Goal: Task Accomplishment & Management: Manage account settings

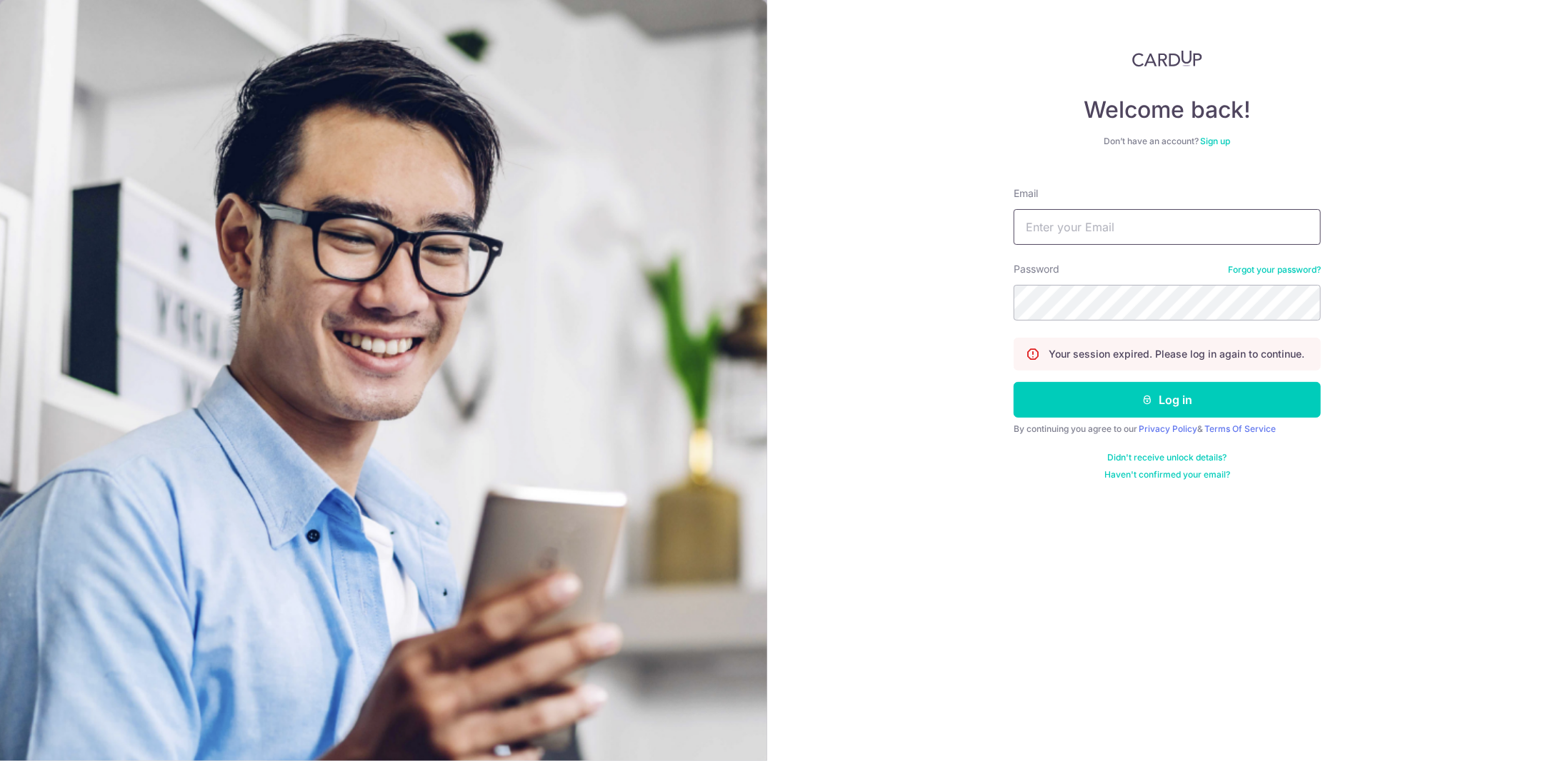
type input "usenx452@gmail.com"
click at [1115, 239] on input "[EMAIL_ADDRESS][DOMAIN_NAME]" at bounding box center [1167, 226] width 307 height 36
click at [1169, 386] on button "Log in" at bounding box center [1167, 399] width 307 height 36
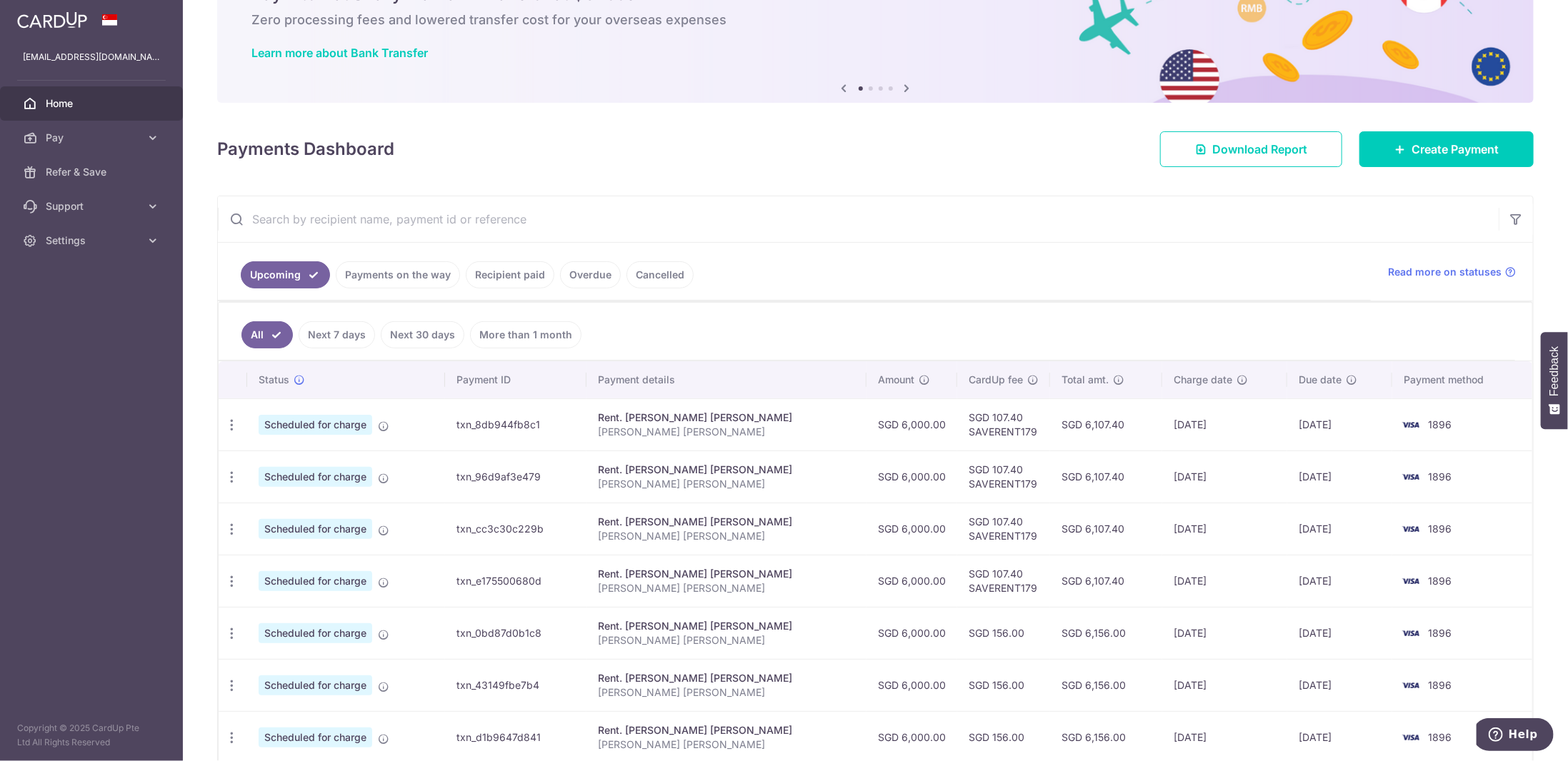
scroll to position [143, 0]
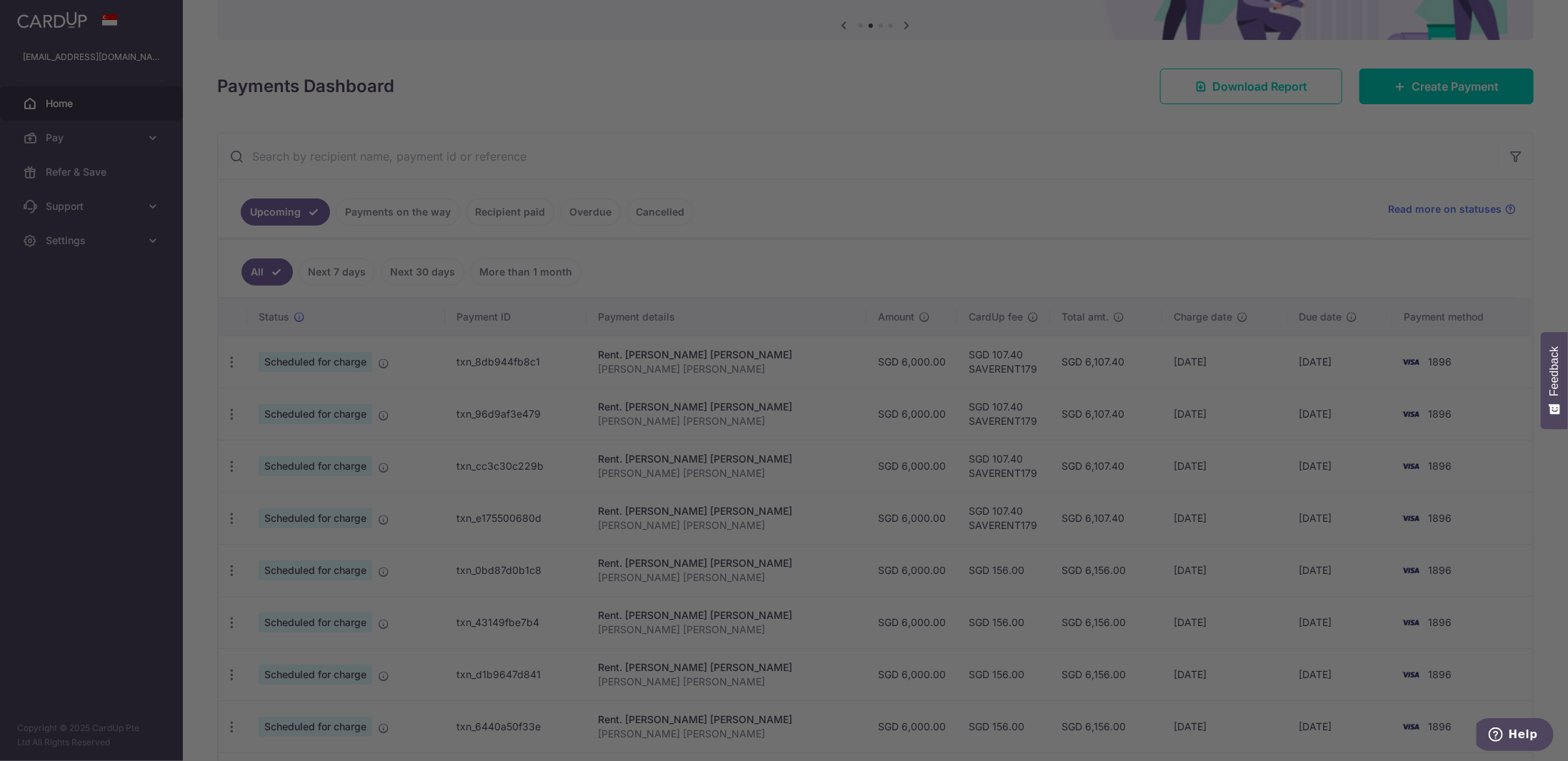
click at [1035, 218] on div at bounding box center [792, 384] width 1584 height 769
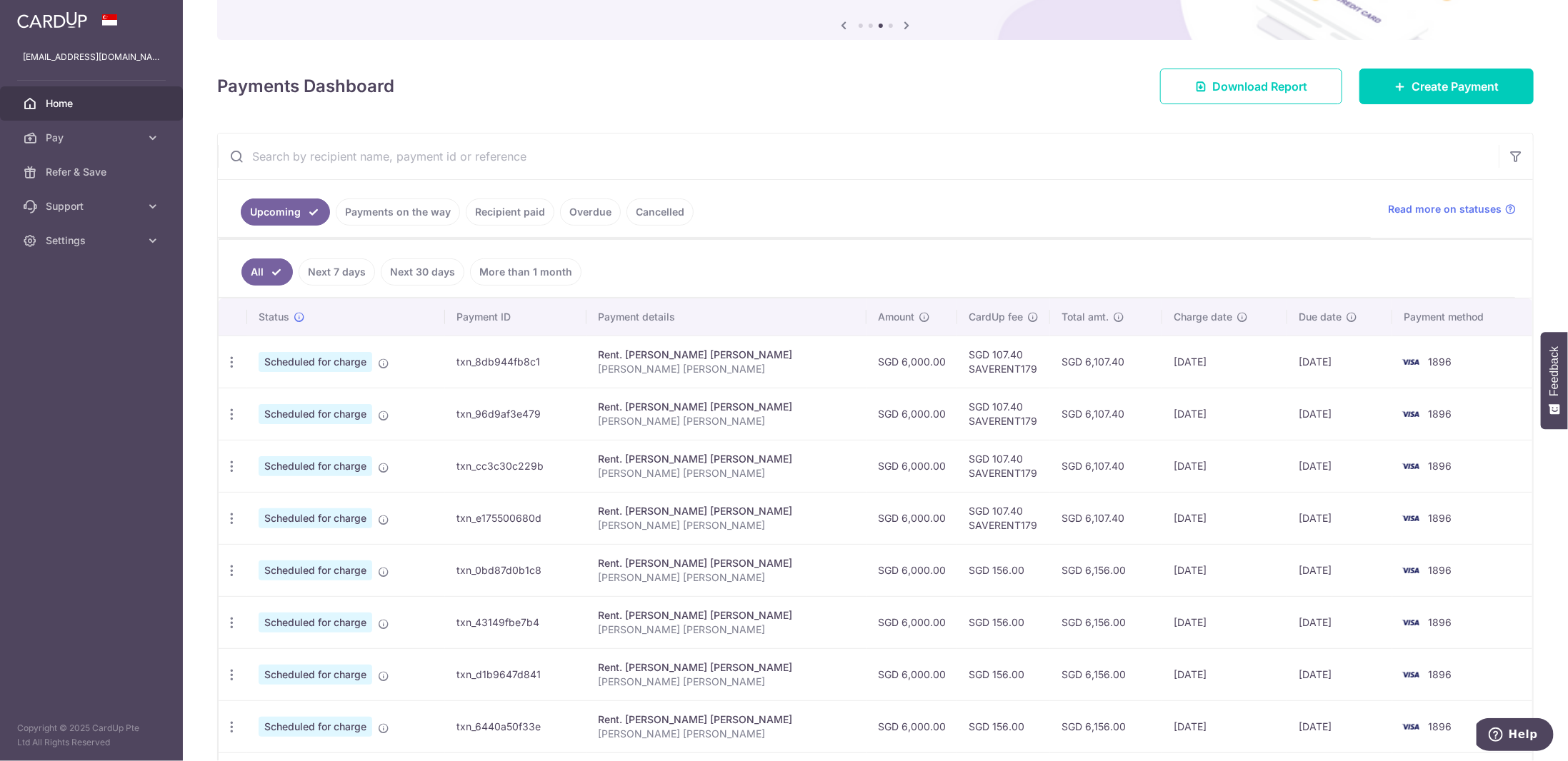
click at [487, 214] on link "Recipient paid" at bounding box center [510, 212] width 89 height 27
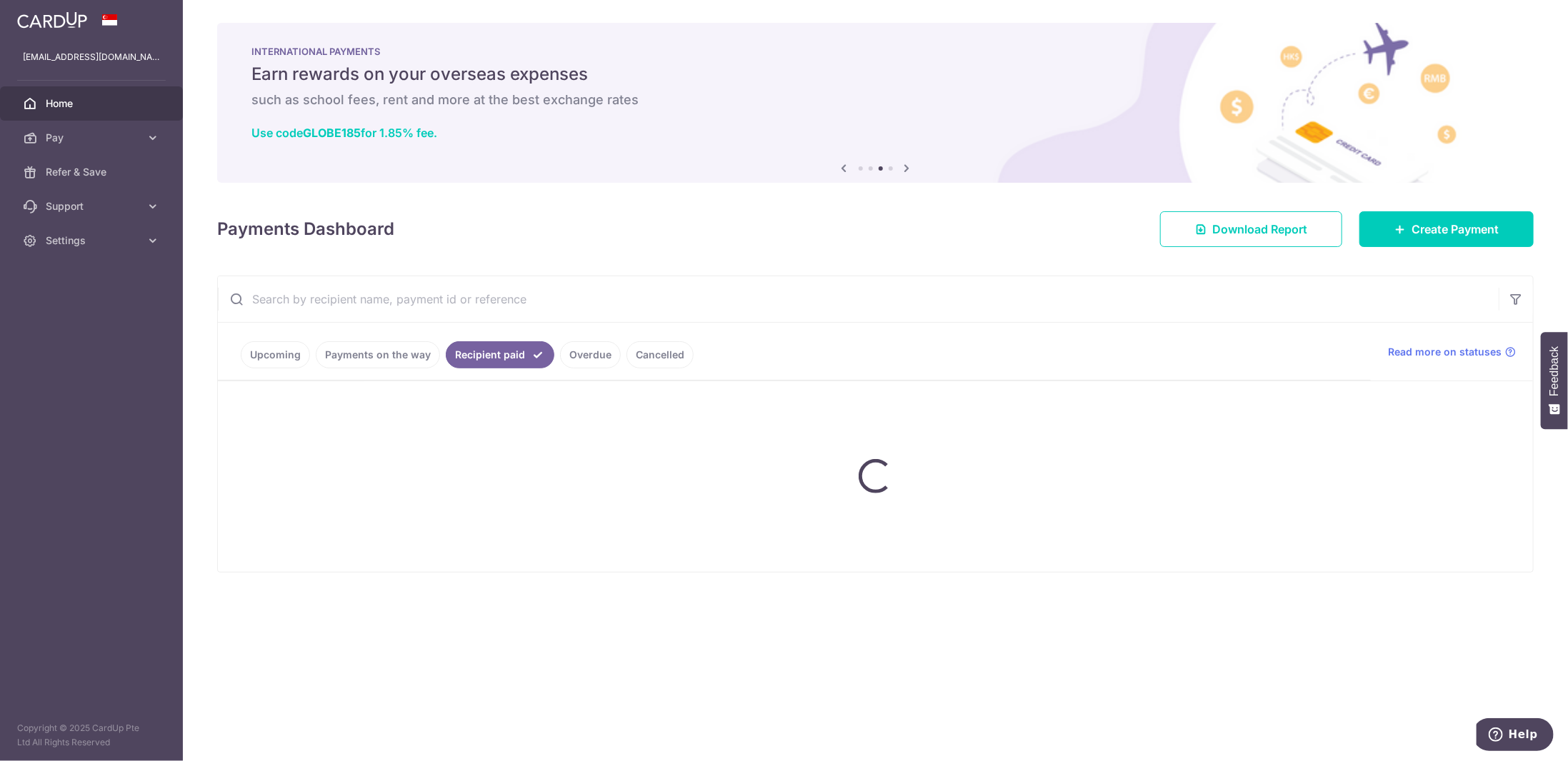
scroll to position [0, 0]
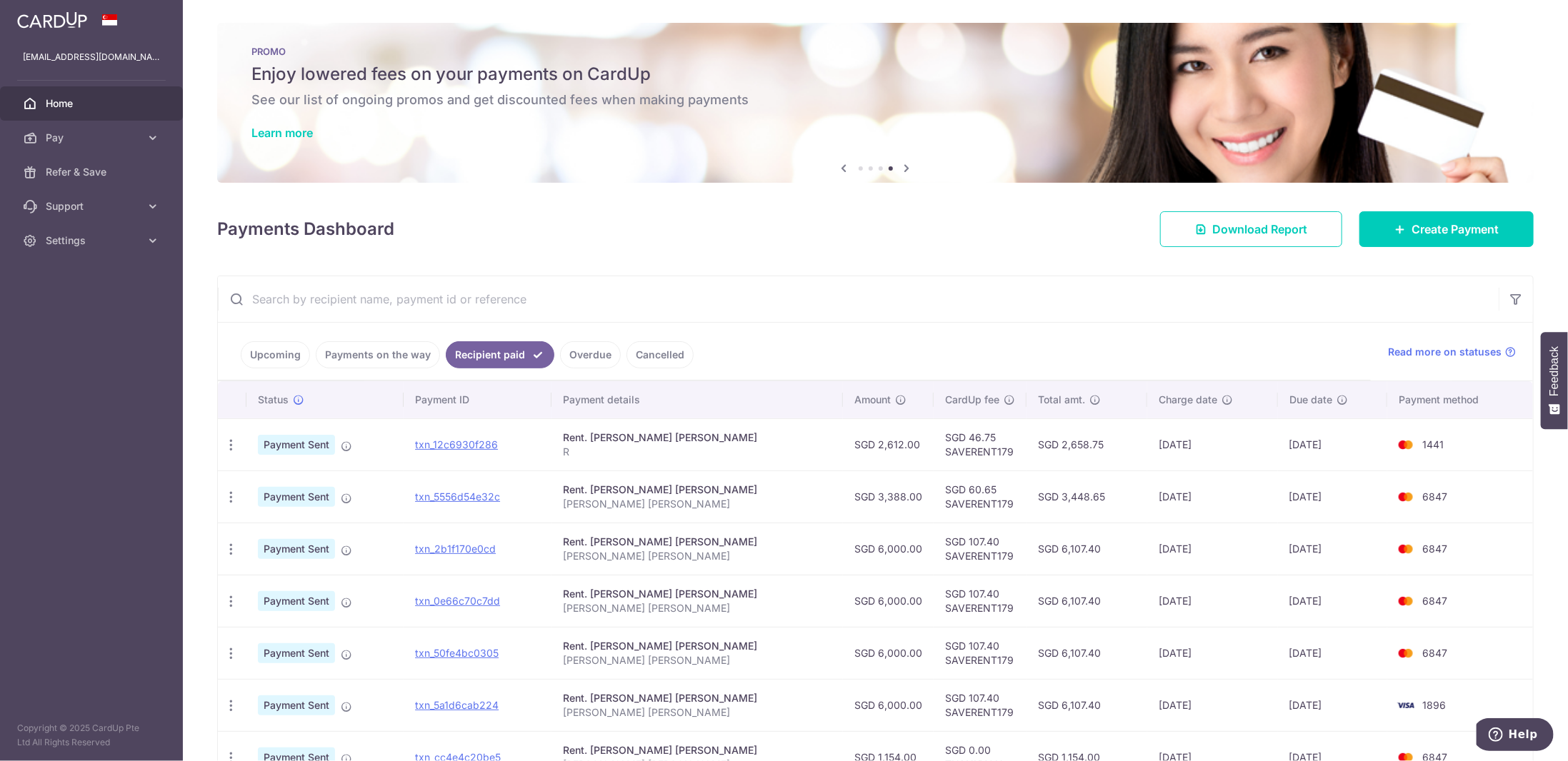
click at [1304, 489] on td "12/08/2025" at bounding box center [1332, 496] width 109 height 52
drag, startPoint x: 1304, startPoint y: 489, endPoint x: 852, endPoint y: 456, distance: 453.2
click at [853, 459] on tbody "PDF Receipt Payment Sent txn_12c6930f286 Rent. TING YAN TENG GRACE R SGD 2,612.…" at bounding box center [875, 679] width 1315 height 521
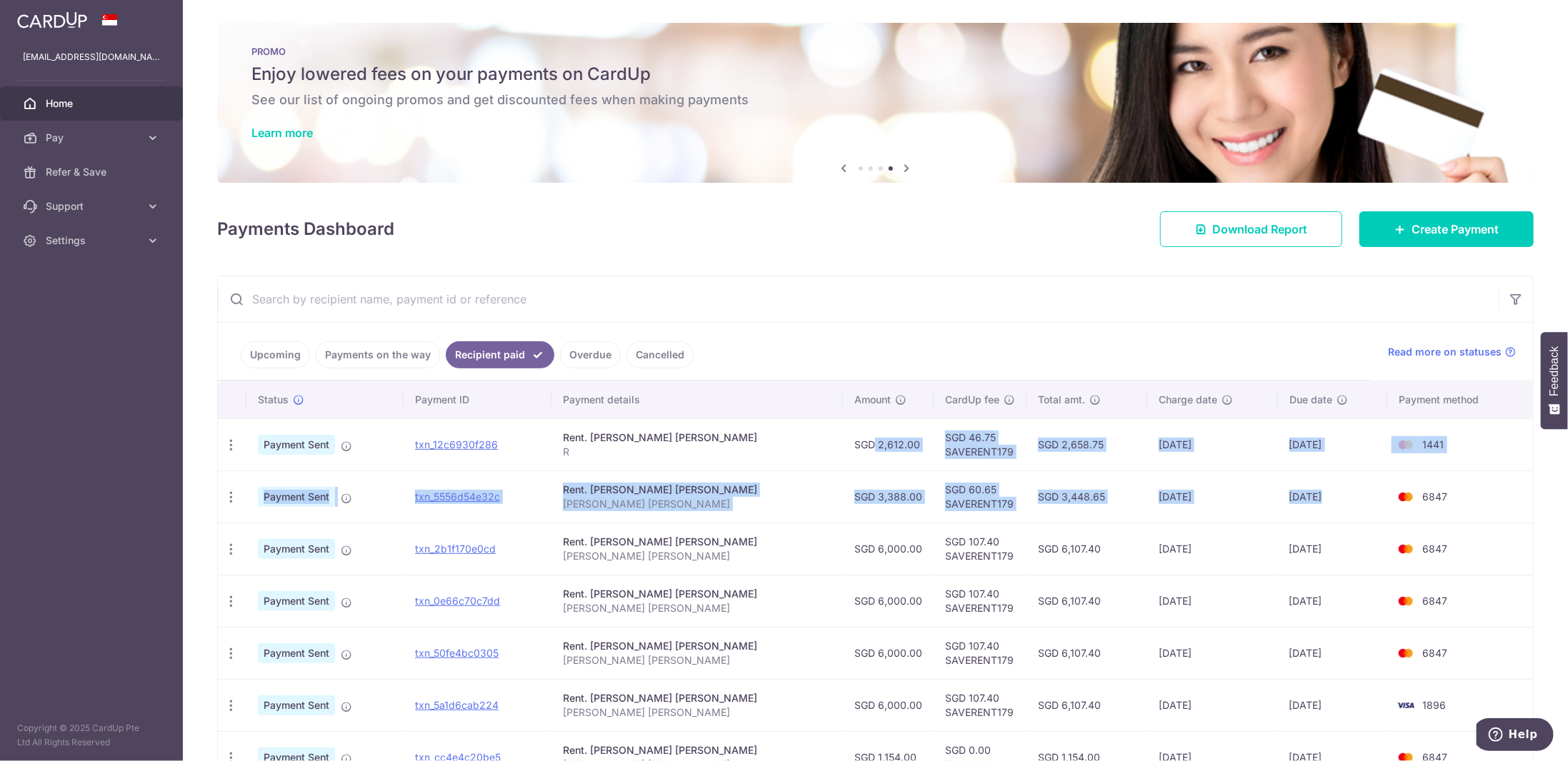
click at [852, 456] on td "SGD 2,612.00" at bounding box center [888, 444] width 91 height 52
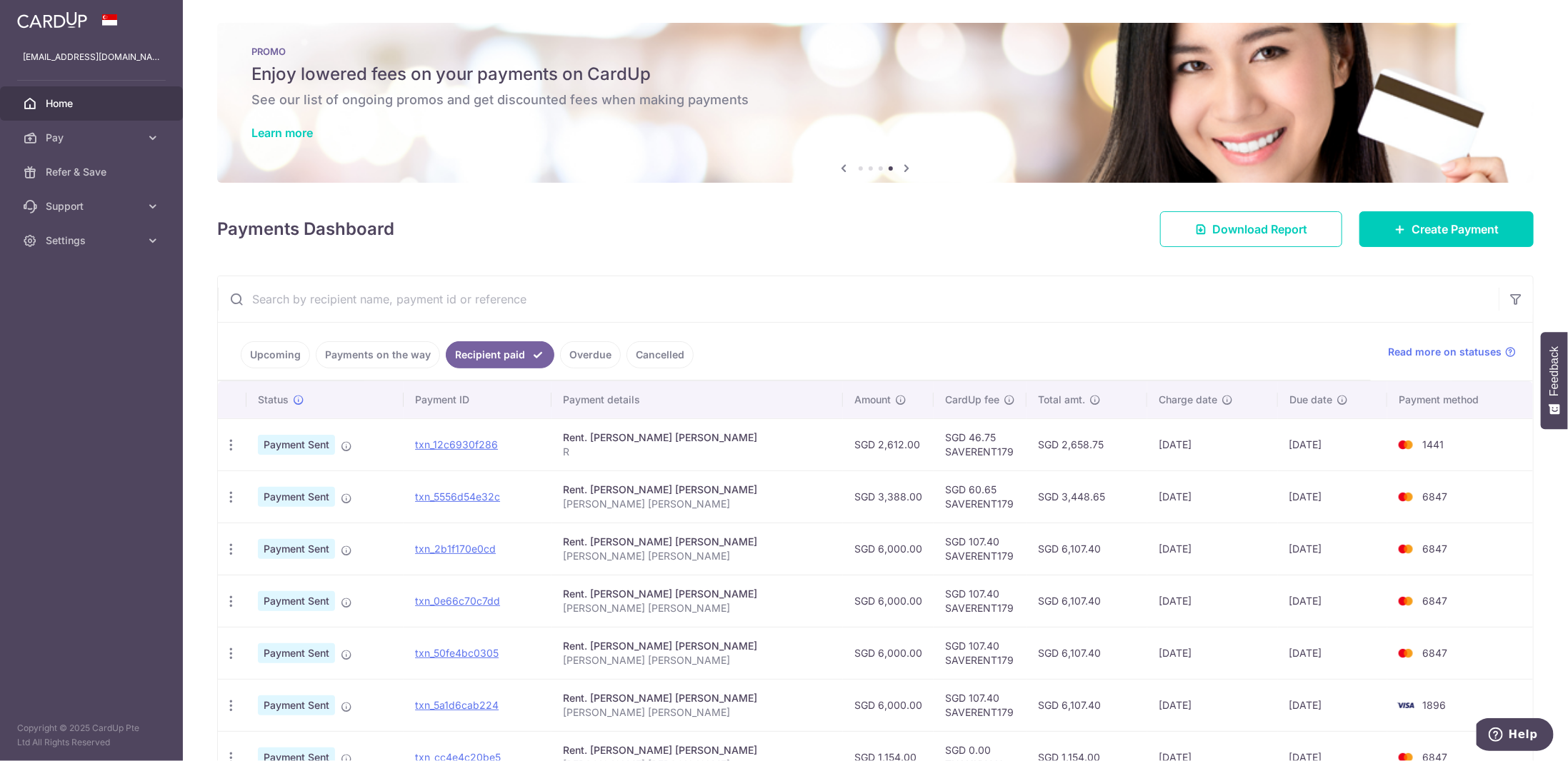
click at [852, 456] on td "SGD 2,612.00" at bounding box center [888, 444] width 91 height 52
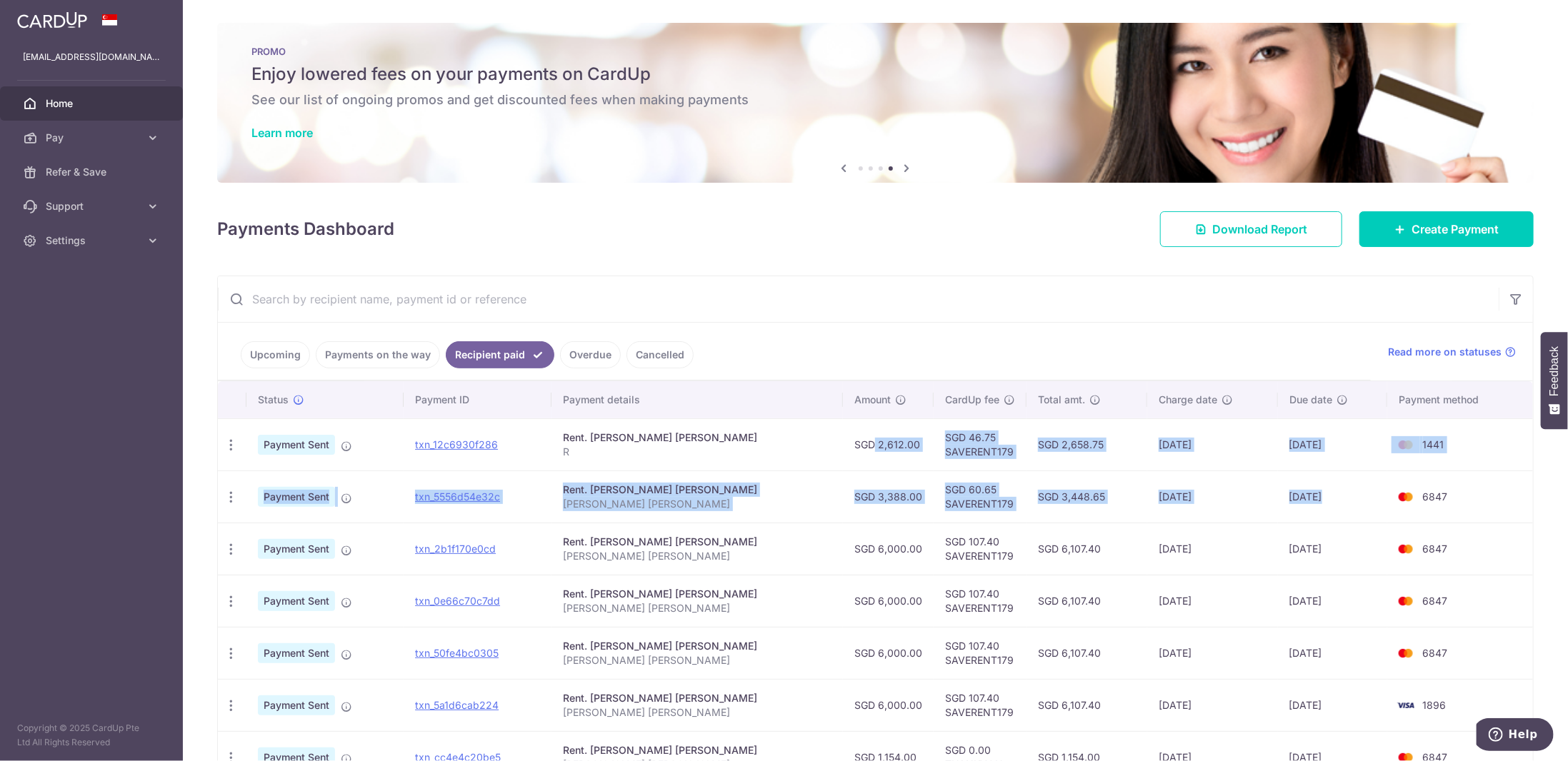
drag, startPoint x: 852, startPoint y: 456, endPoint x: 1299, endPoint y: 500, distance: 449.2
click at [1299, 500] on tbody "PDF Receipt Payment Sent txn_12c6930f286 Rent. TING YAN TENG GRACE R SGD 2,612.…" at bounding box center [875, 679] width 1315 height 521
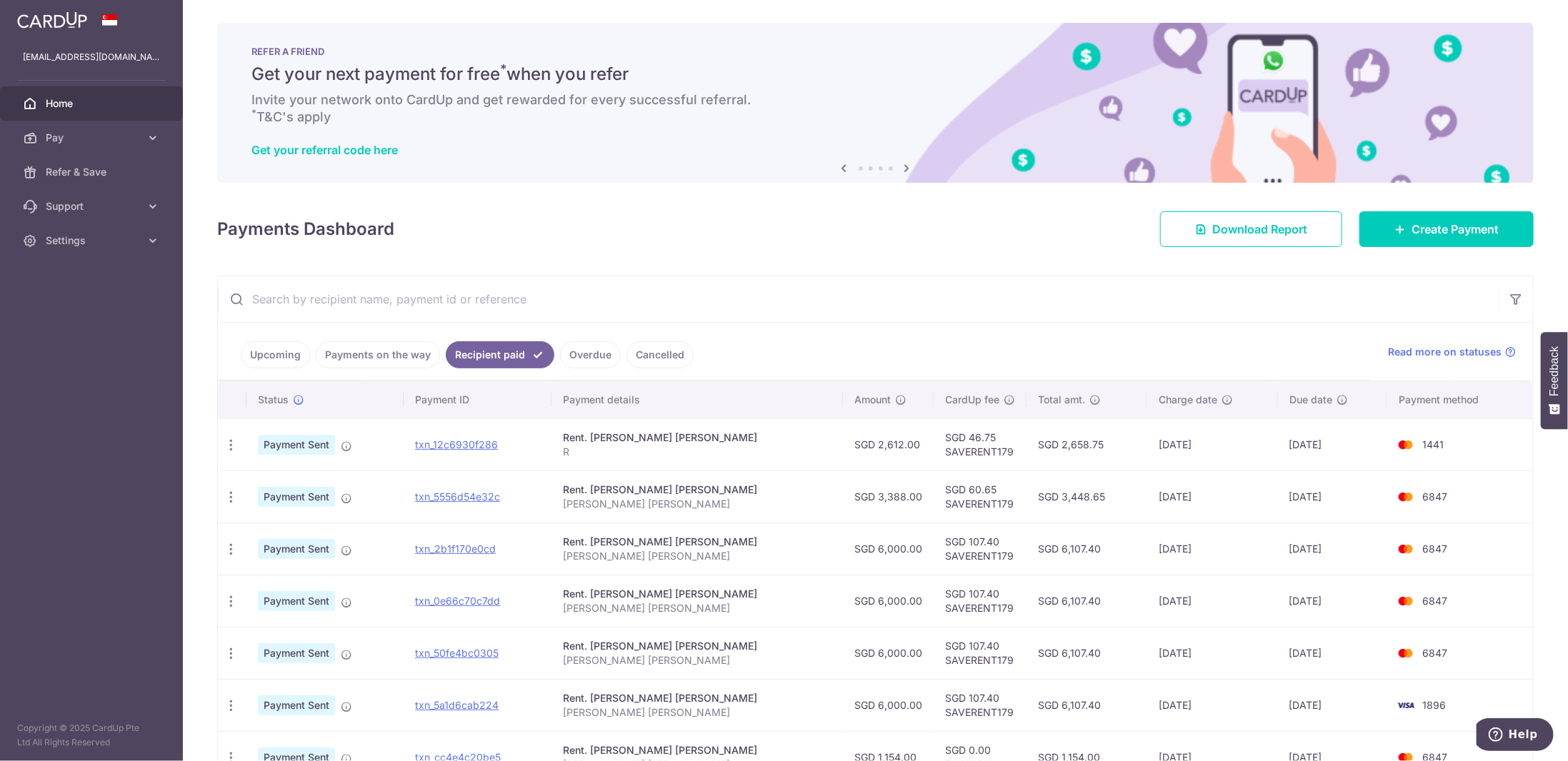
click at [283, 351] on link "Upcoming" at bounding box center [275, 354] width 69 height 27
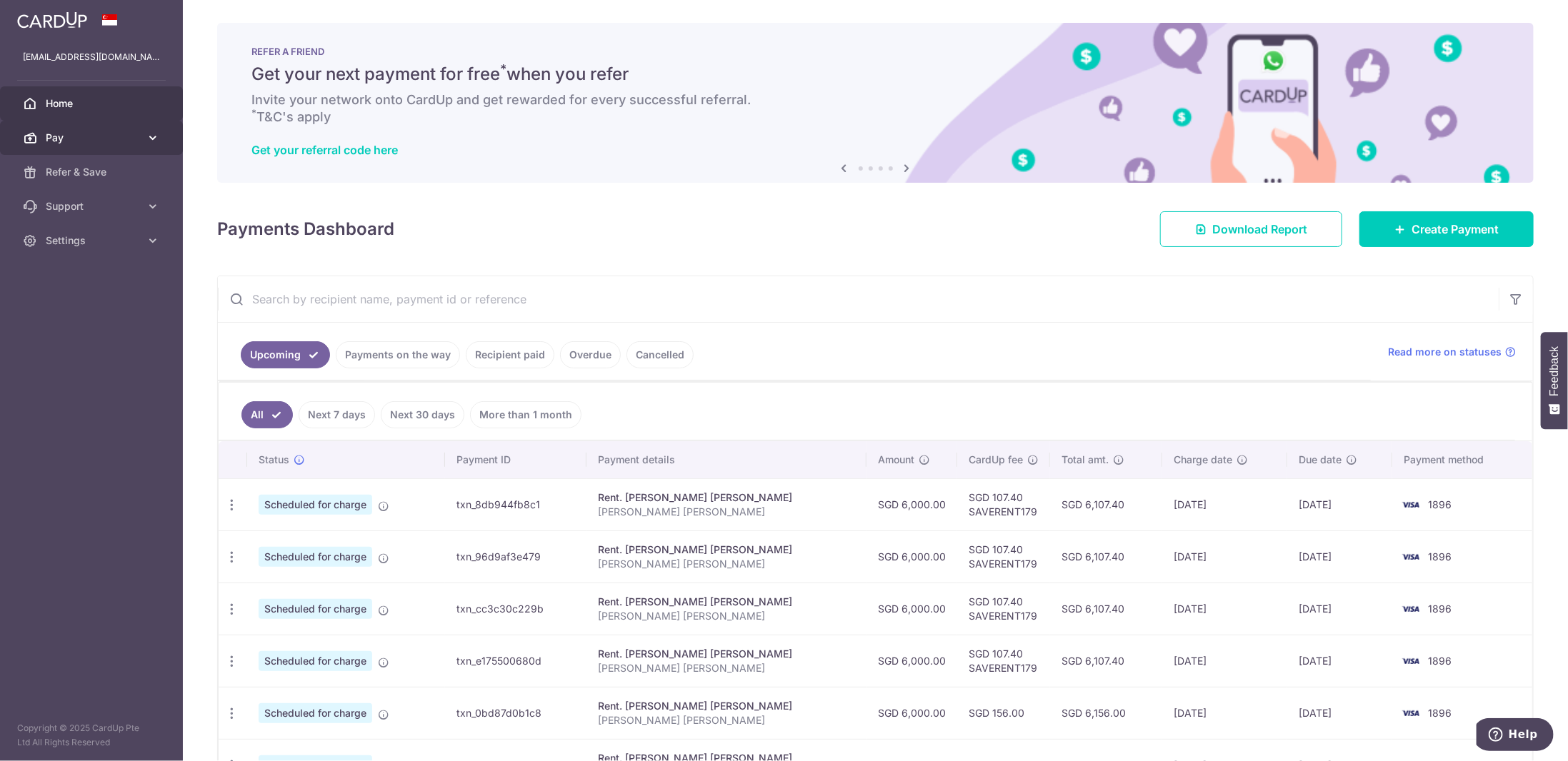
click at [138, 140] on span "Pay" at bounding box center [93, 137] width 94 height 14
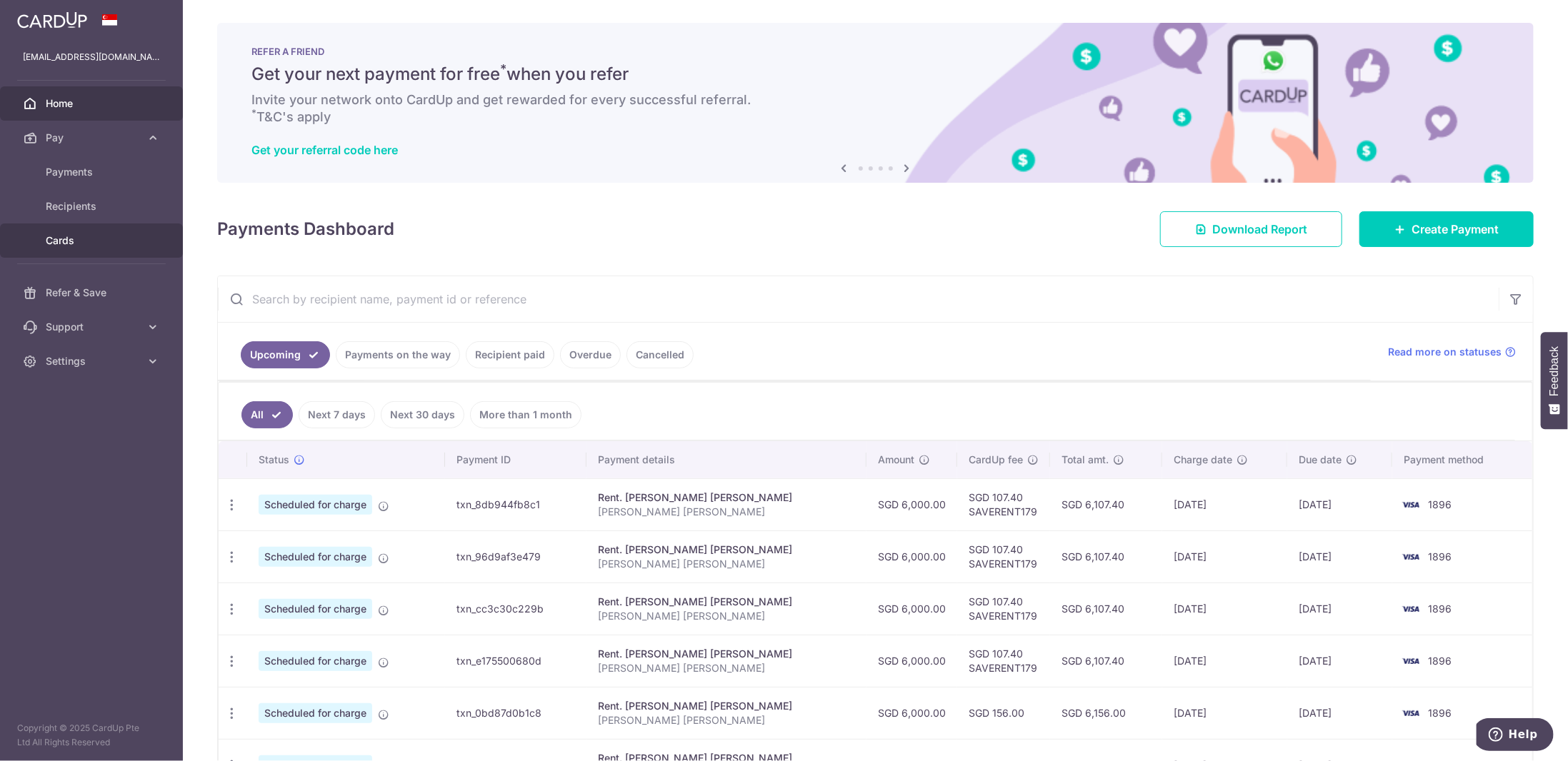
click at [107, 229] on link "Cards" at bounding box center [91, 240] width 183 height 34
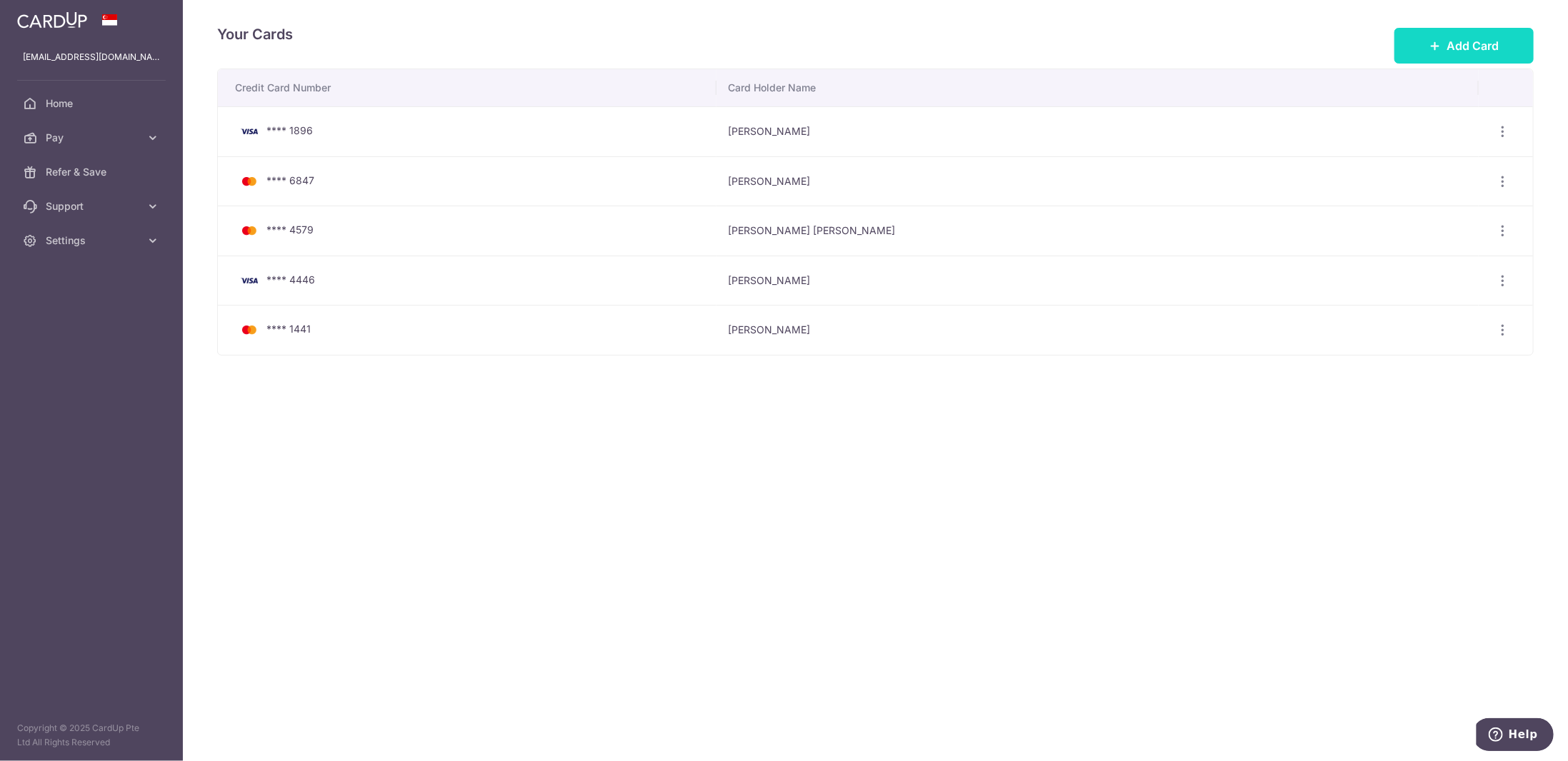
click at [1447, 46] on button "Add Card" at bounding box center [1464, 45] width 140 height 36
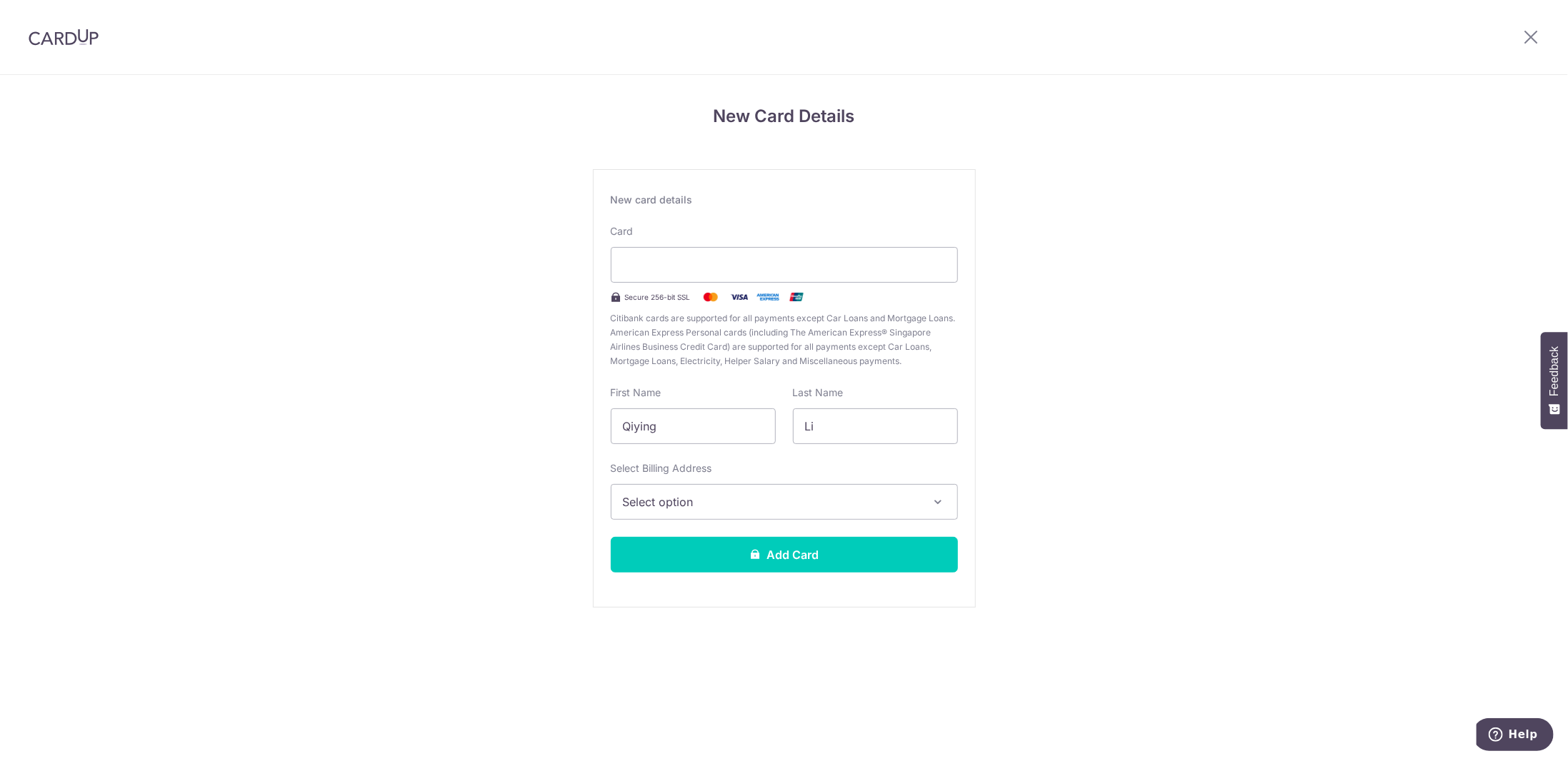
click at [753, 244] on div "Card Secure 256-bit SSL Citibank cards are supported for all payments except Ca…" at bounding box center [784, 296] width 347 height 145
click at [1368, 262] on div "New Card Details New card details Card Secure 256-bit SSL Citibank cards are su…" at bounding box center [784, 375] width 1568 height 600
click at [682, 429] on input "Qiying" at bounding box center [693, 426] width 165 height 36
type input "Riwu"
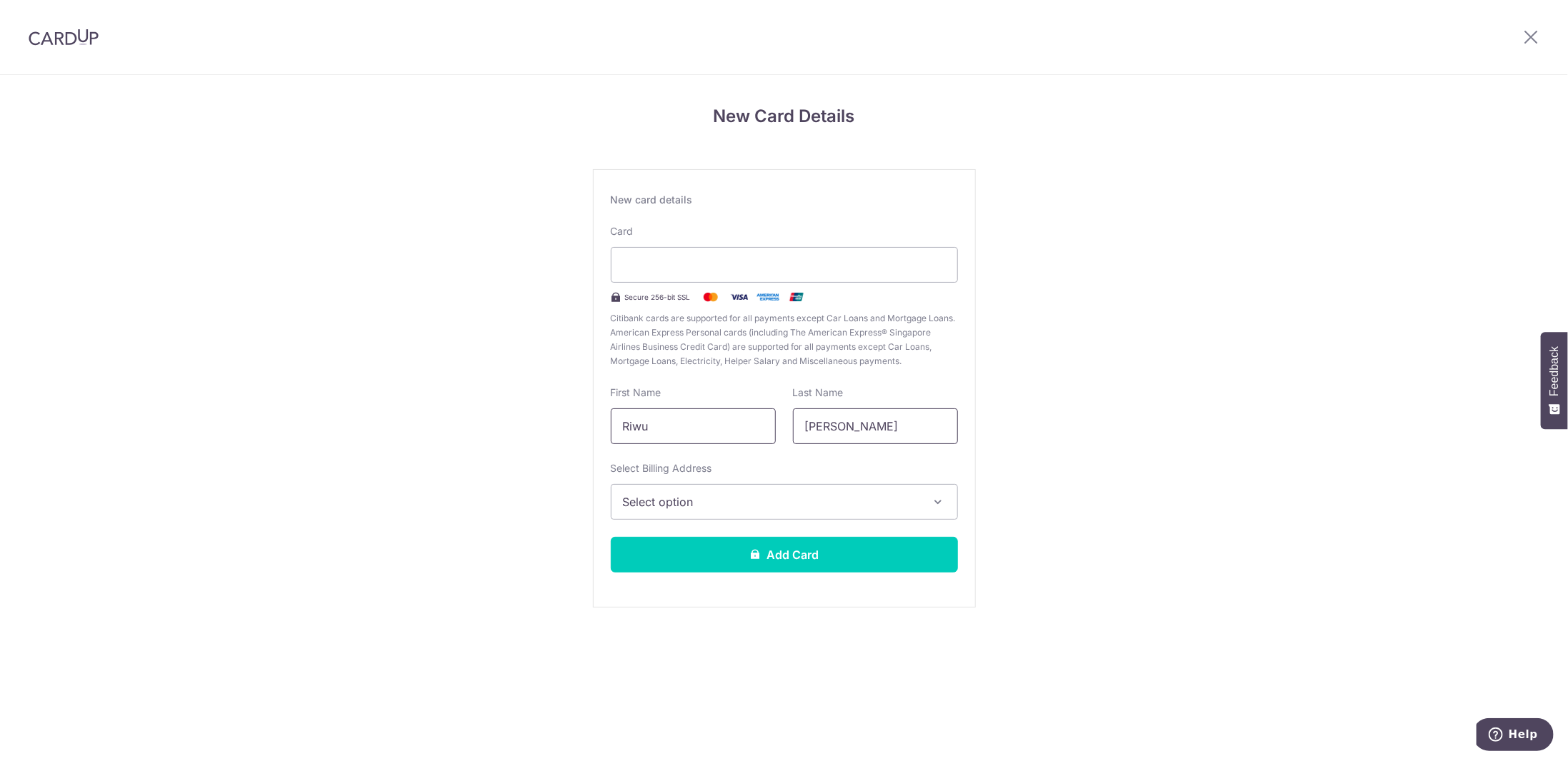
type input "Wang"
click at [736, 482] on div "Select Billing Address Select option Add Billing Address My Billing Addresses 5…" at bounding box center [784, 490] width 347 height 58
click at [758, 495] on span "Select option" at bounding box center [771, 502] width 298 height 18
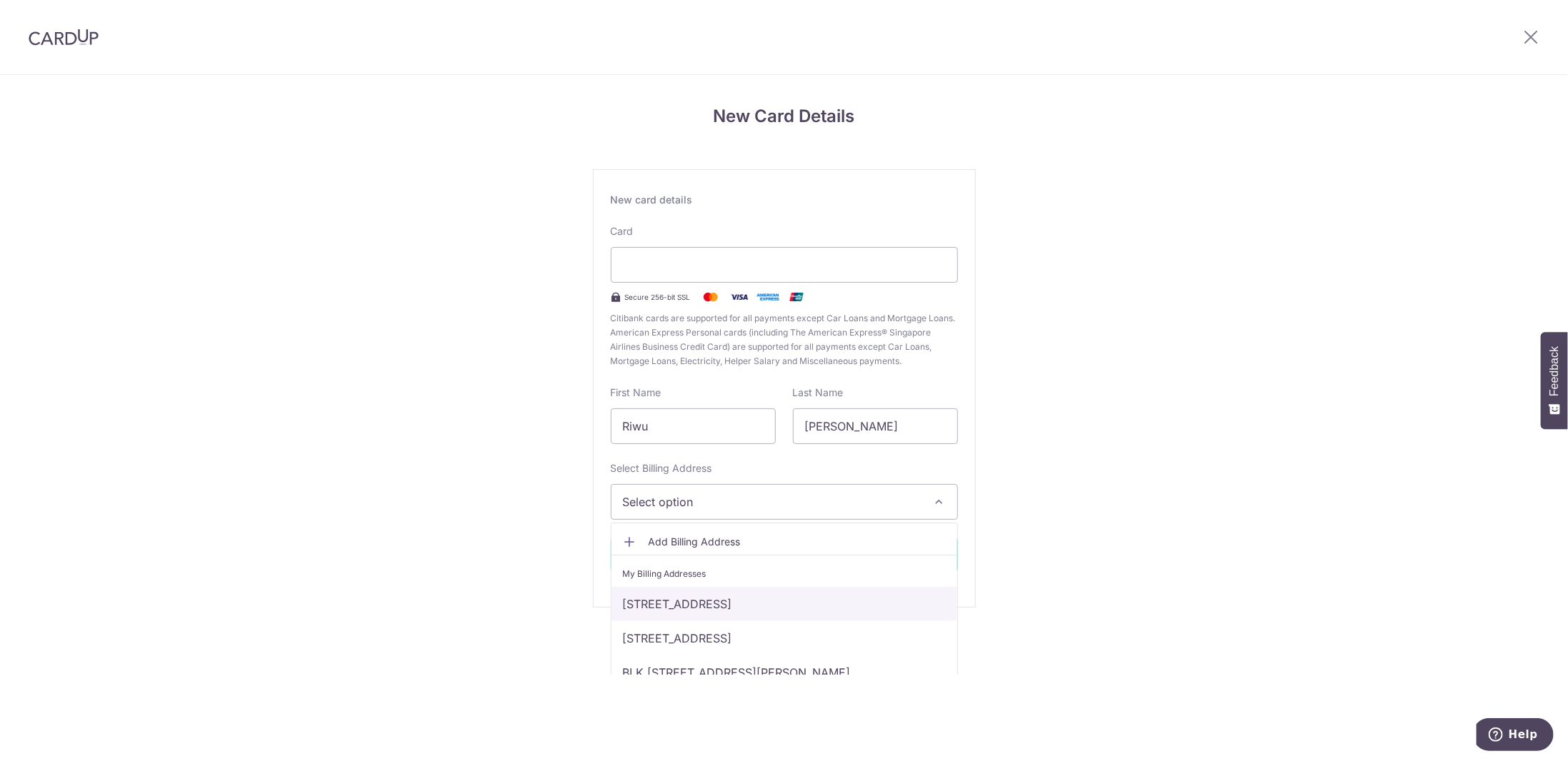
scroll to position [21, 0]
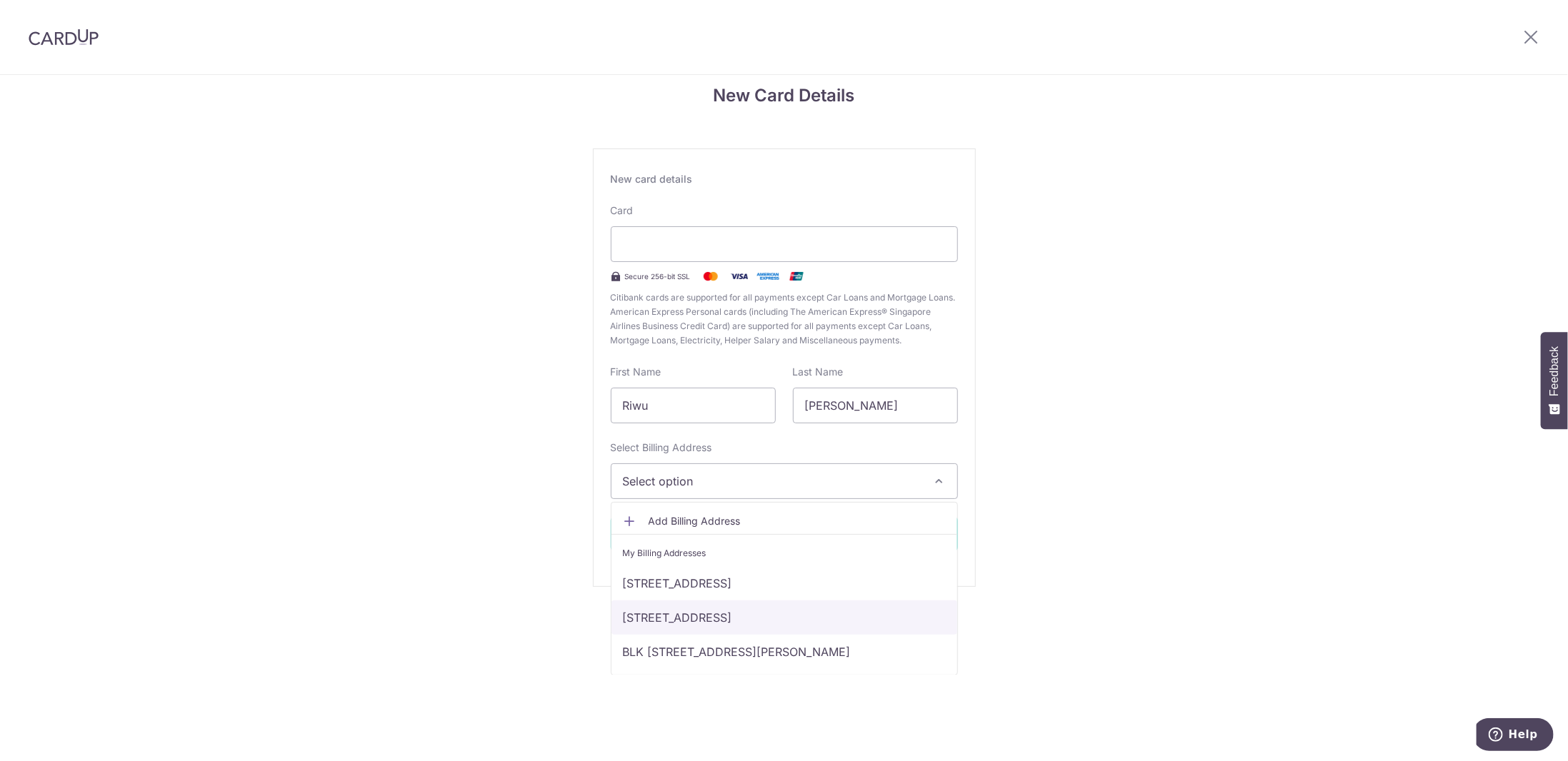
click at [720, 614] on link "1 Pearl Bank, #36-11, Singapore, Singapore, Singapore-169016" at bounding box center [785, 617] width 346 height 34
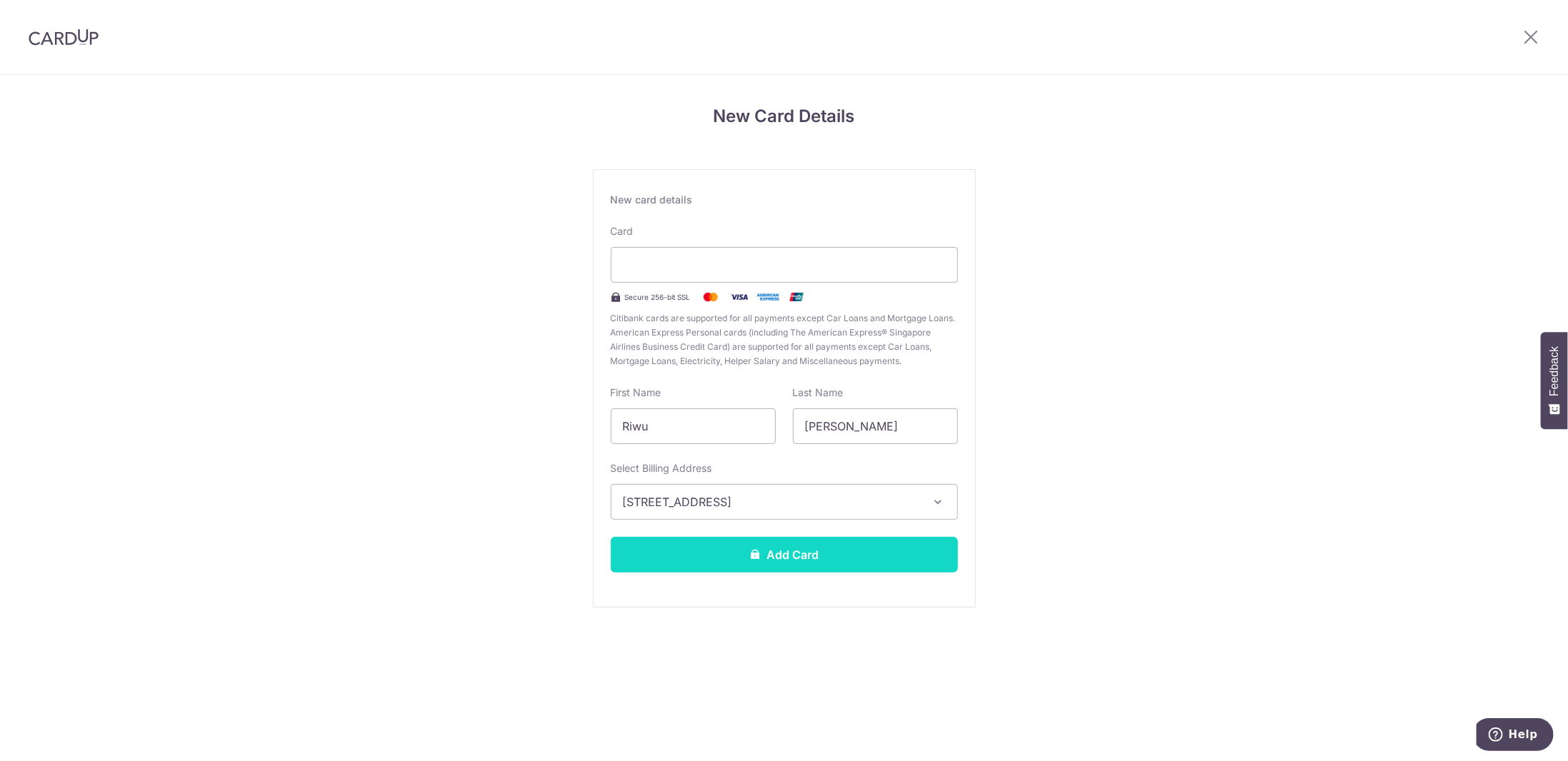
click at [816, 557] on button "Add Card" at bounding box center [784, 555] width 347 height 36
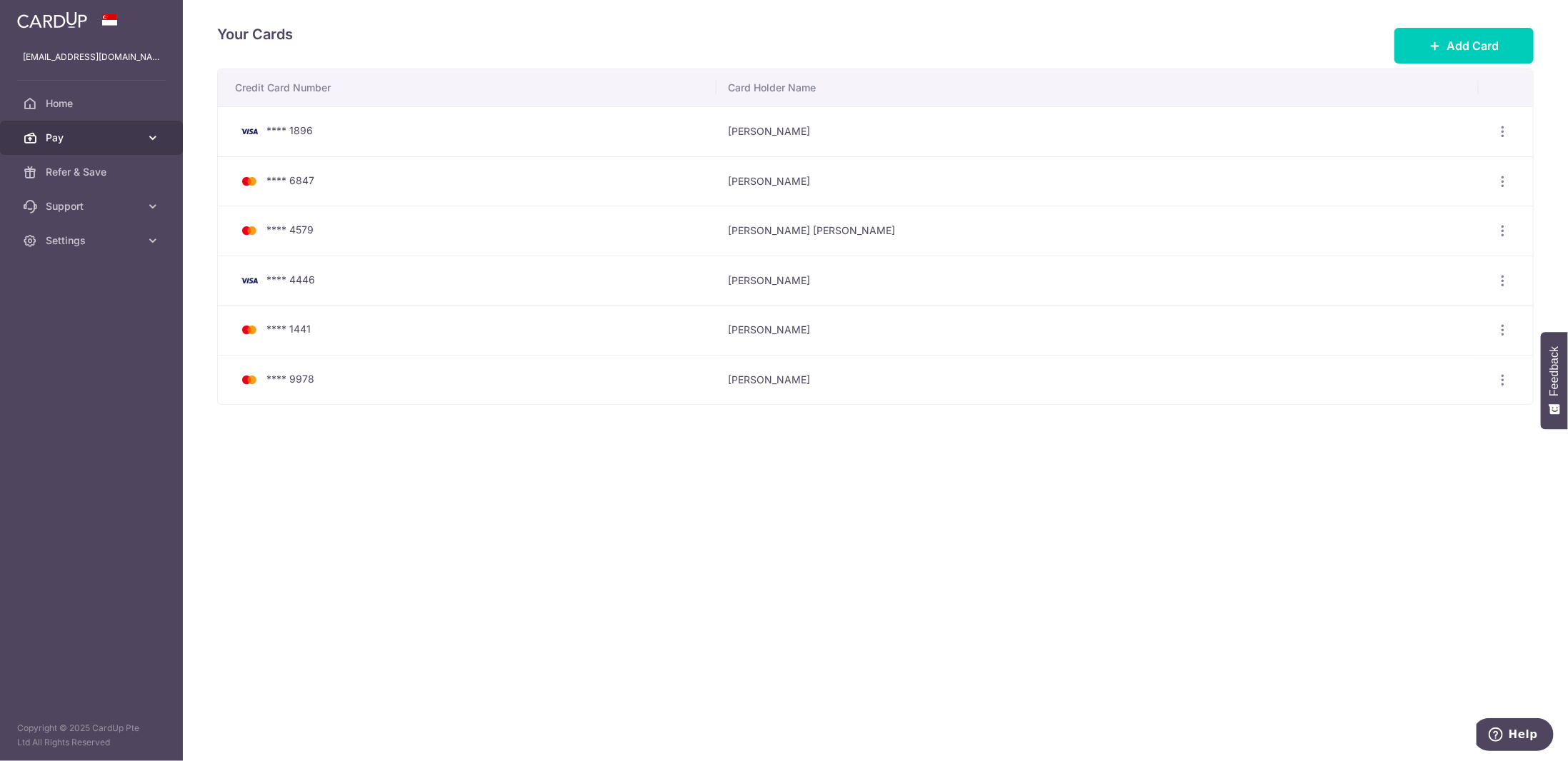
click at [135, 145] on span "Pay" at bounding box center [93, 137] width 94 height 14
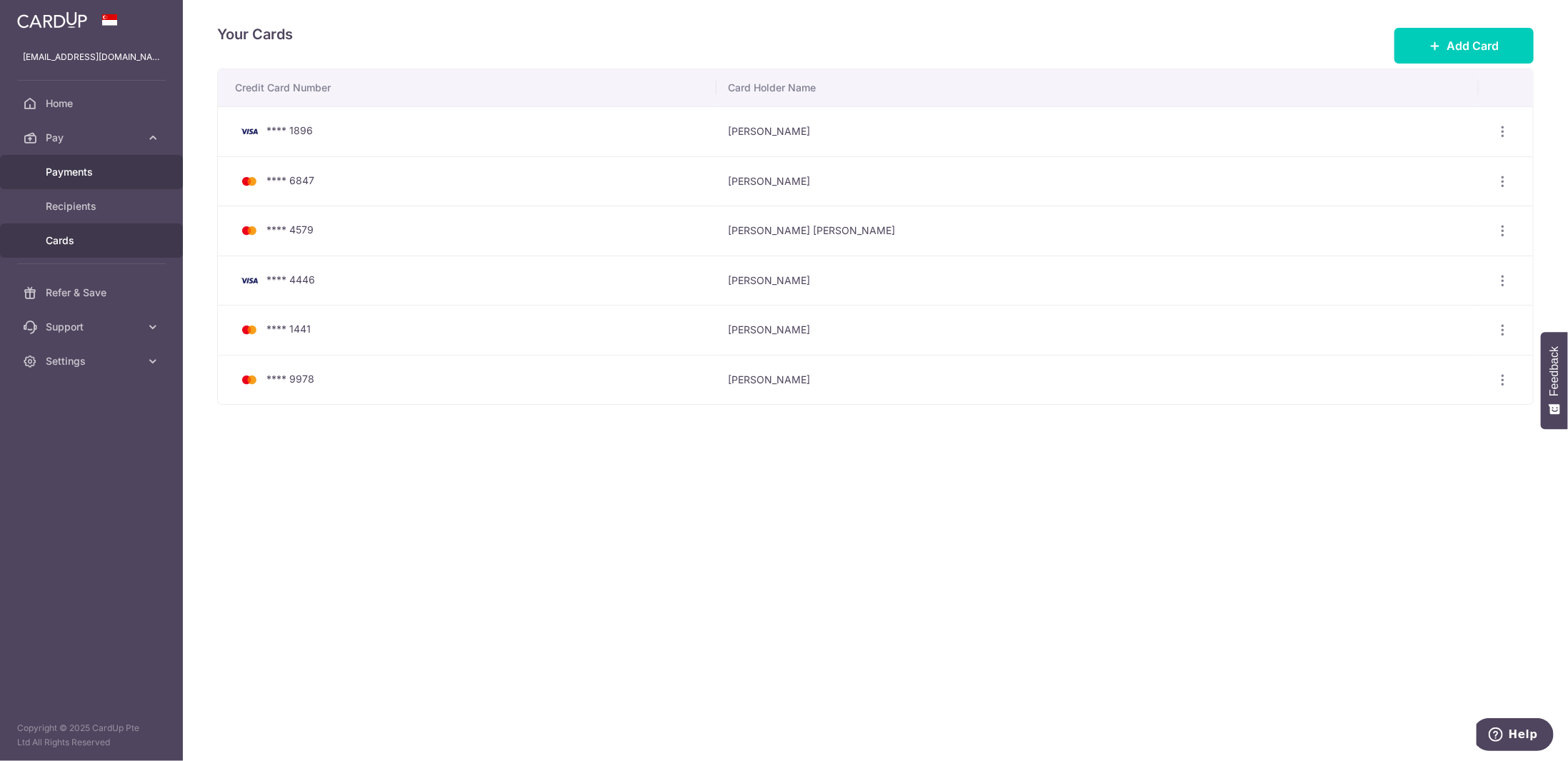
click at [88, 176] on span "Payments" at bounding box center [93, 171] width 94 height 14
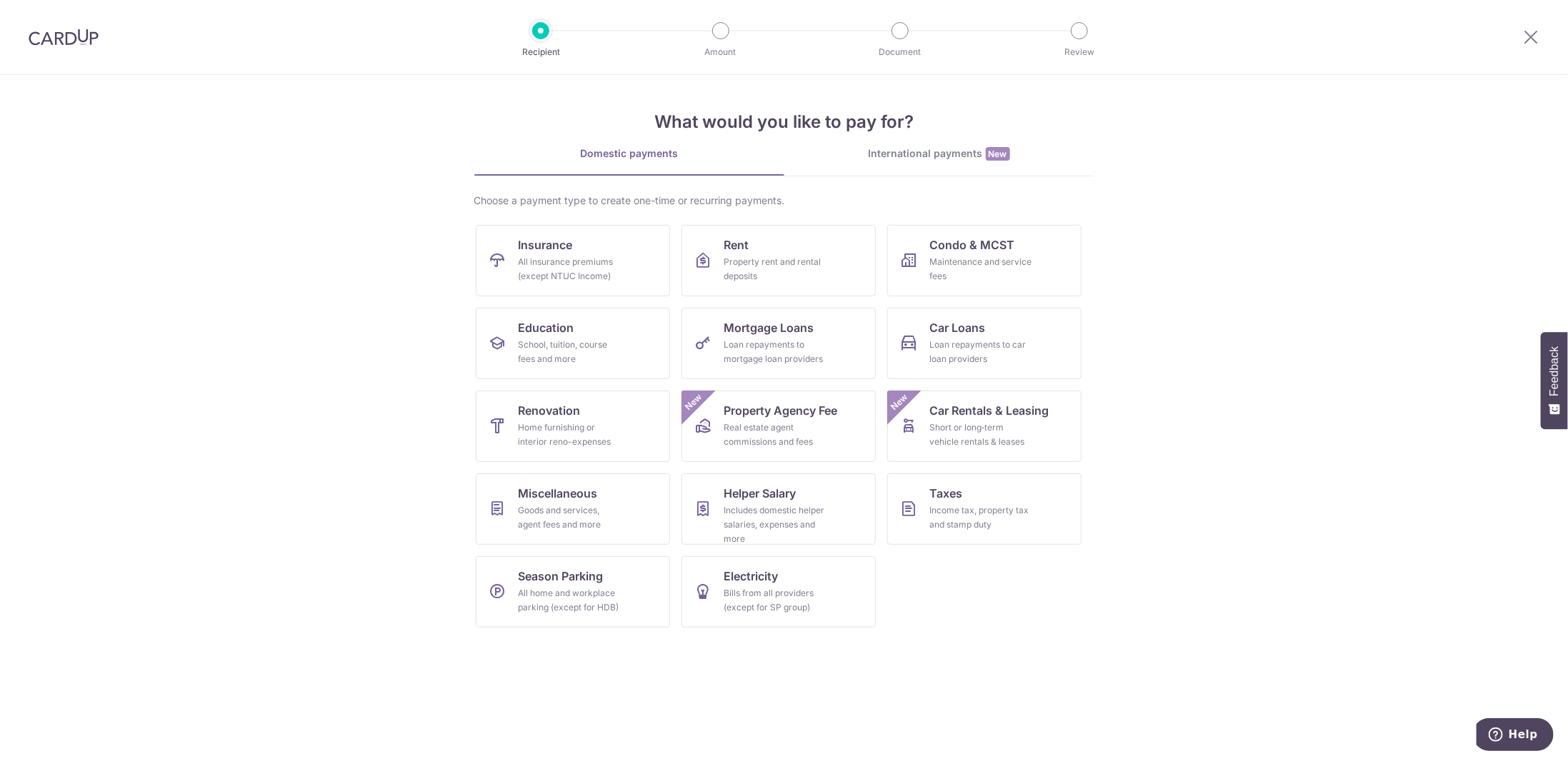
click at [63, 44] on img at bounding box center [64, 37] width 70 height 18
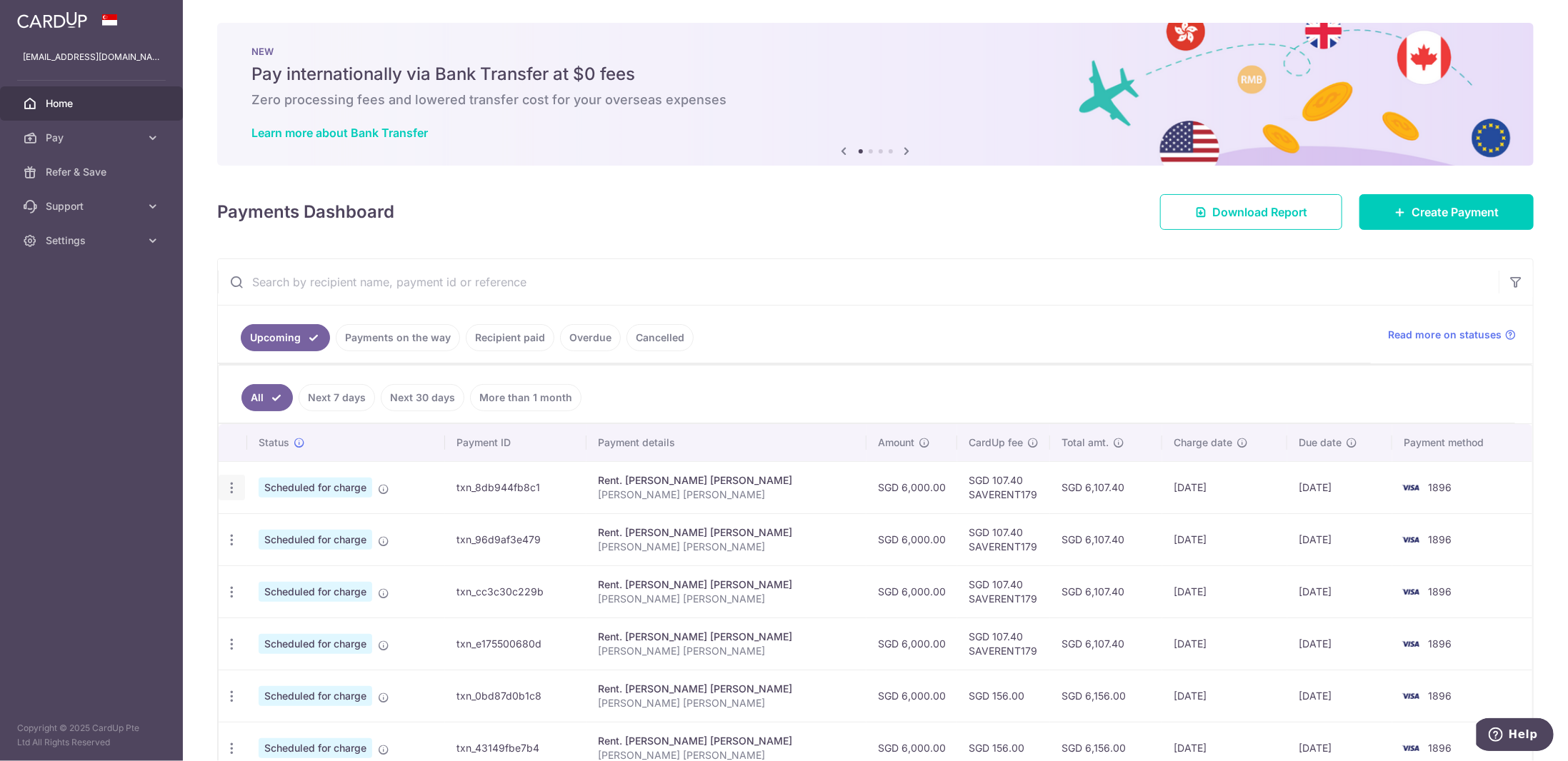
click at [230, 483] on icon "button" at bounding box center [232, 488] width 15 height 15
click at [296, 522] on span "Update payment" at bounding box center [308, 526] width 97 height 18
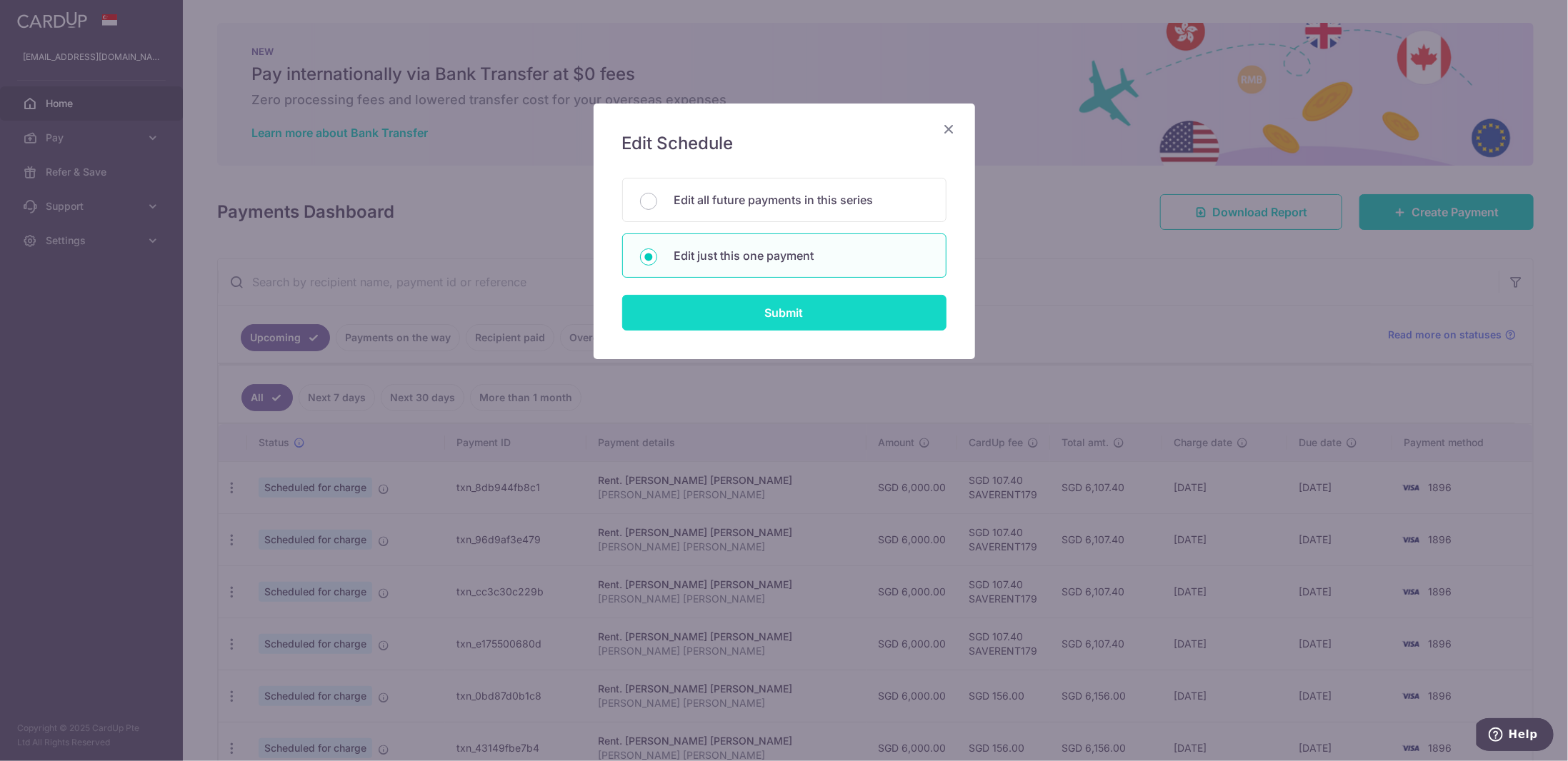
click at [775, 318] on input "Submit" at bounding box center [784, 312] width 324 height 36
radio input "true"
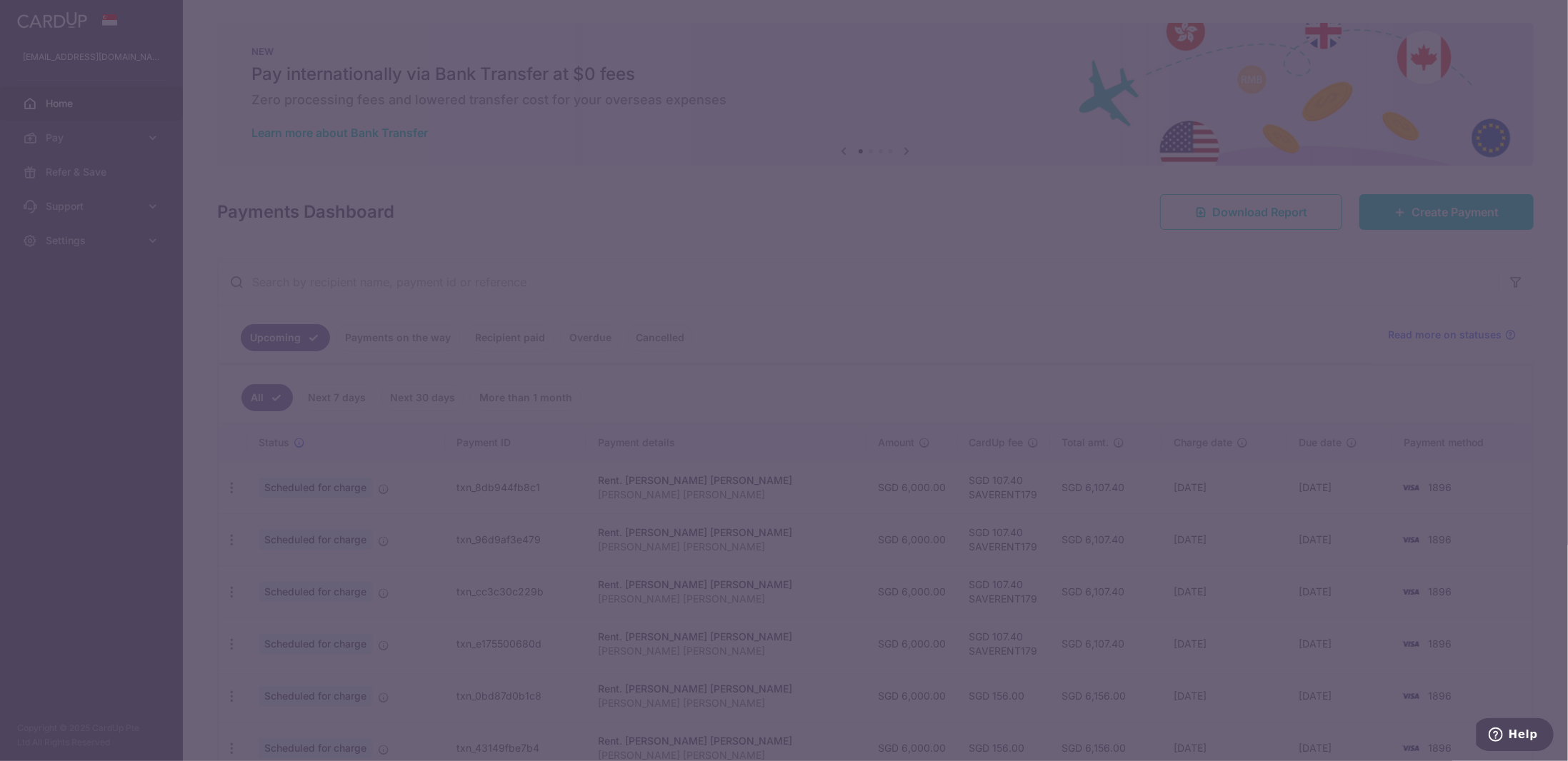
type input "6,000.00"
type input "02/11/2025"
type input "[PERSON_NAME] [PERSON_NAME]"
type input "SAVERENT179"
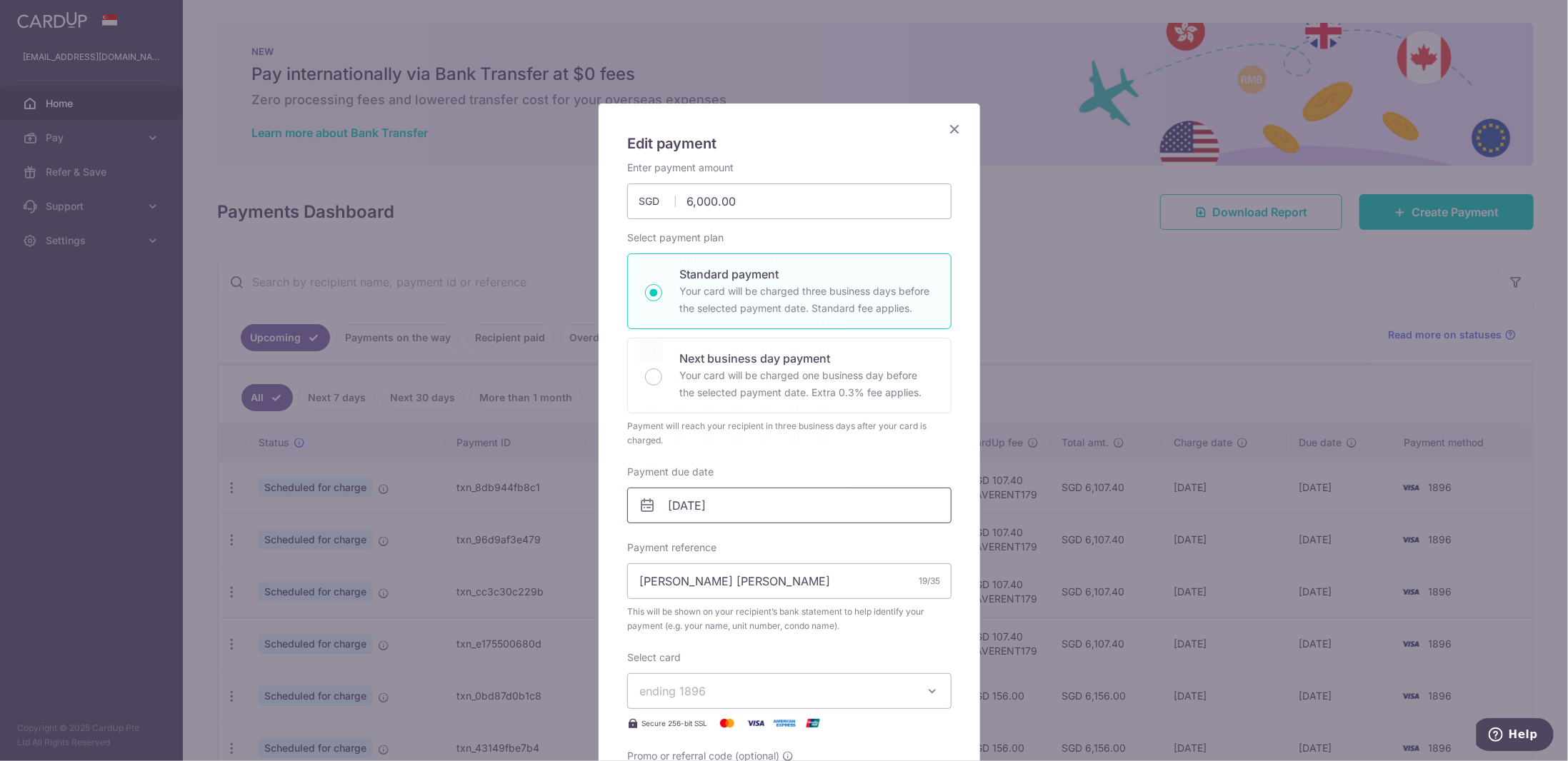
click at [710, 512] on input "02/11/2025" at bounding box center [789, 505] width 324 height 36
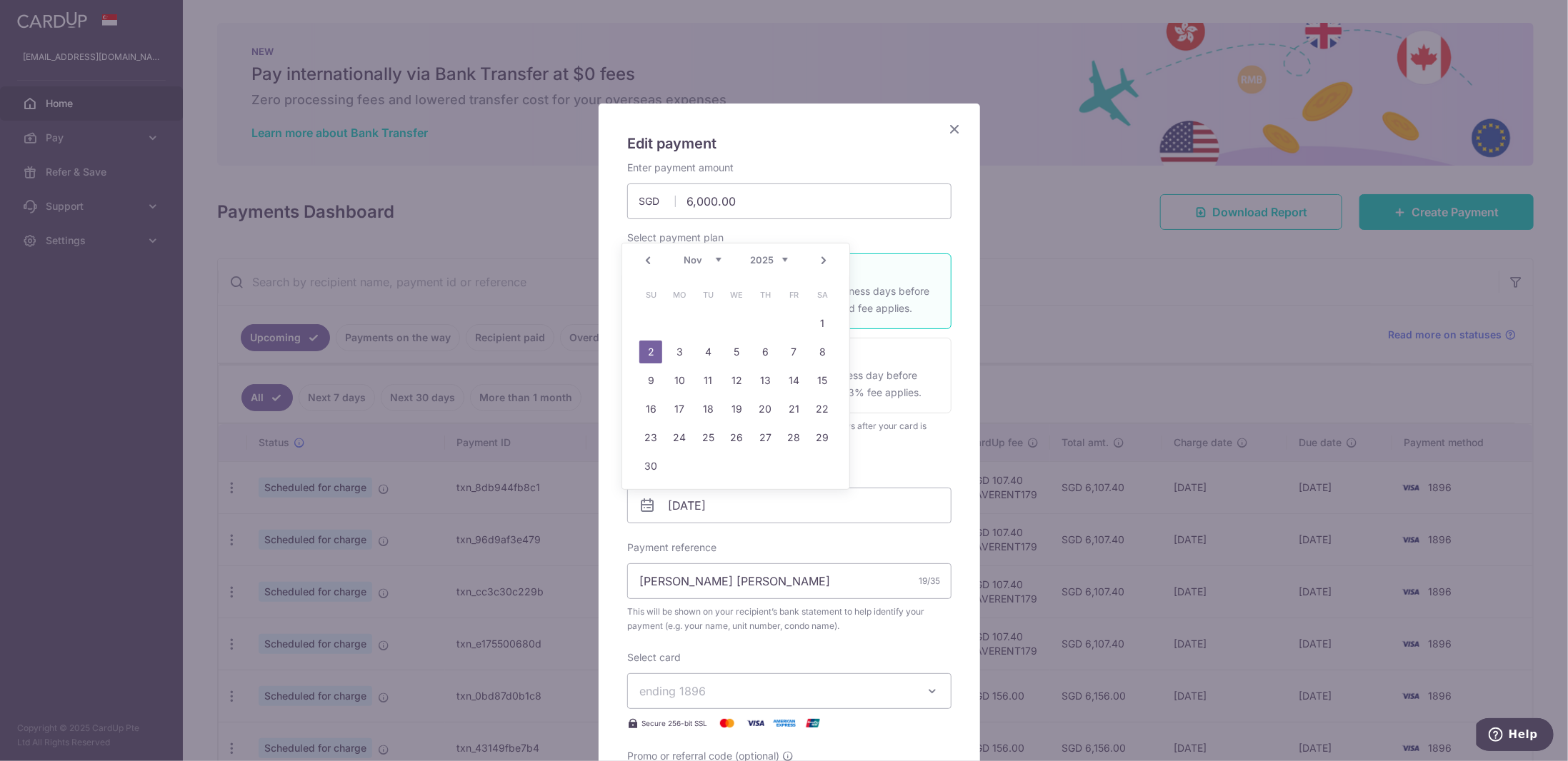
click at [647, 257] on link "Prev" at bounding box center [648, 261] width 18 height 18
click at [734, 351] on link "8" at bounding box center [736, 352] width 23 height 23
type input "08/10/2025"
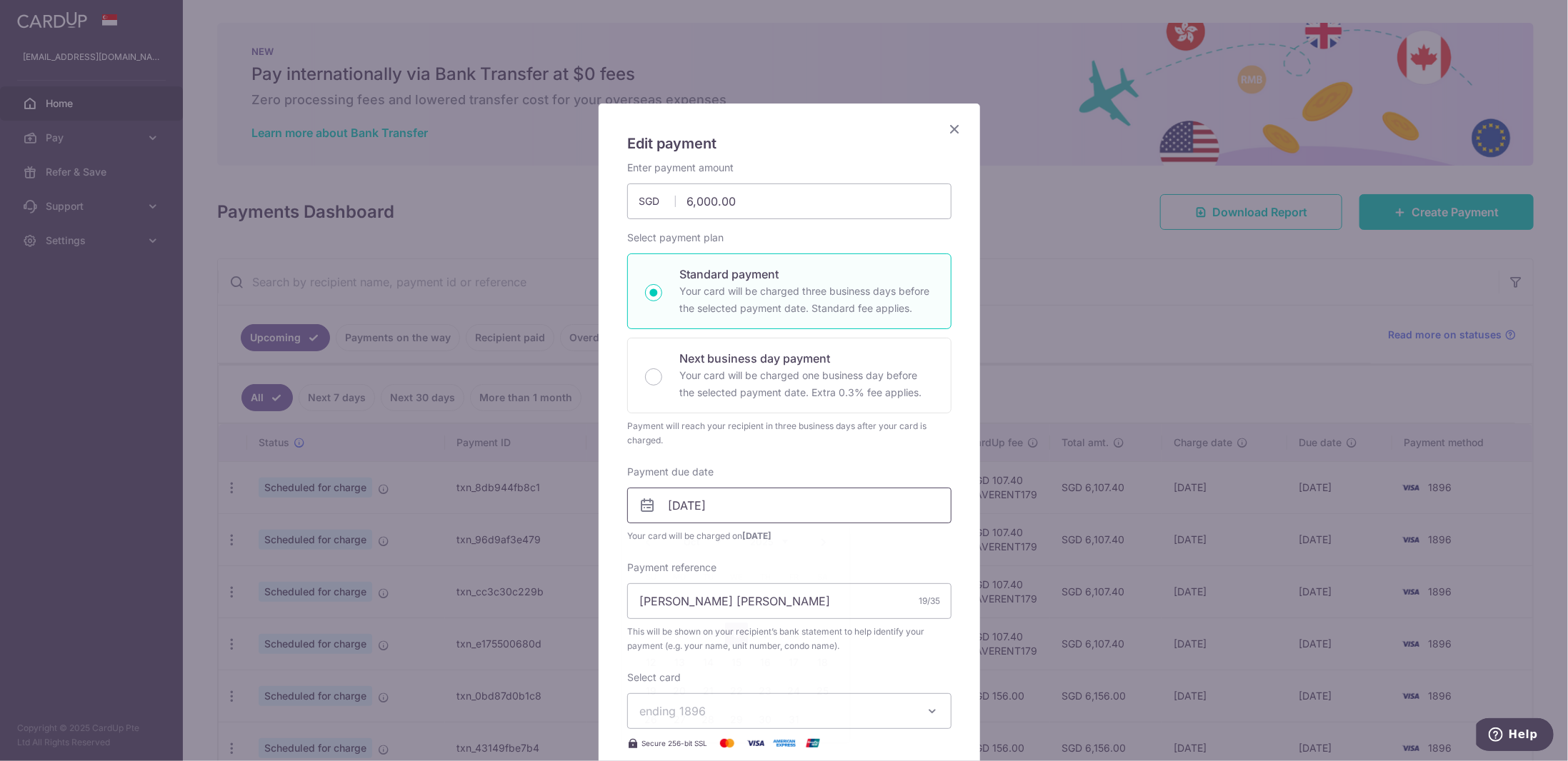
click at [708, 510] on input "08/10/2025" at bounding box center [789, 505] width 324 height 36
click at [949, 243] on div "Edit payment By clicking apply, you will make changes to all payments to TING Y…" at bounding box center [789, 588] width 381 height 970
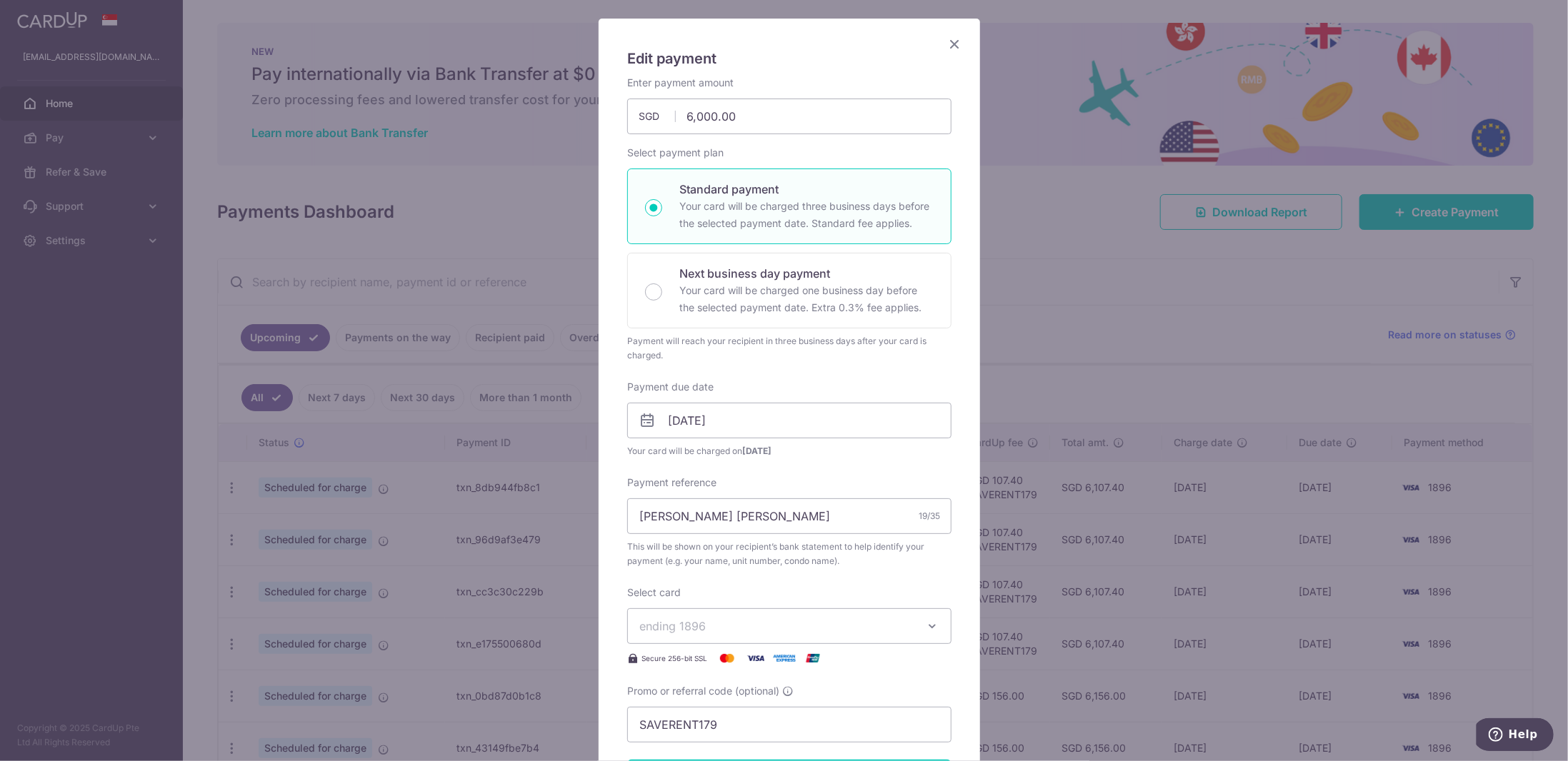
scroll to position [143, 0]
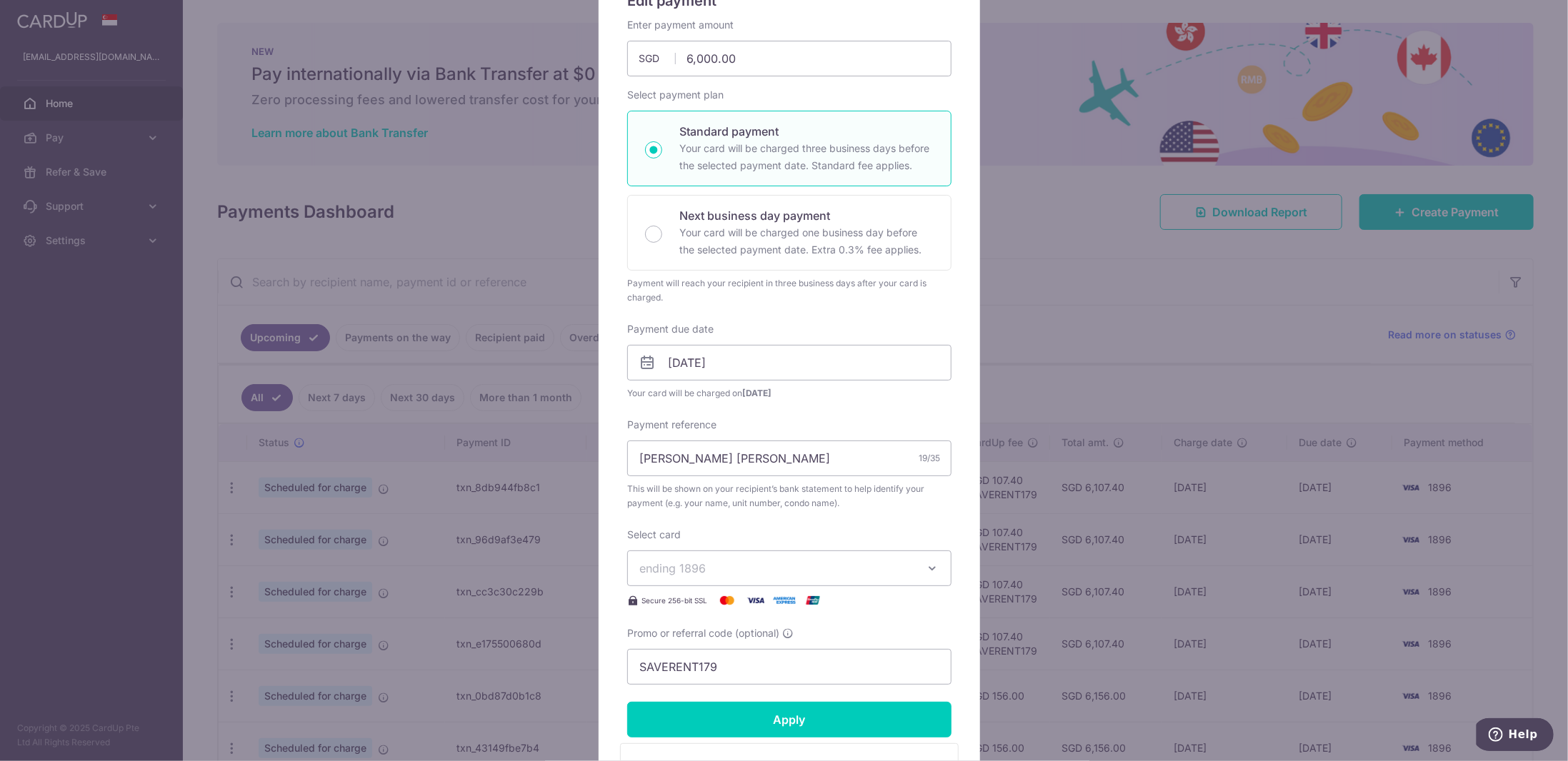
click at [723, 564] on span "ending 1896" at bounding box center [776, 568] width 274 height 18
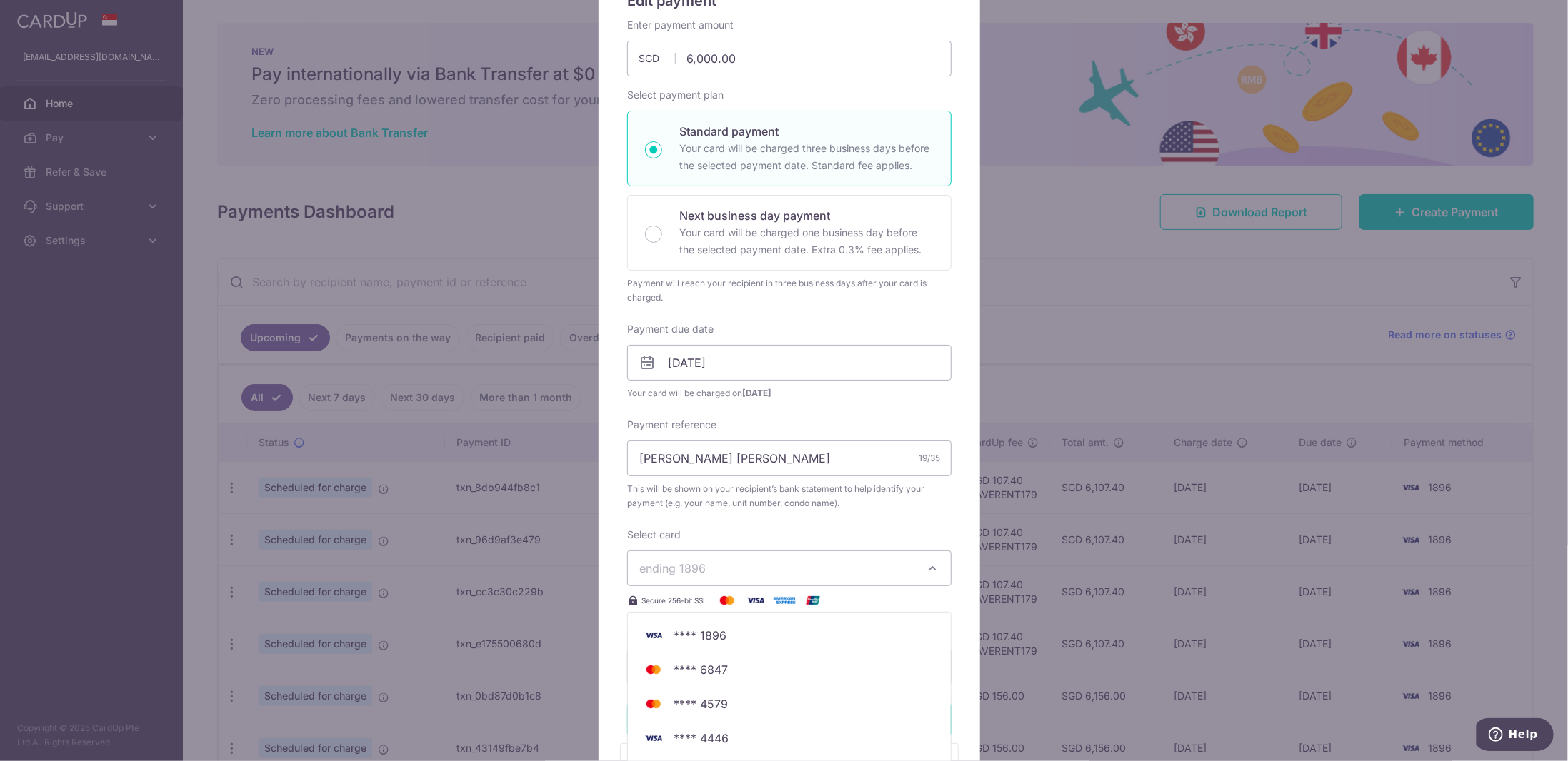
scroll to position [357, 0]
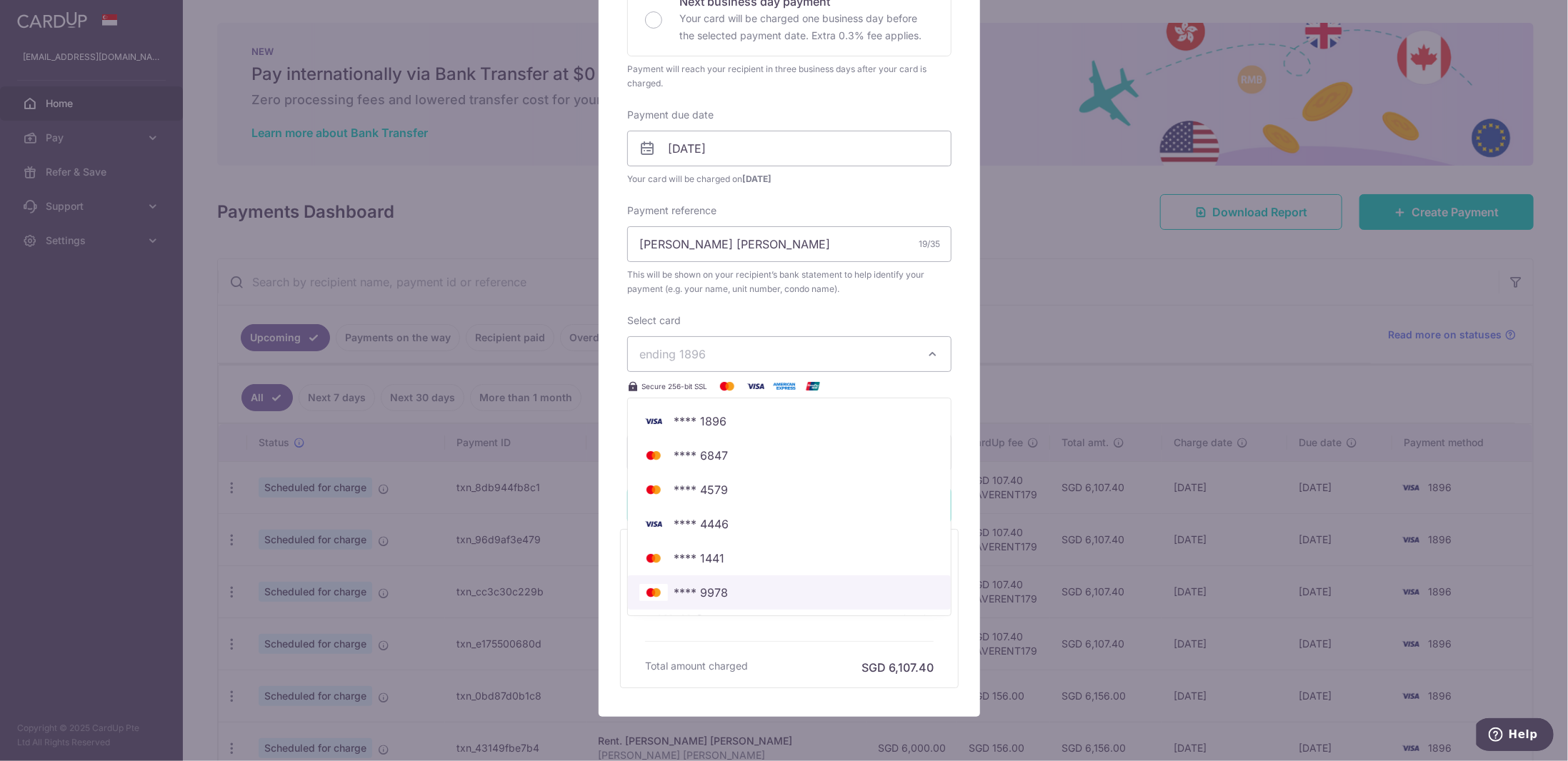
click at [730, 584] on span "**** 9978" at bounding box center [789, 592] width 300 height 18
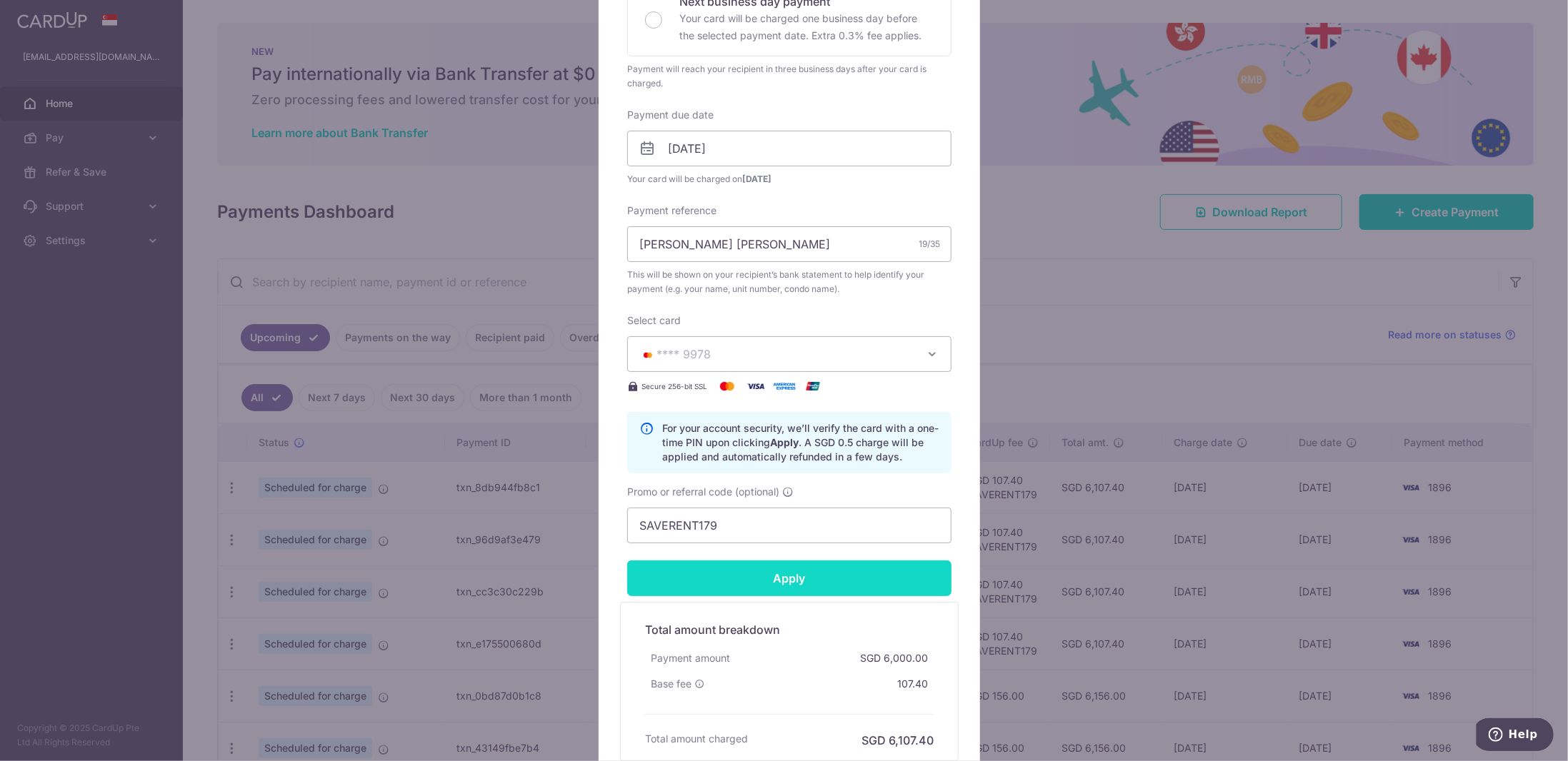
click at [792, 577] on input "Apply" at bounding box center [789, 578] width 324 height 36
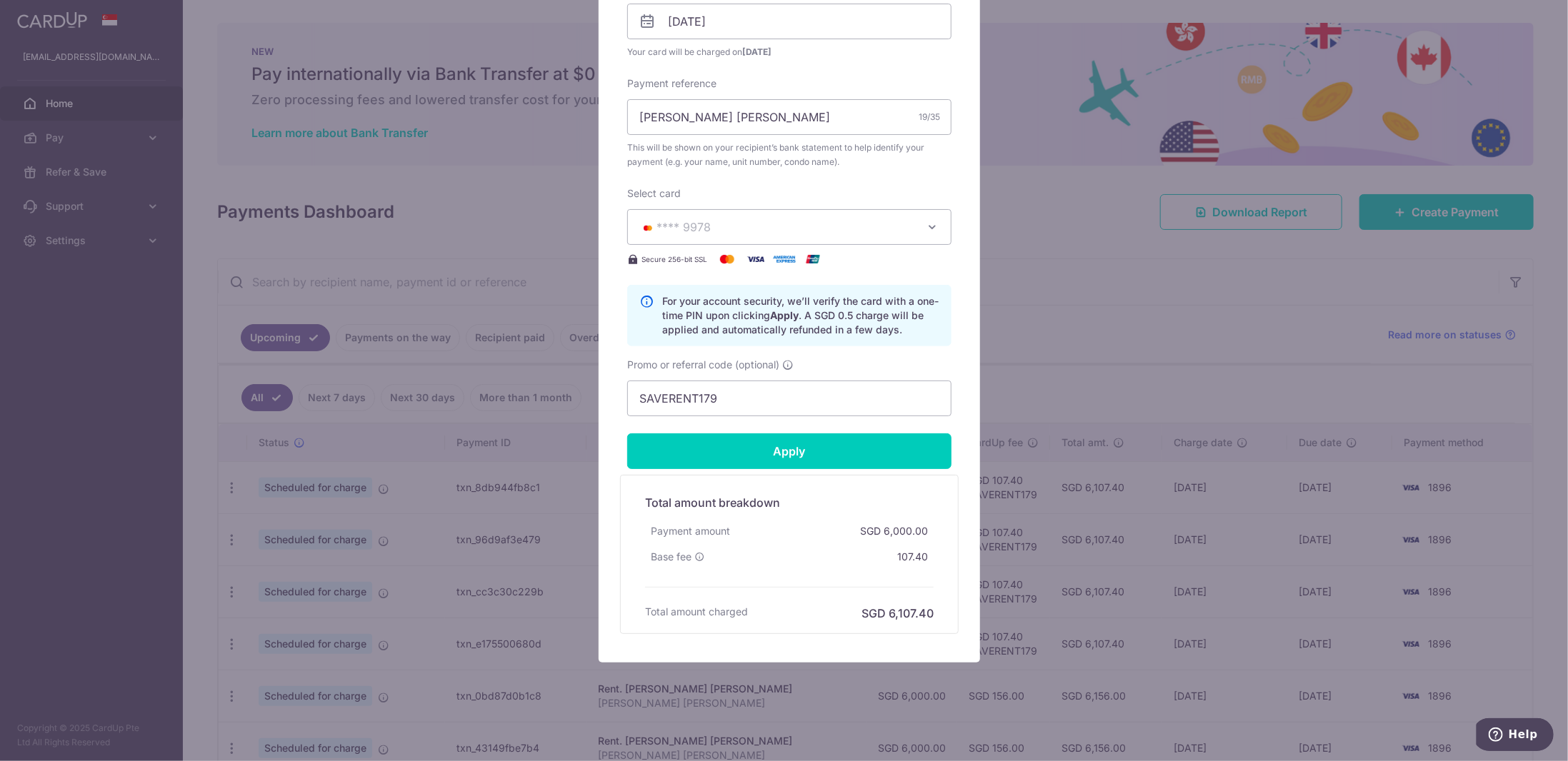
type input "Successfully Applied"
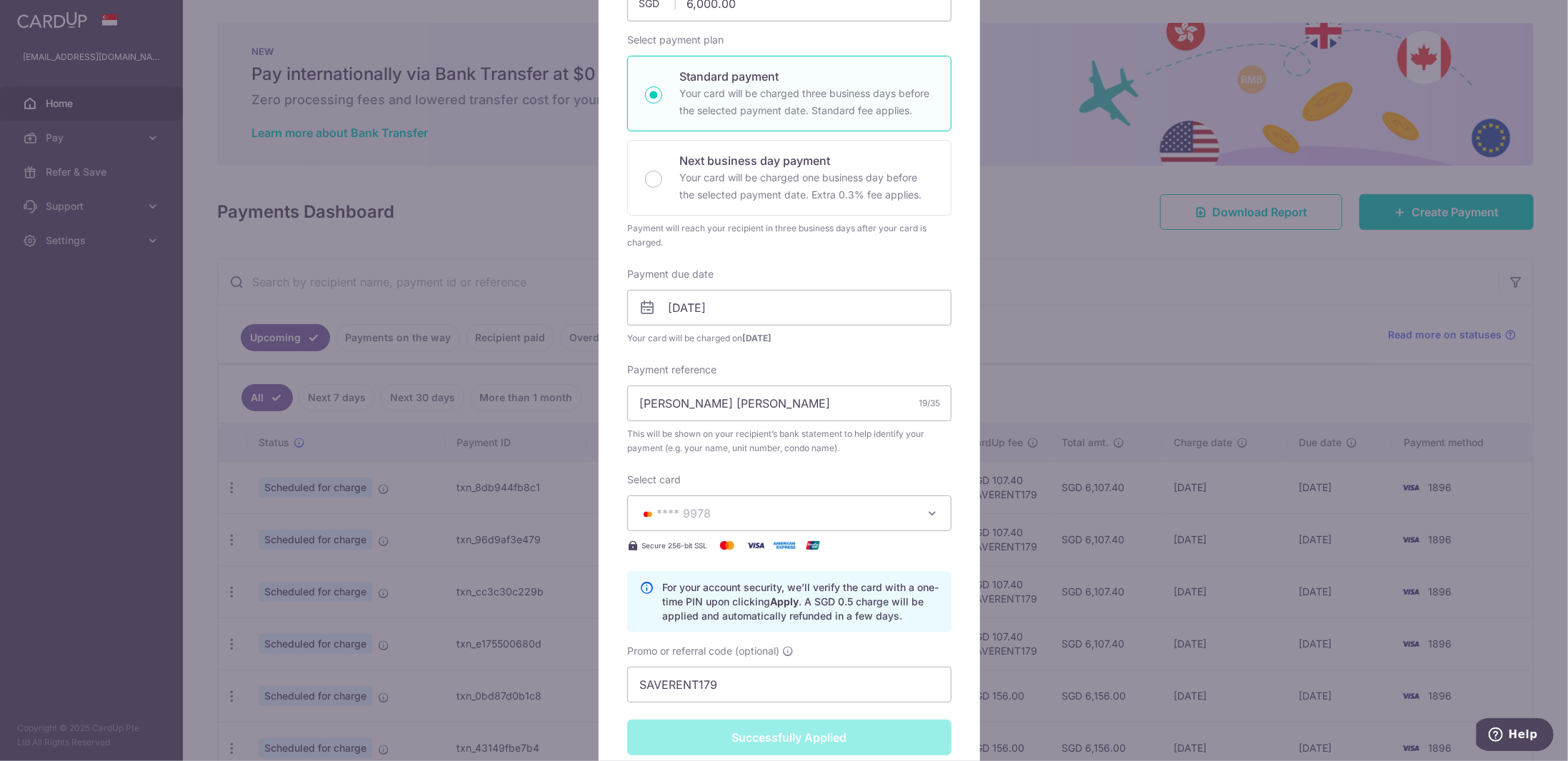
scroll to position [0, 0]
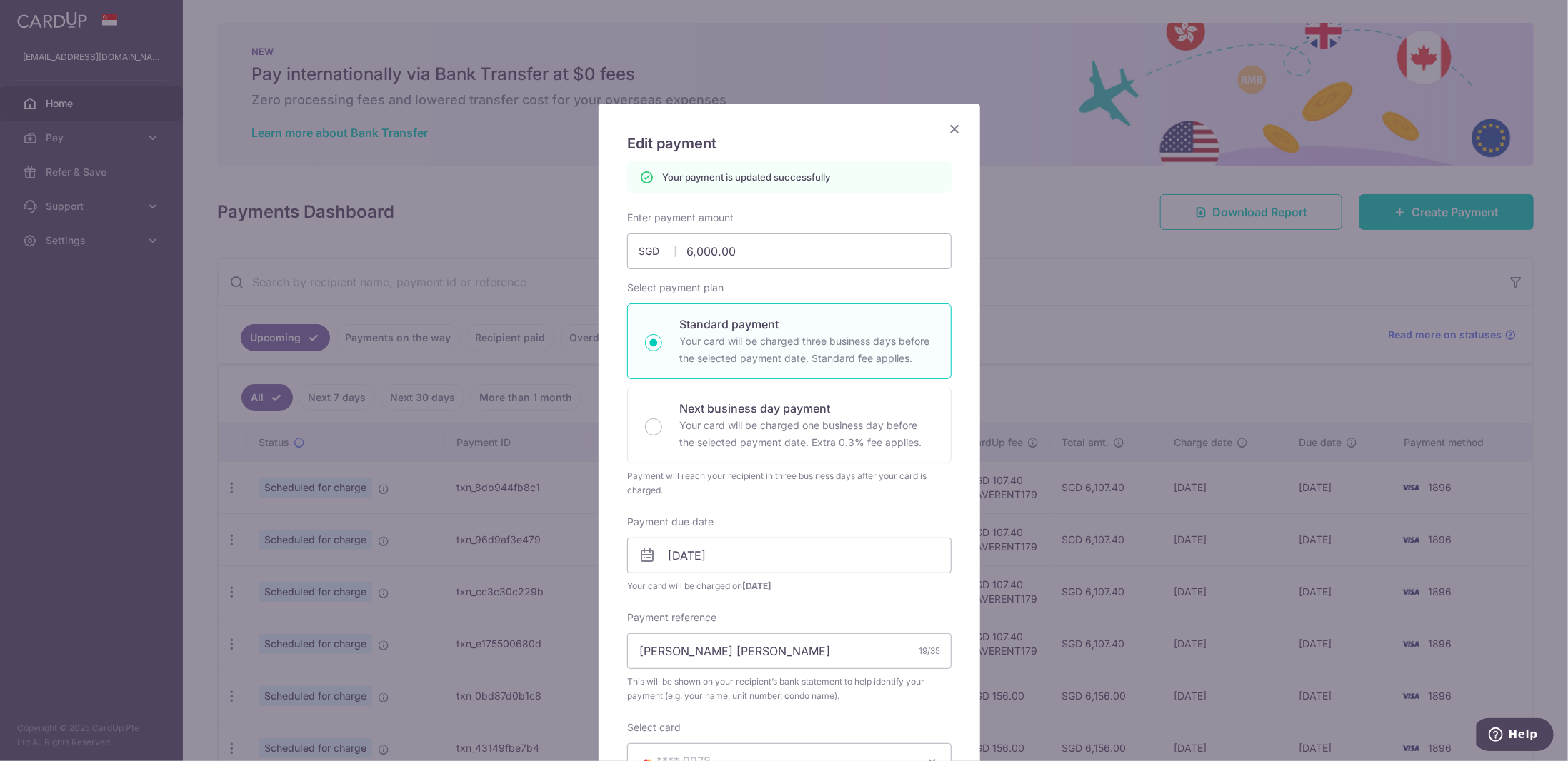
click at [947, 124] on icon "Close" at bounding box center [954, 129] width 18 height 18
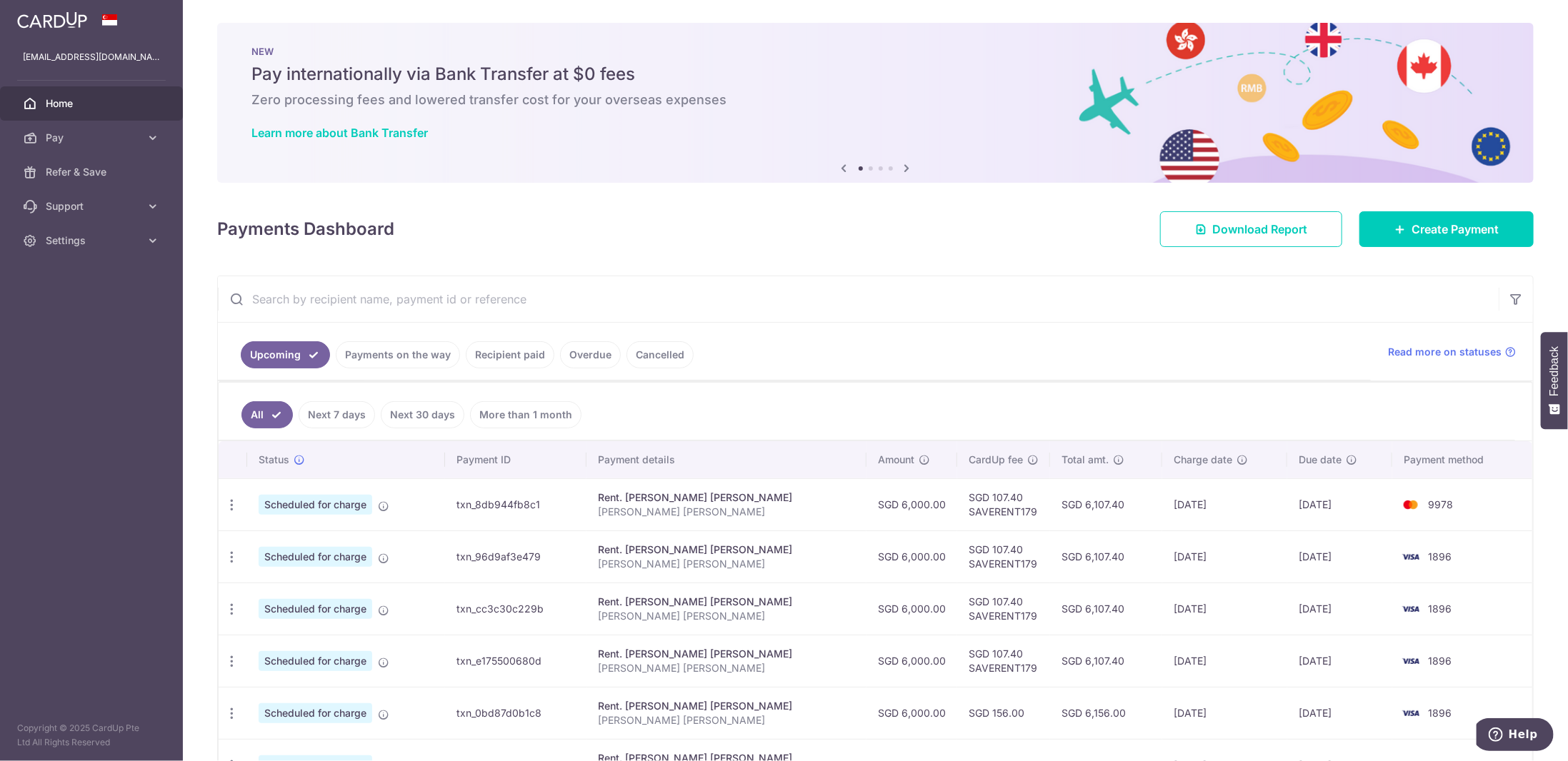
click at [492, 354] on link "Recipient paid" at bounding box center [510, 354] width 89 height 27
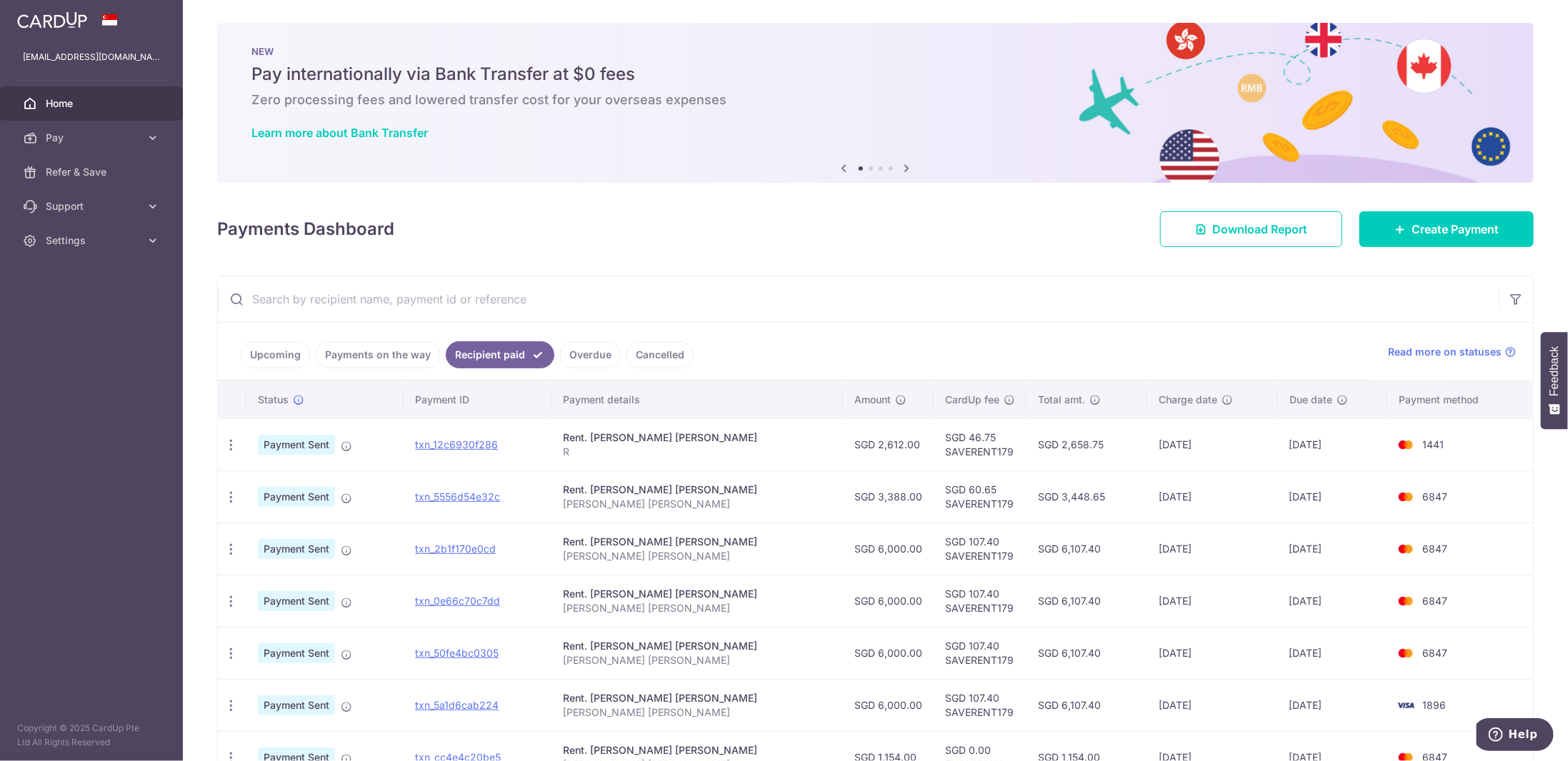
click at [1156, 495] on td "07/08/2025" at bounding box center [1212, 496] width 130 height 52
drag, startPoint x: 1156, startPoint y: 495, endPoint x: 795, endPoint y: 489, distance: 361.0
click at [795, 489] on tr "PDF Receipt Payment Sent txn_5556d54e32c Rent. TING YAN TENG GRACE TING YAN TEN…" at bounding box center [875, 496] width 1315 height 52
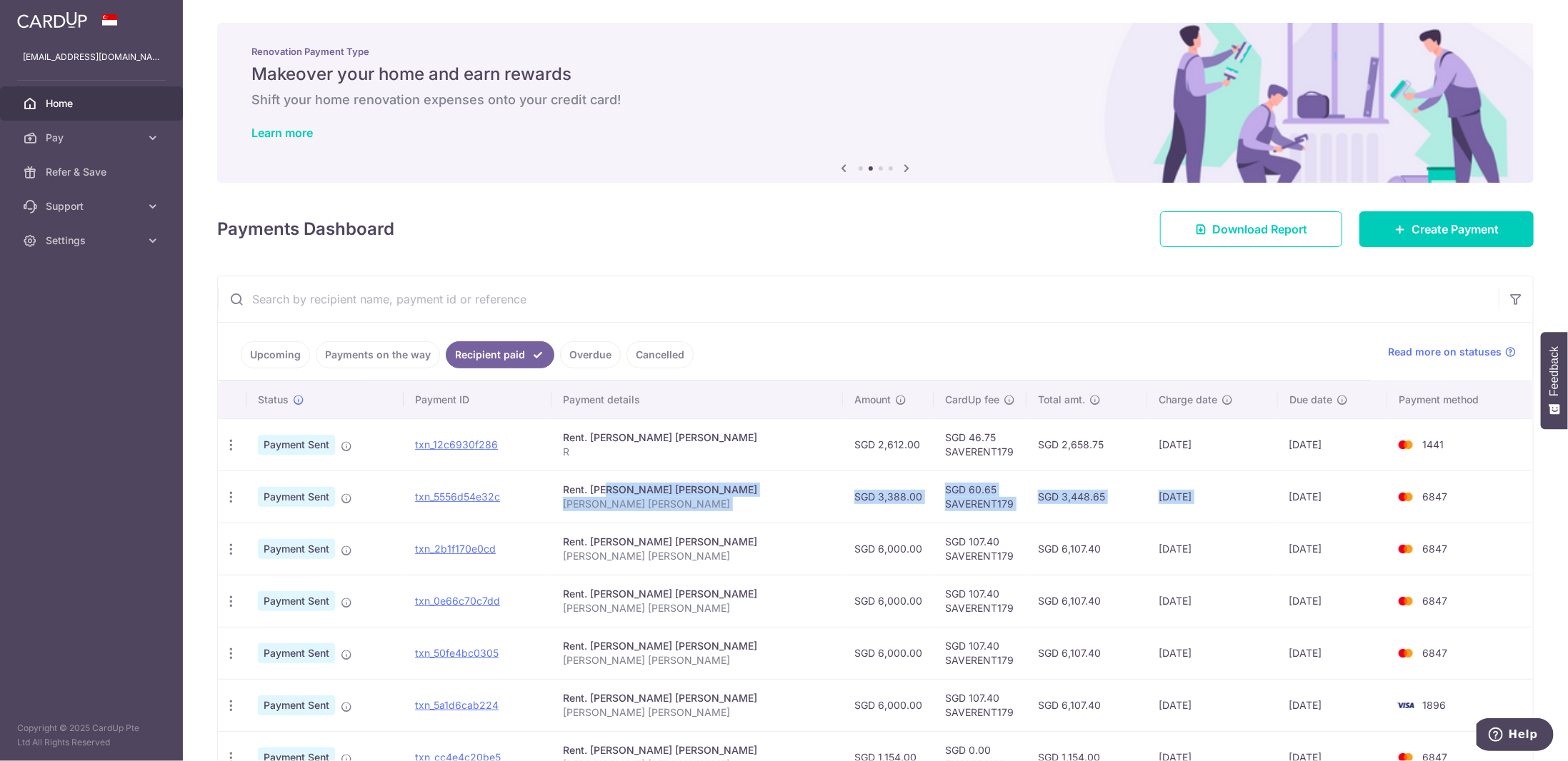
click at [1159, 498] on td "07/08/2025" at bounding box center [1212, 496] width 130 height 52
drag, startPoint x: 1159, startPoint y: 498, endPoint x: 1123, endPoint y: 459, distance: 53.1
click at [1123, 459] on tbody "PDF Receipt Payment Sent txn_12c6930f286 Rent. TING YAN TENG GRACE R SGD 2,612.…" at bounding box center [875, 679] width 1315 height 521
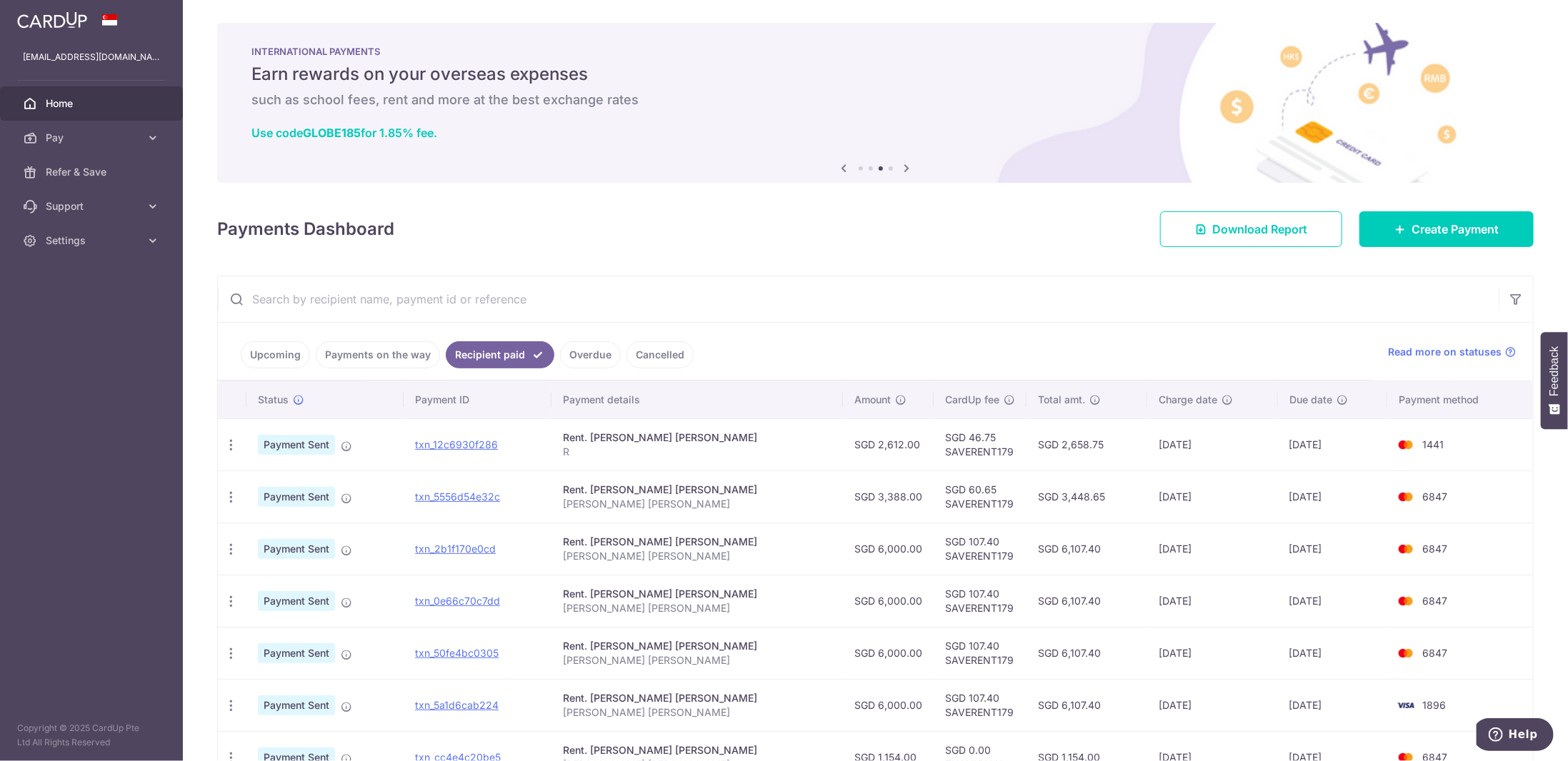
click at [266, 346] on link "Upcoming" at bounding box center [275, 354] width 69 height 27
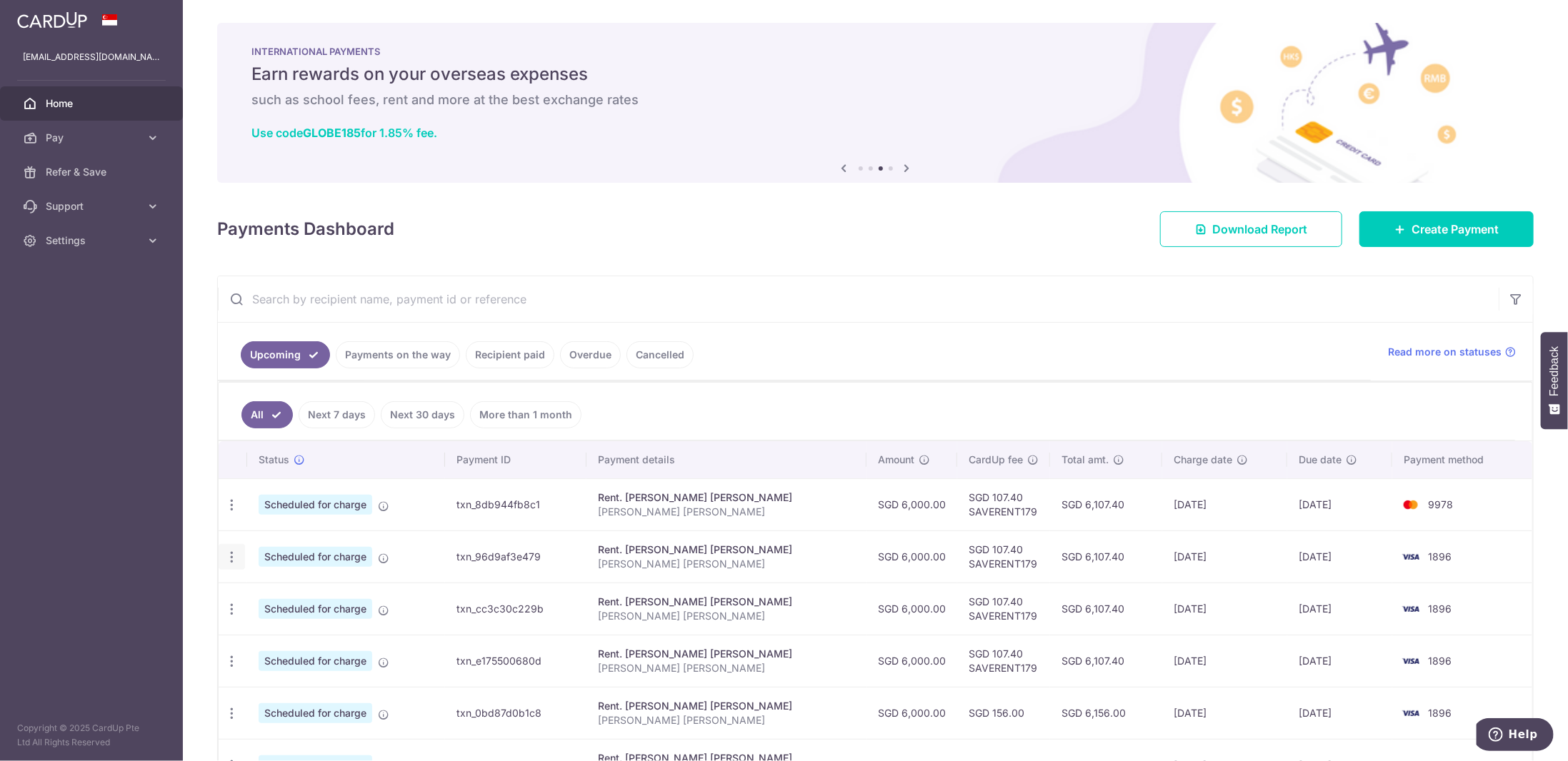
click at [232, 544] on div "Update payment Cancel payment" at bounding box center [232, 557] width 27 height 27
click at [229, 554] on icon "button" at bounding box center [232, 557] width 15 height 15
click at [272, 587] on span "Update payment" at bounding box center [308, 596] width 97 height 18
radio input "true"
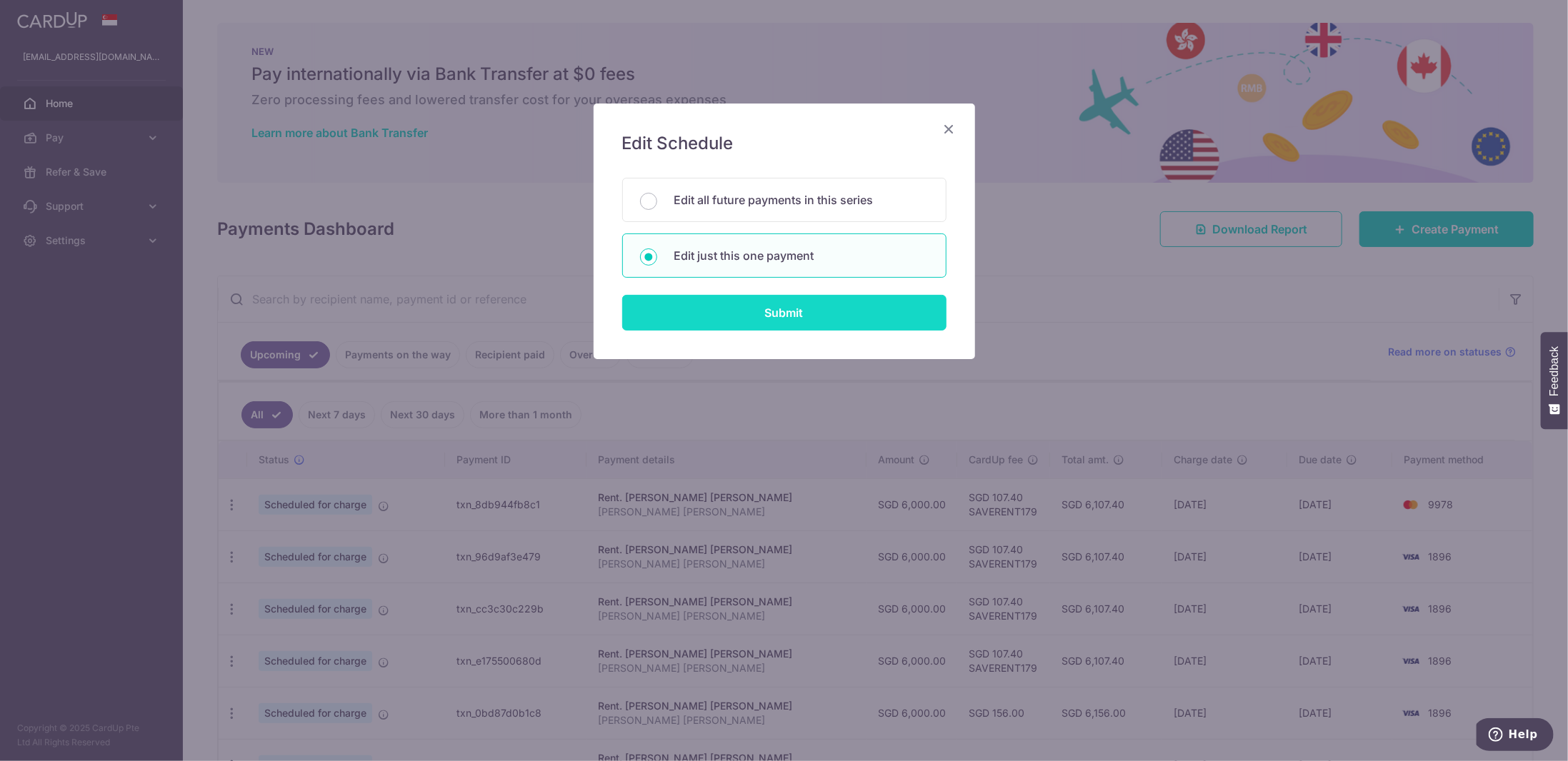
click at [773, 312] on input "Submit" at bounding box center [784, 312] width 324 height 36
radio input "true"
type input "6,000.00"
type input "02/12/2025"
type input "[PERSON_NAME] [PERSON_NAME]"
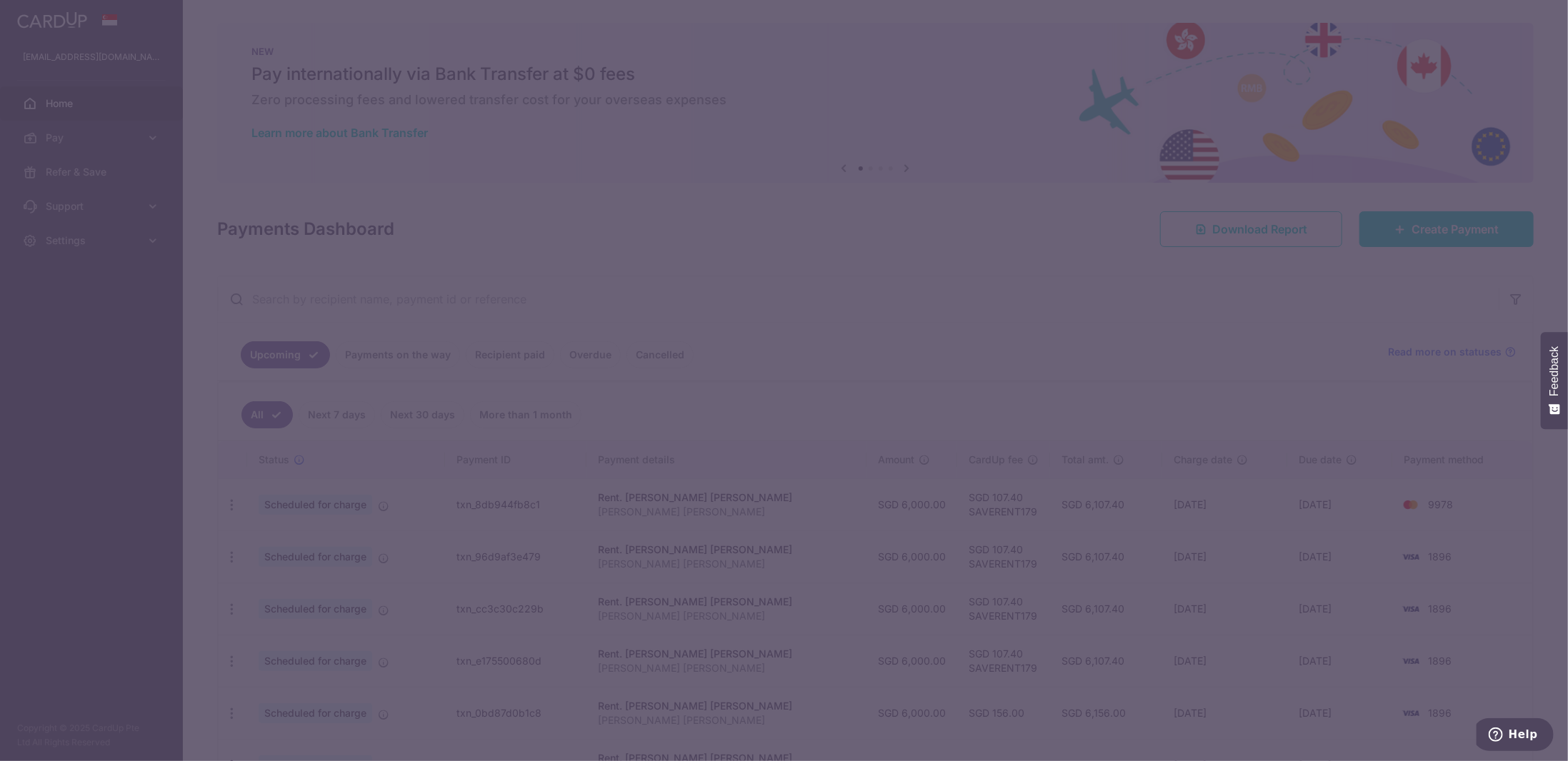
type input "SAVERENT179"
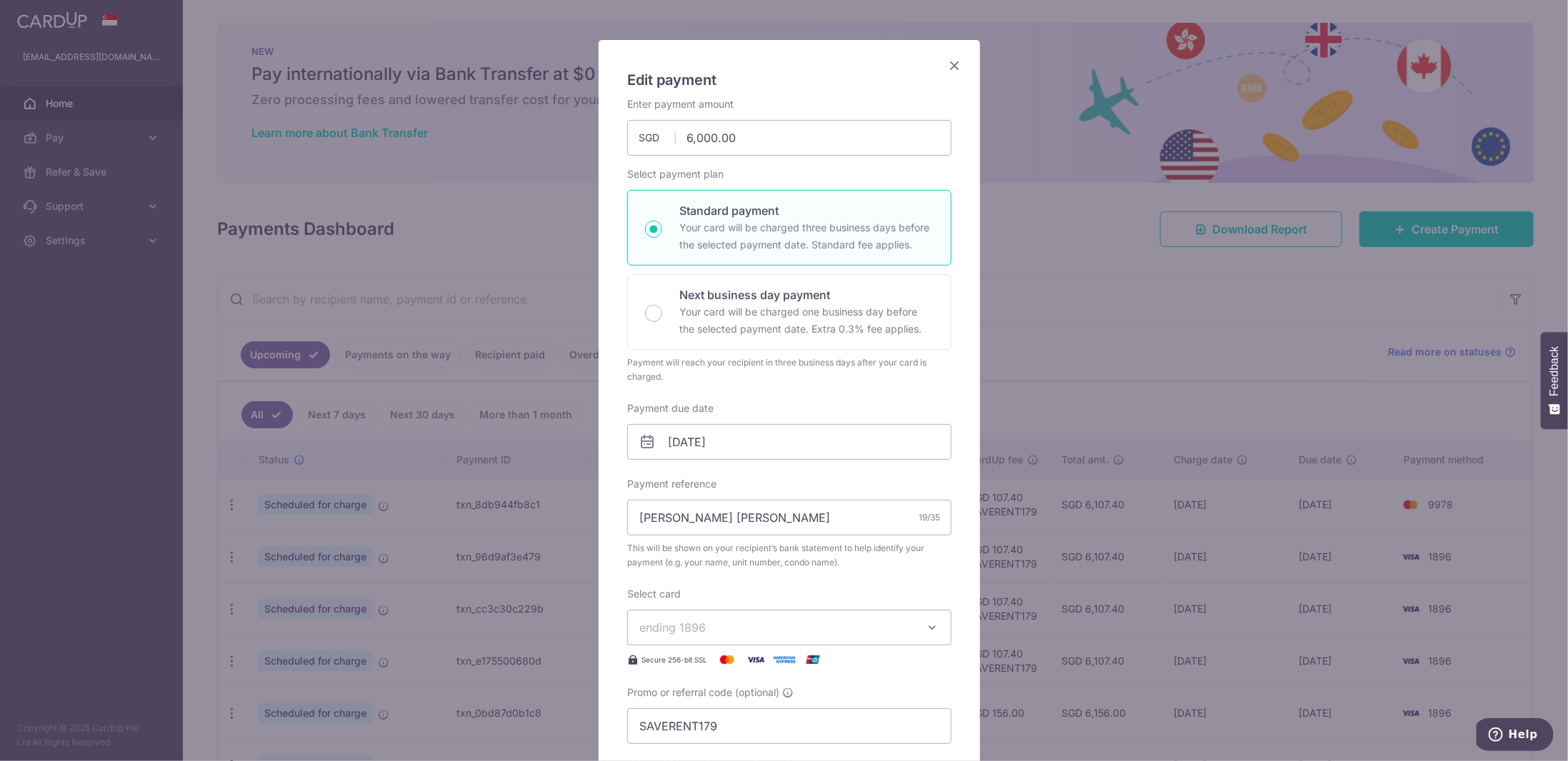
scroll to position [143, 0]
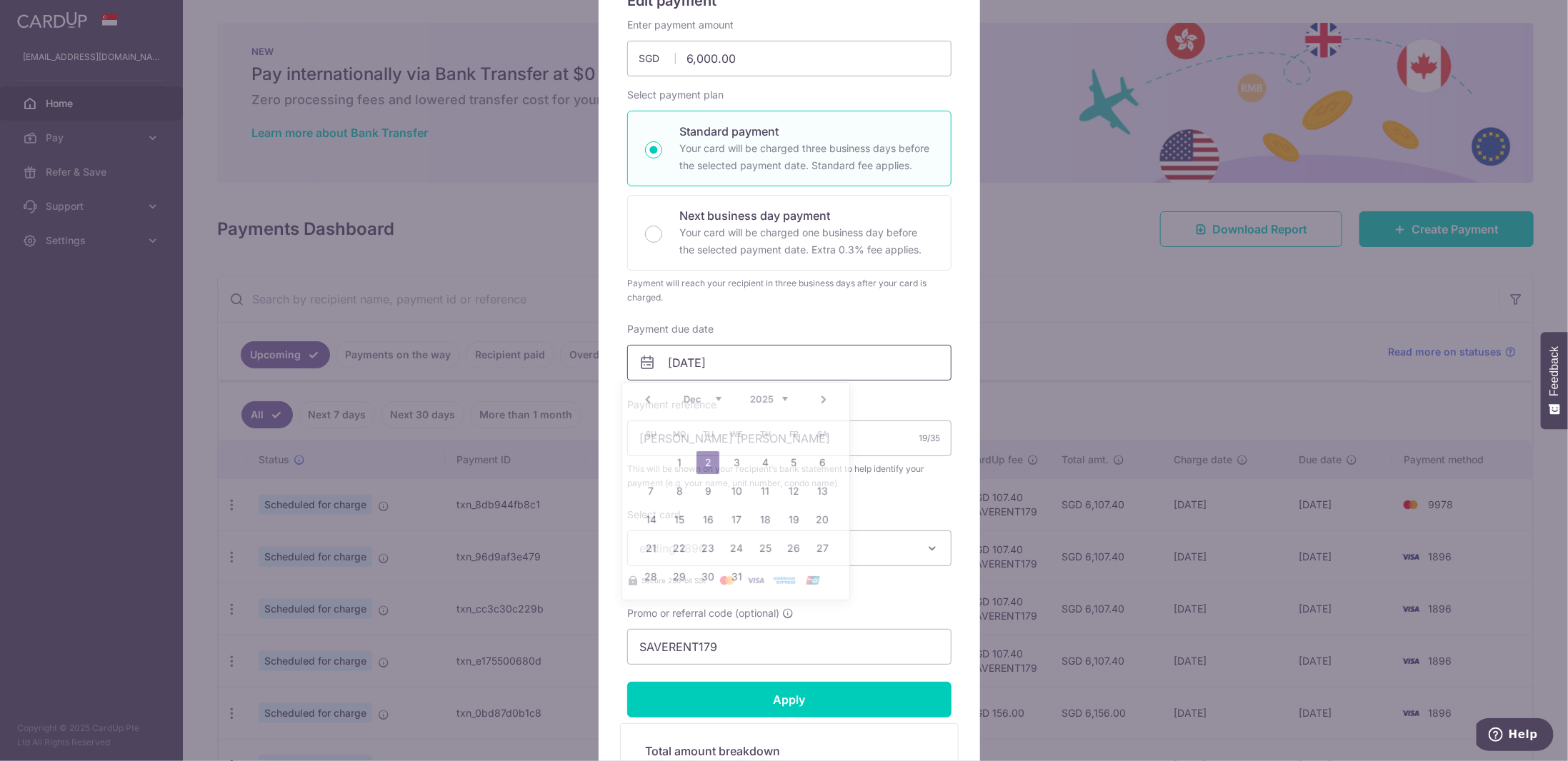
click at [721, 357] on input "02/12/2025" at bounding box center [789, 363] width 324 height 36
click at [654, 403] on link "Prev" at bounding box center [648, 399] width 18 height 18
click at [738, 491] on link "8" at bounding box center [736, 490] width 23 height 23
type input "08/10/2025"
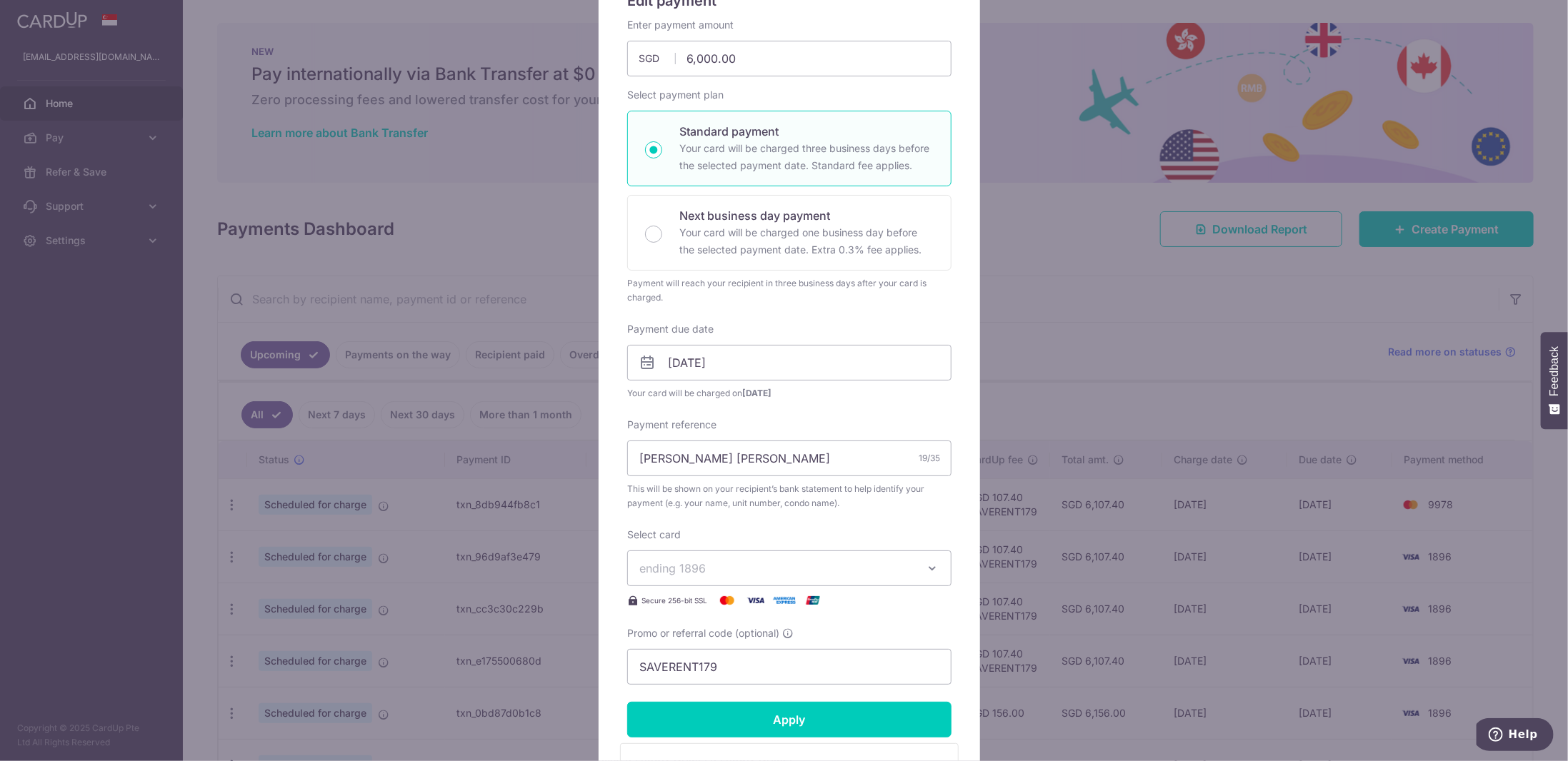
scroll to position [286, 0]
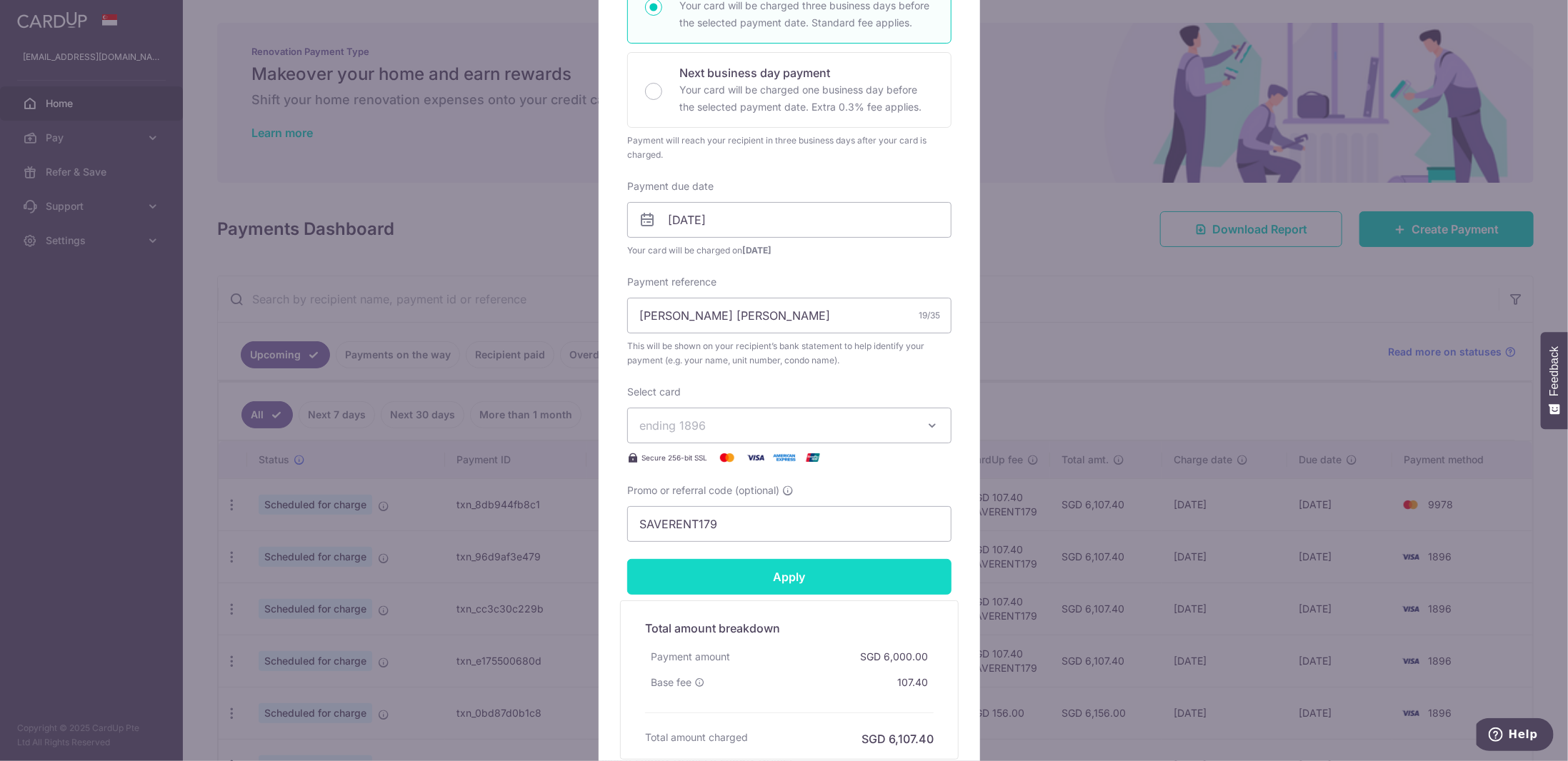
click at [813, 572] on input "Apply" at bounding box center [789, 576] width 324 height 36
type input "Successfully Applied"
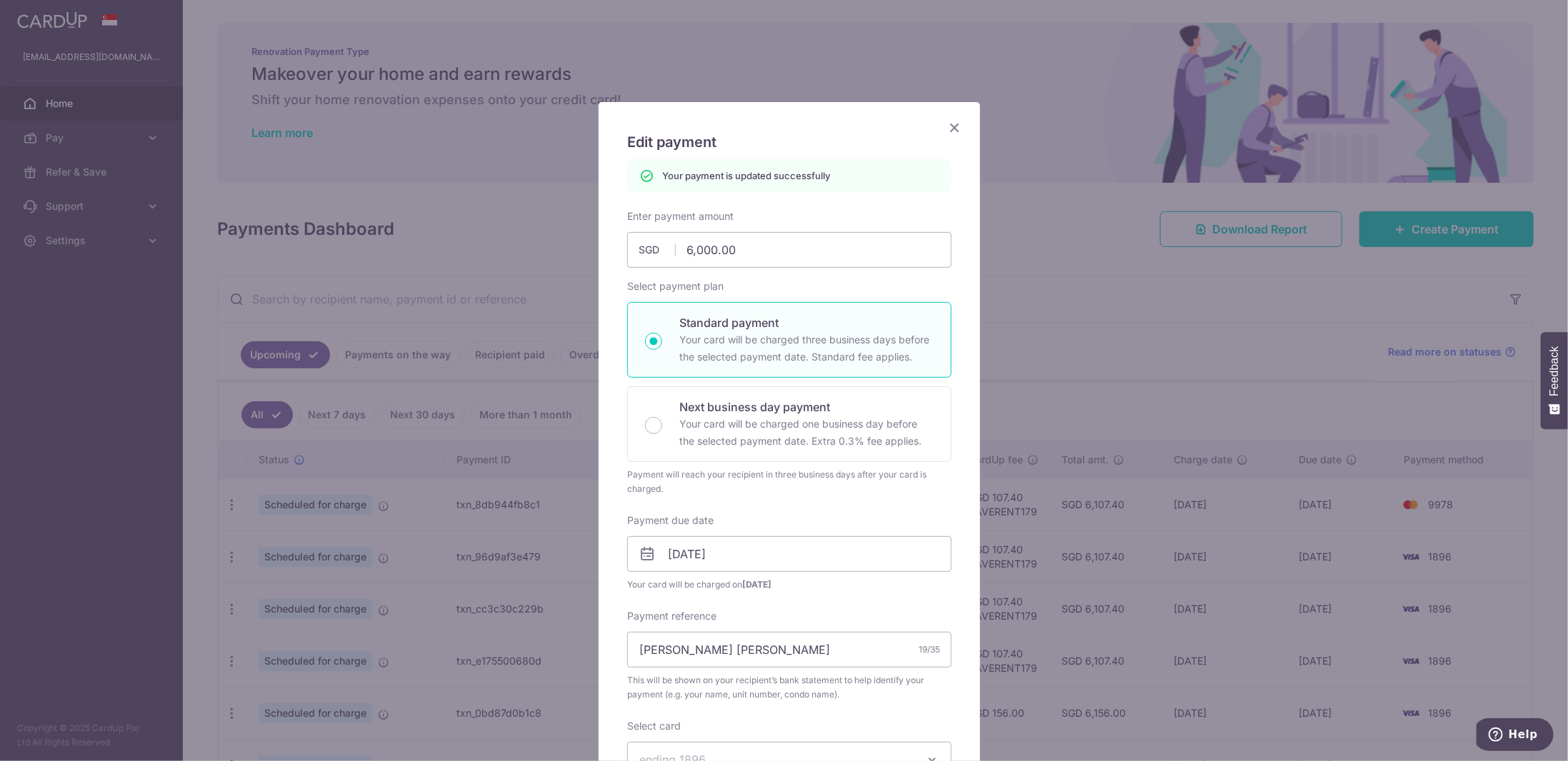
scroll to position [0, 0]
click at [951, 125] on icon "Close" at bounding box center [954, 129] width 18 height 18
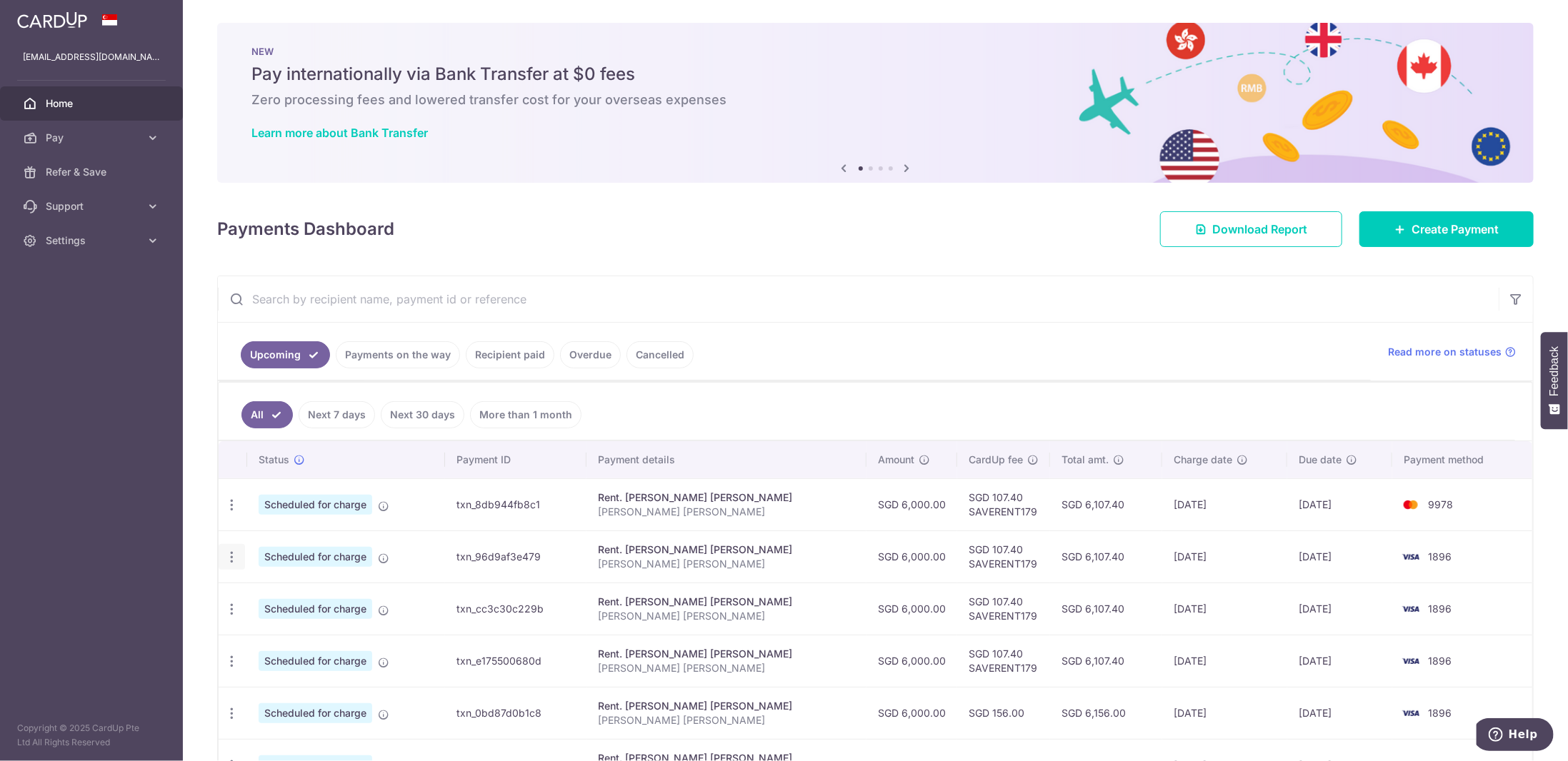
click at [233, 556] on icon "button" at bounding box center [232, 557] width 15 height 15
click at [283, 587] on span "Update payment" at bounding box center [308, 596] width 97 height 18
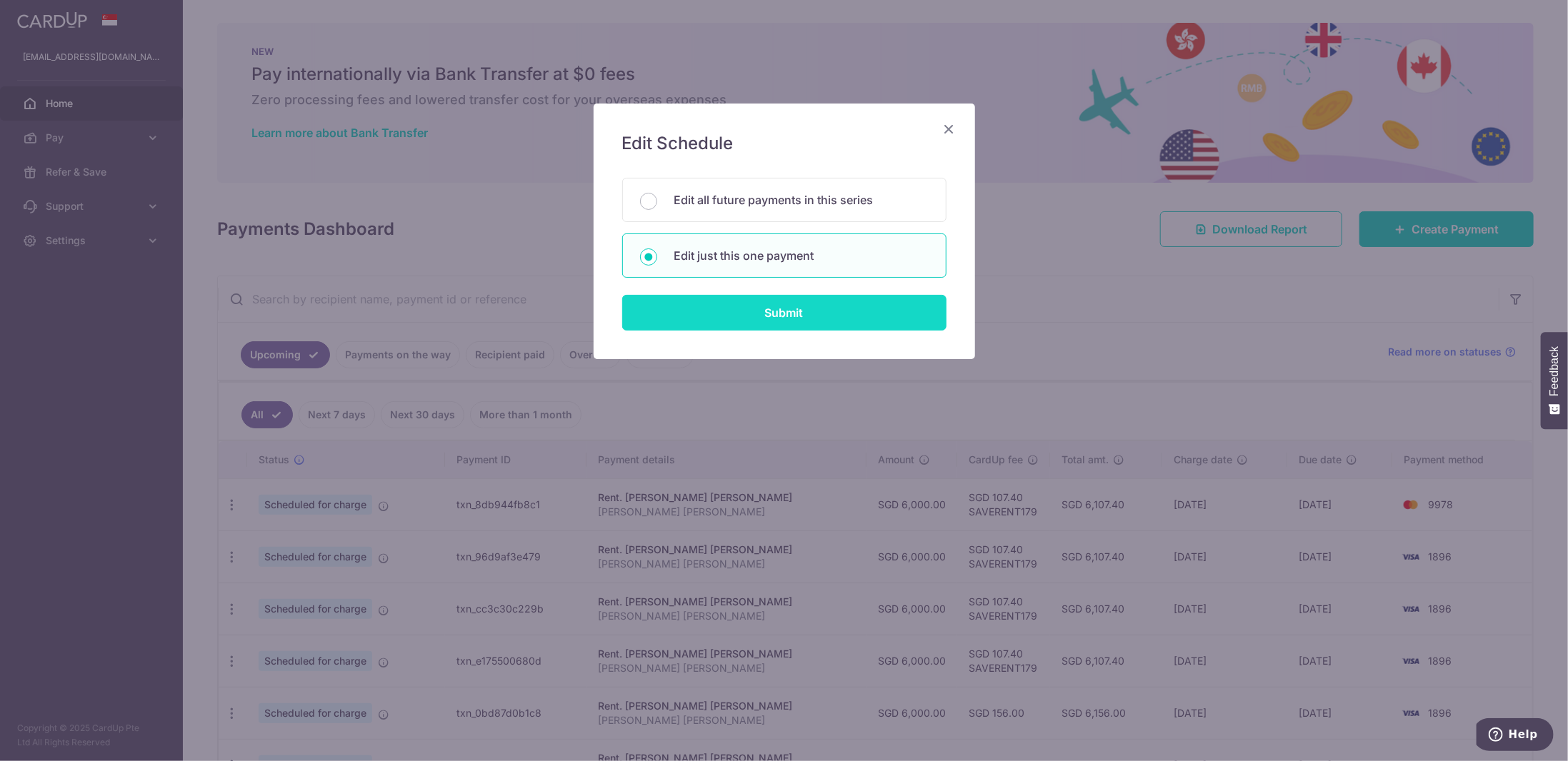
click at [725, 298] on input "Submit" at bounding box center [784, 312] width 324 height 36
radio input "true"
type input "6,000.00"
type input "[DATE]"
type input "[PERSON_NAME] [PERSON_NAME]"
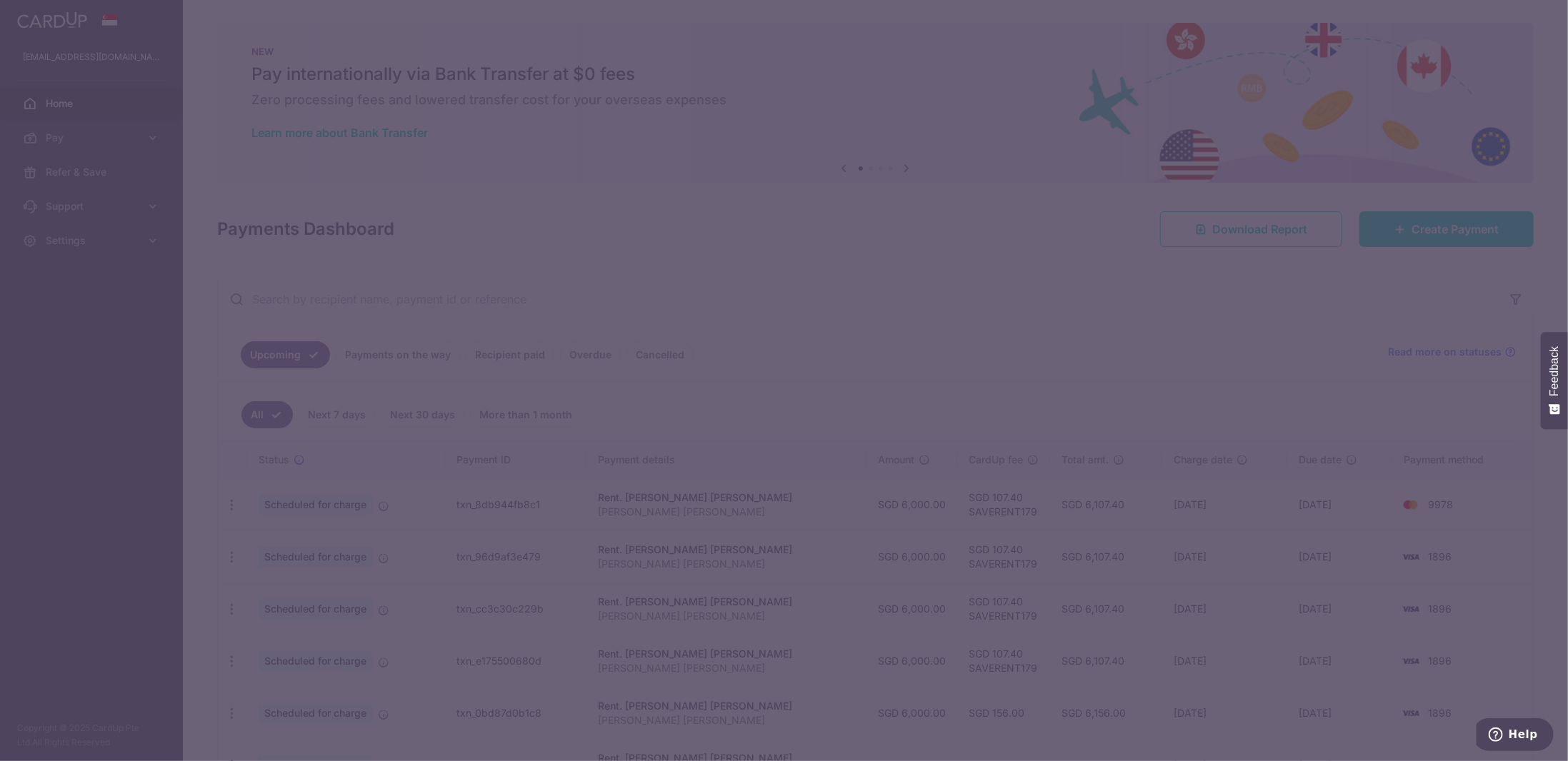
type input "SAVERENT179"
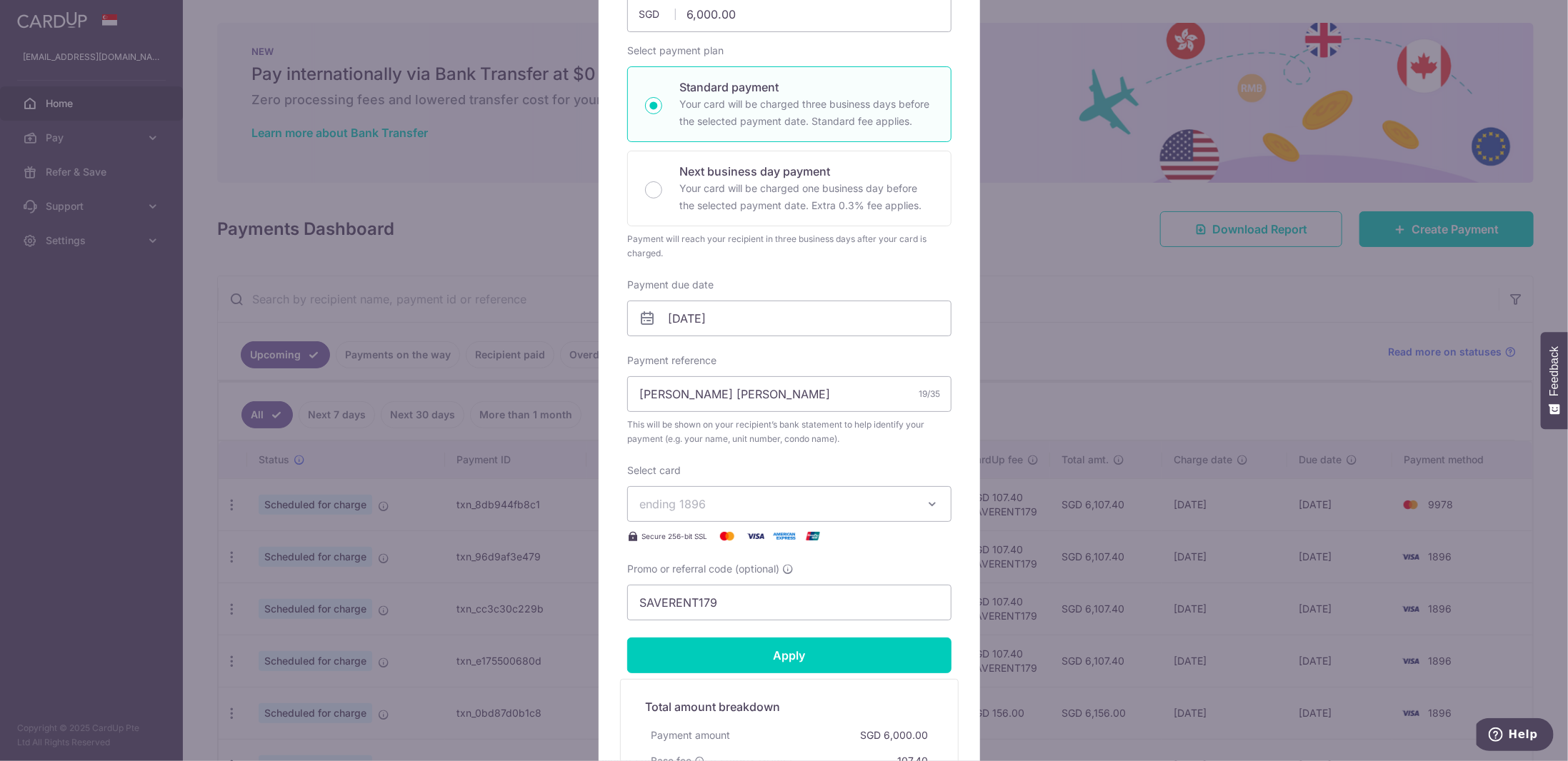
scroll to position [286, 0]
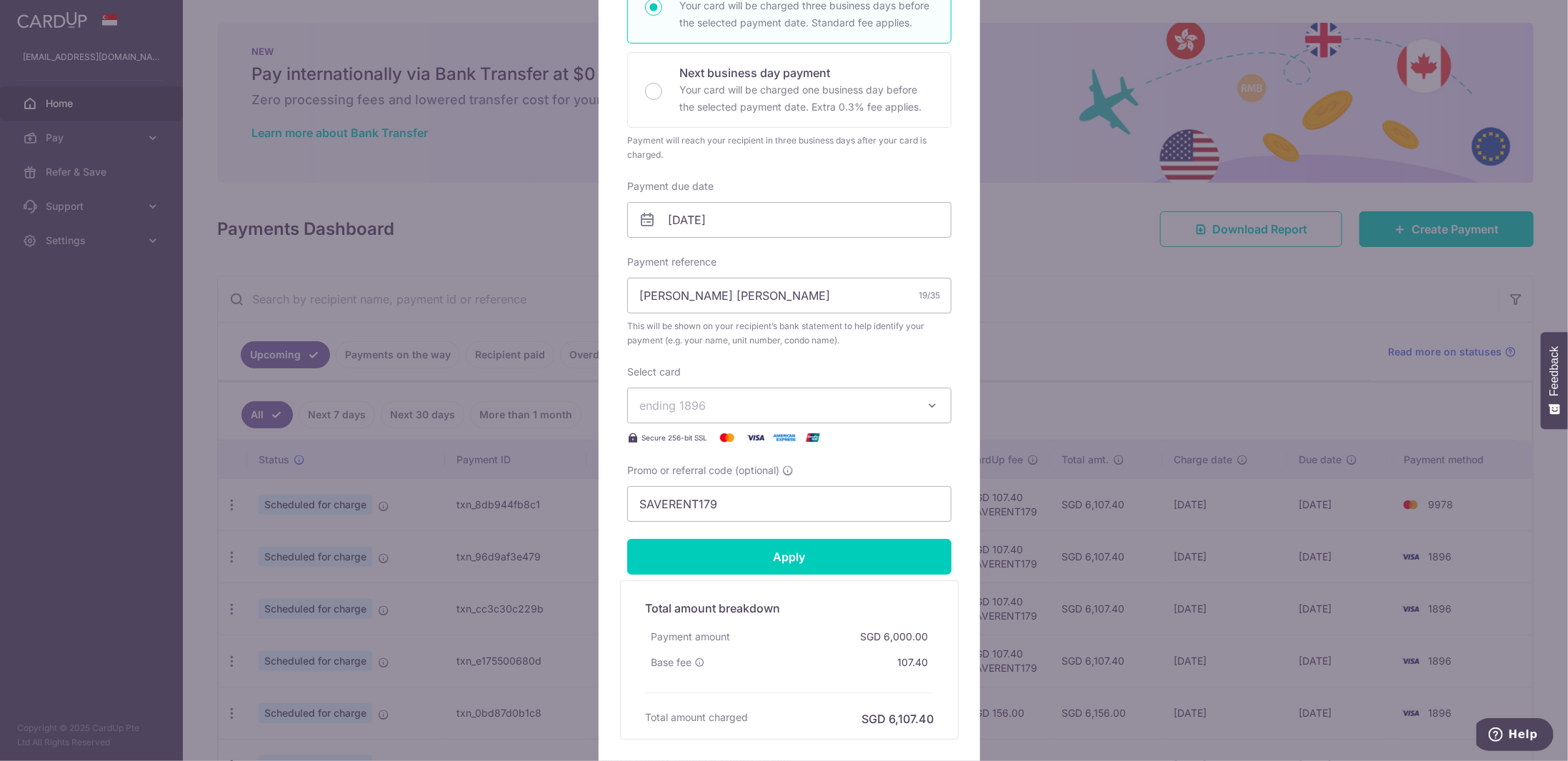
click at [725, 400] on span "ending 1896" at bounding box center [776, 405] width 274 height 18
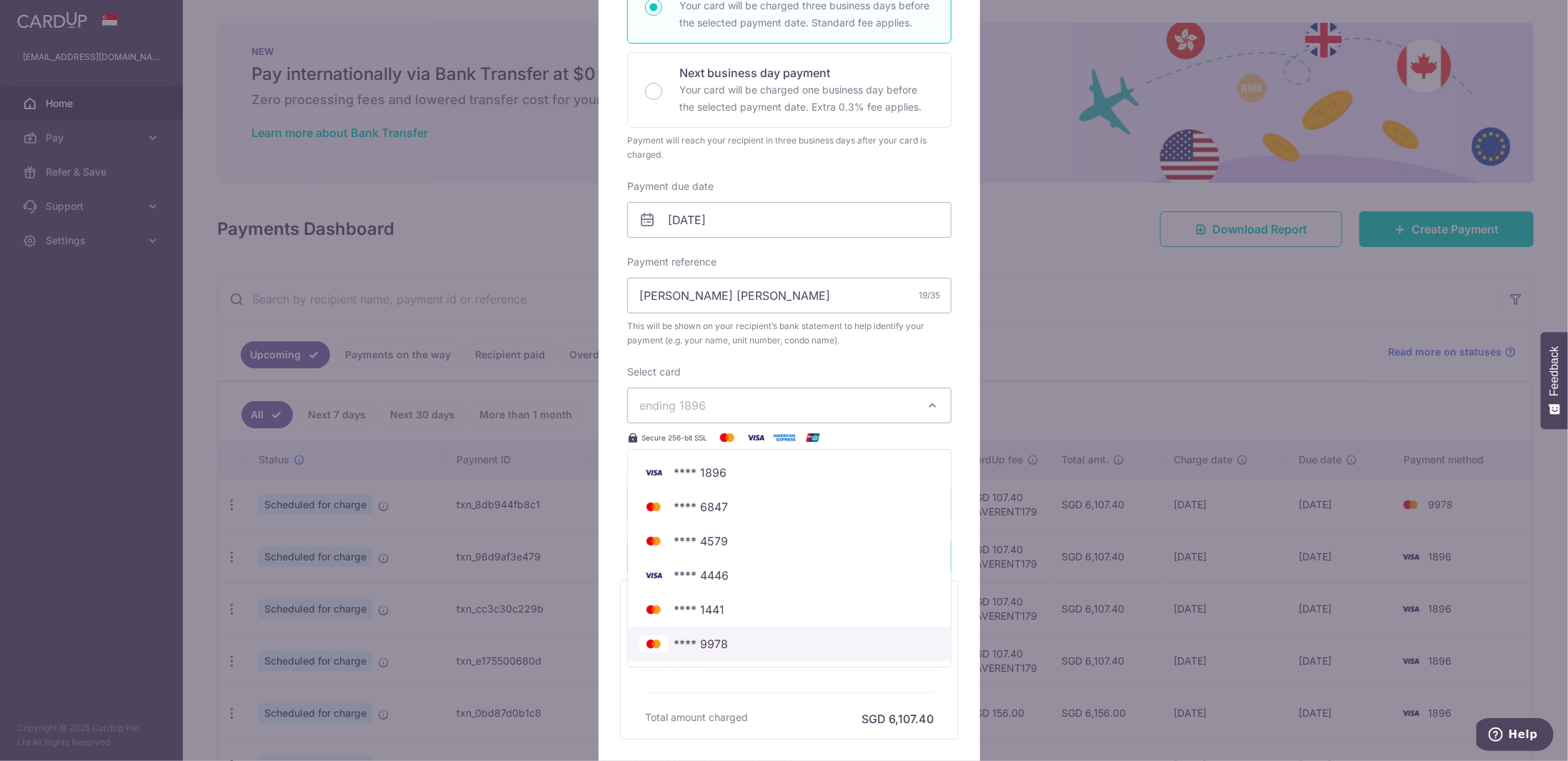
click at [717, 642] on span "**** 9978" at bounding box center [700, 644] width 54 height 18
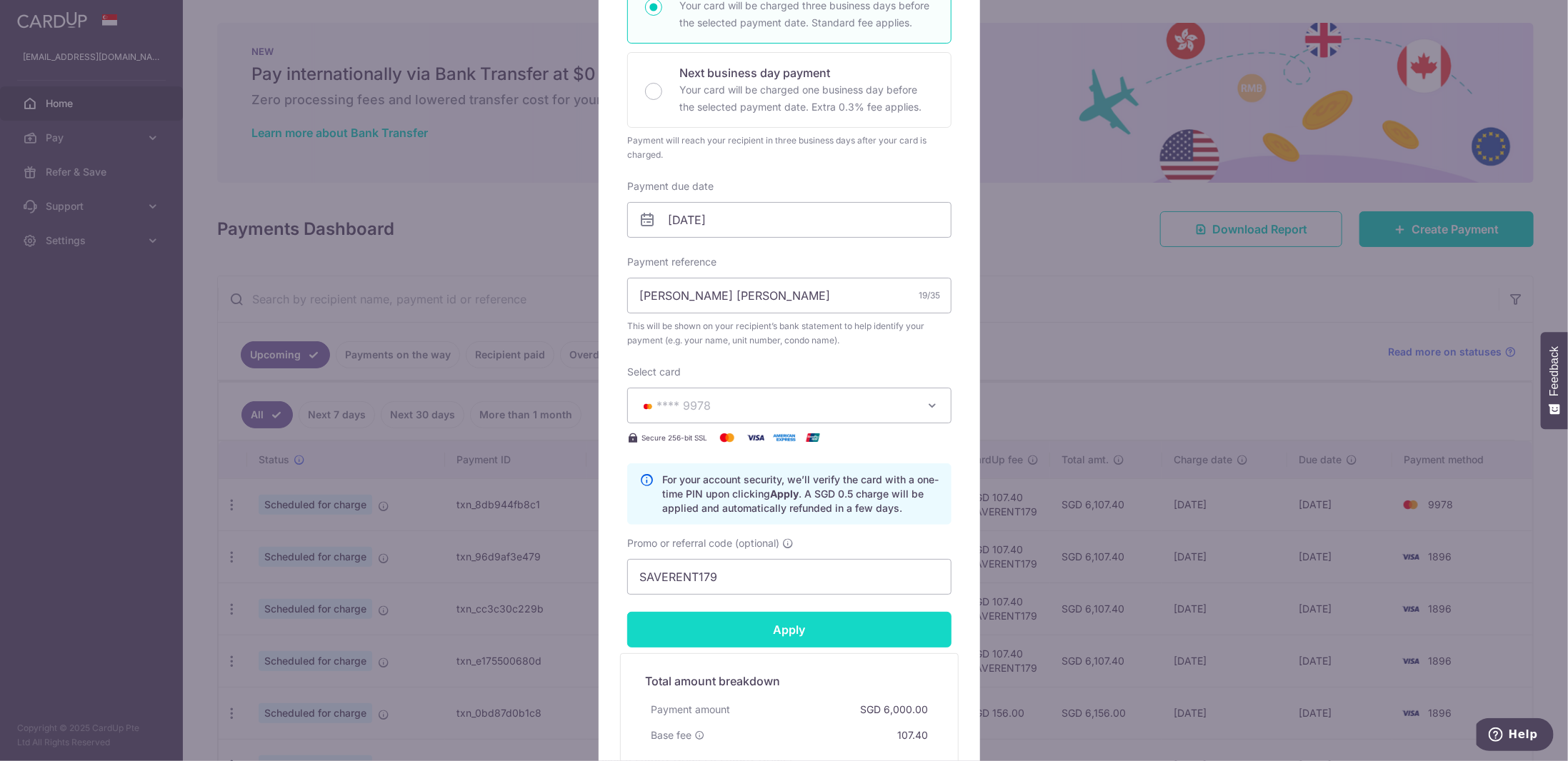
click at [783, 628] on input "Apply" at bounding box center [789, 629] width 324 height 36
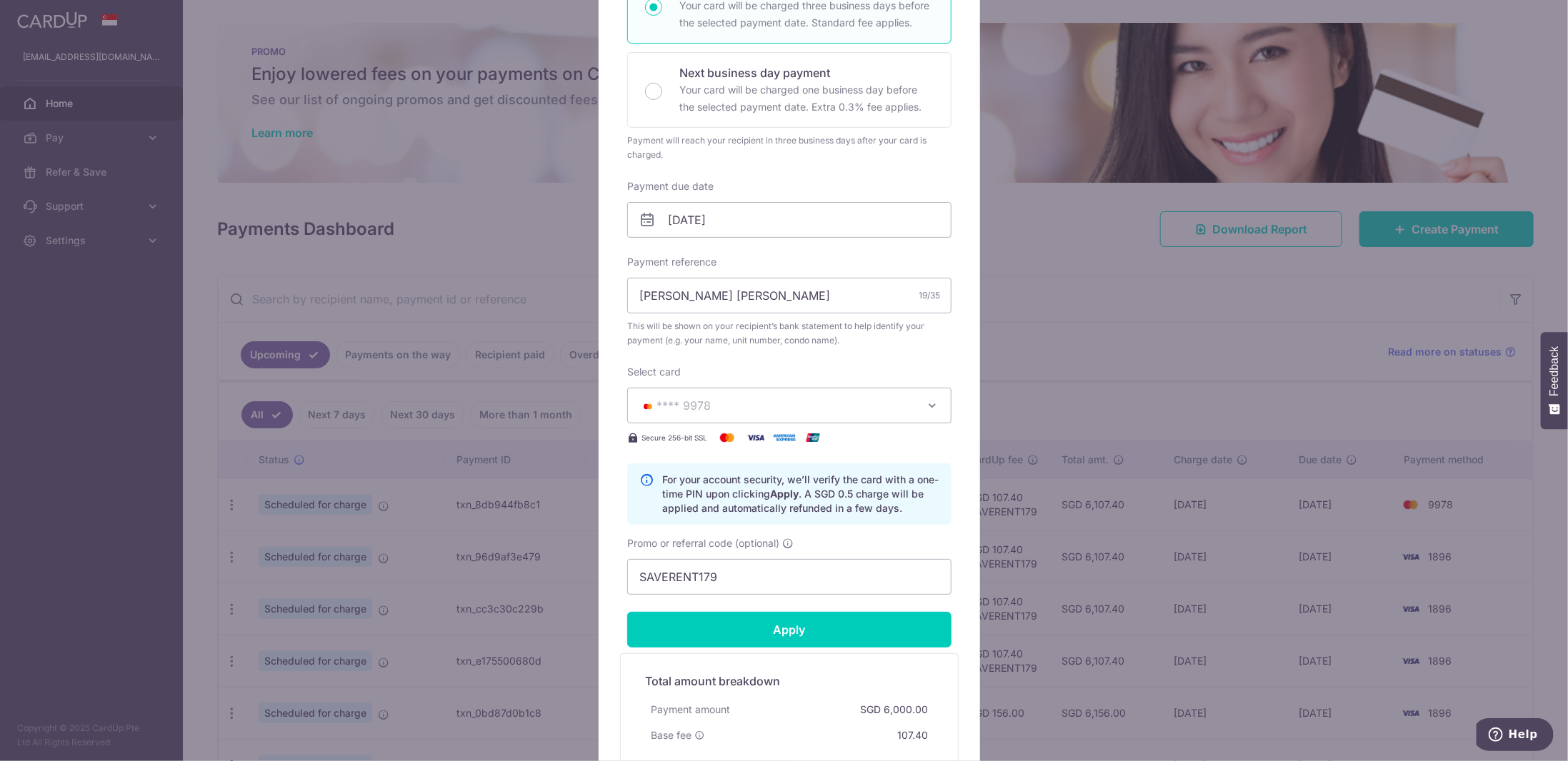
type input "Successfully Applied"
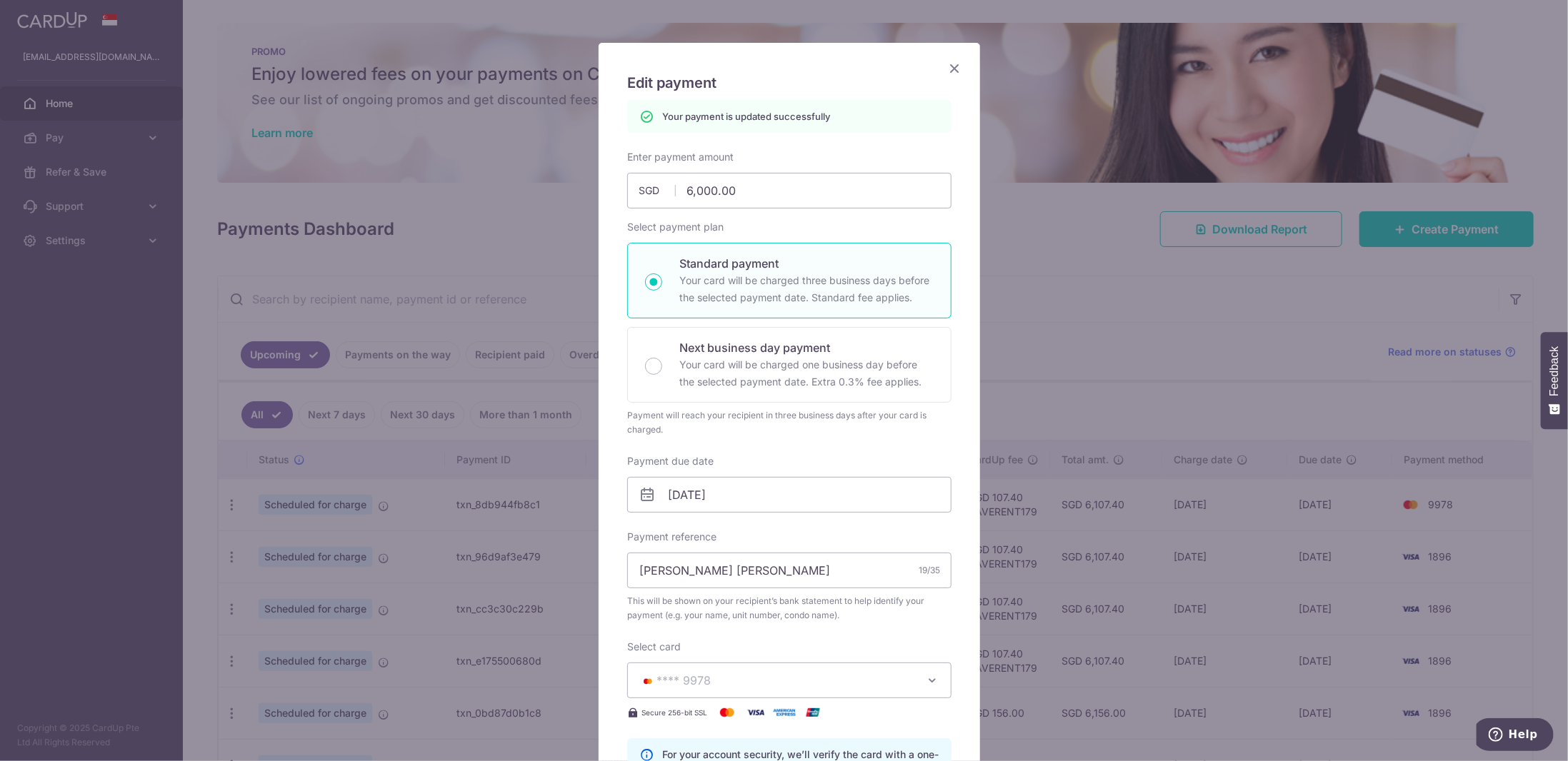
scroll to position [49, 0]
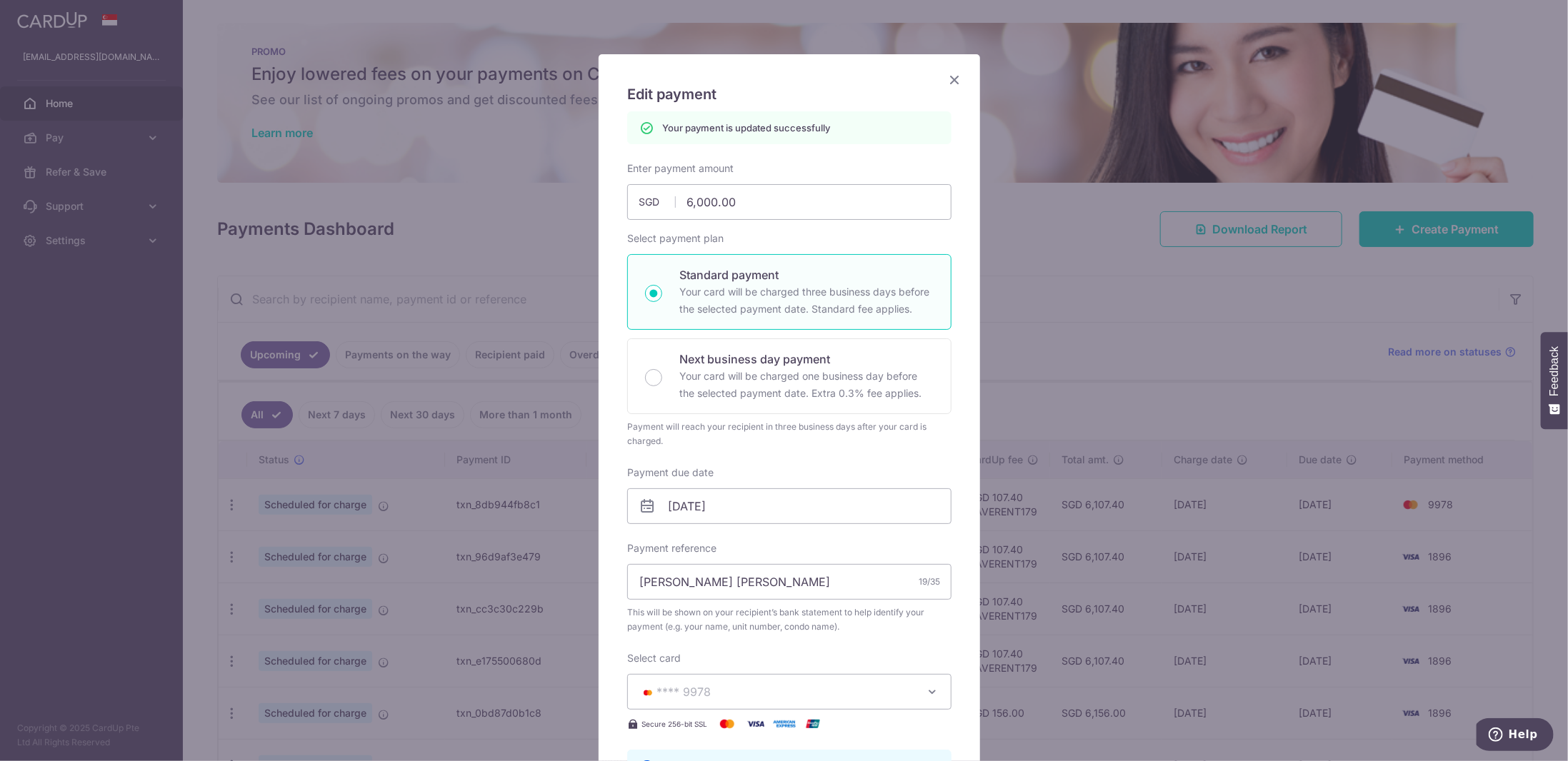
click at [947, 81] on icon "Close" at bounding box center [954, 79] width 18 height 18
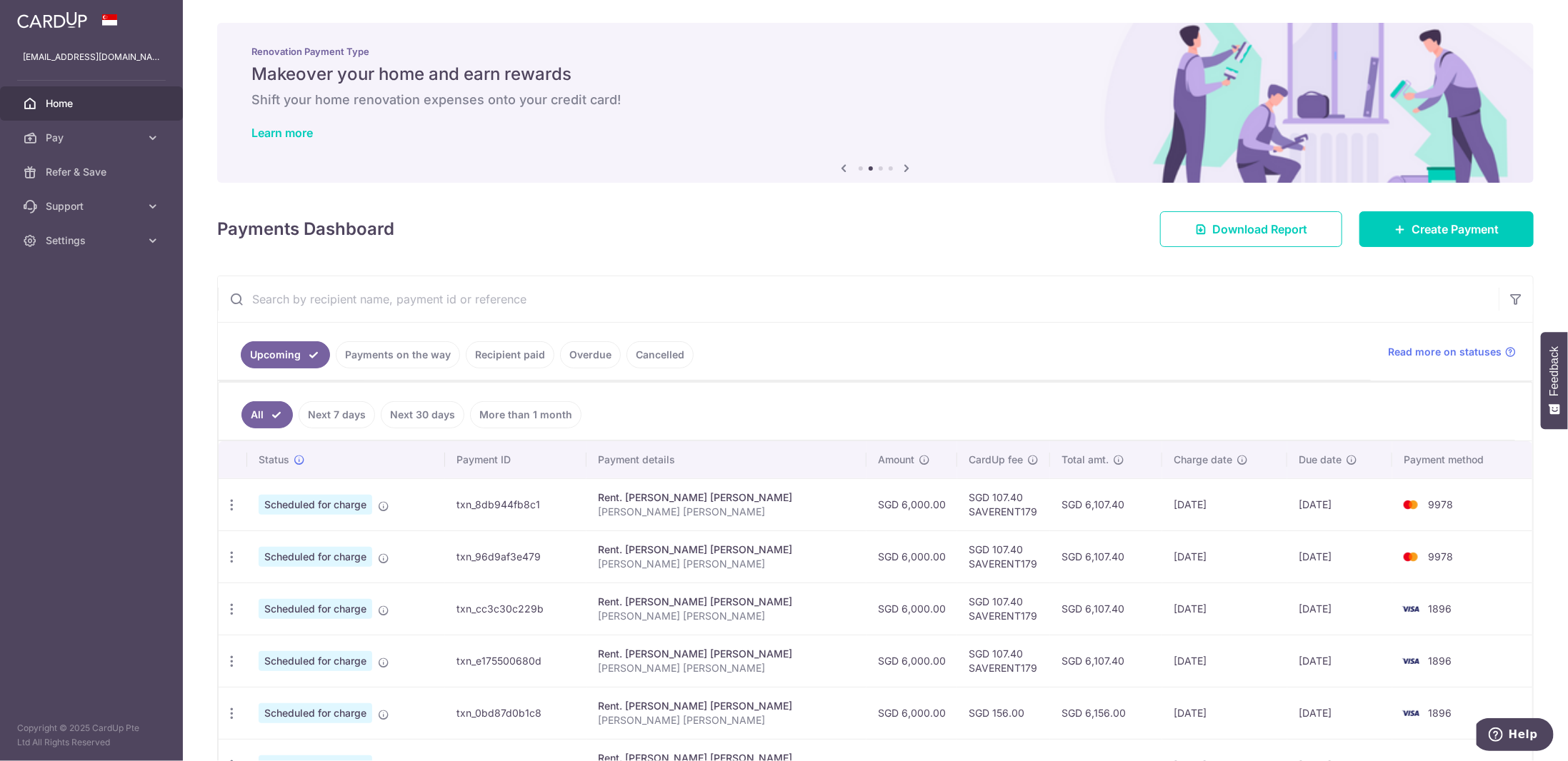
click at [1097, 339] on ul "Upcoming Payments on the way Recipient paid Overdue Cancelled" at bounding box center [794, 351] width 1153 height 58
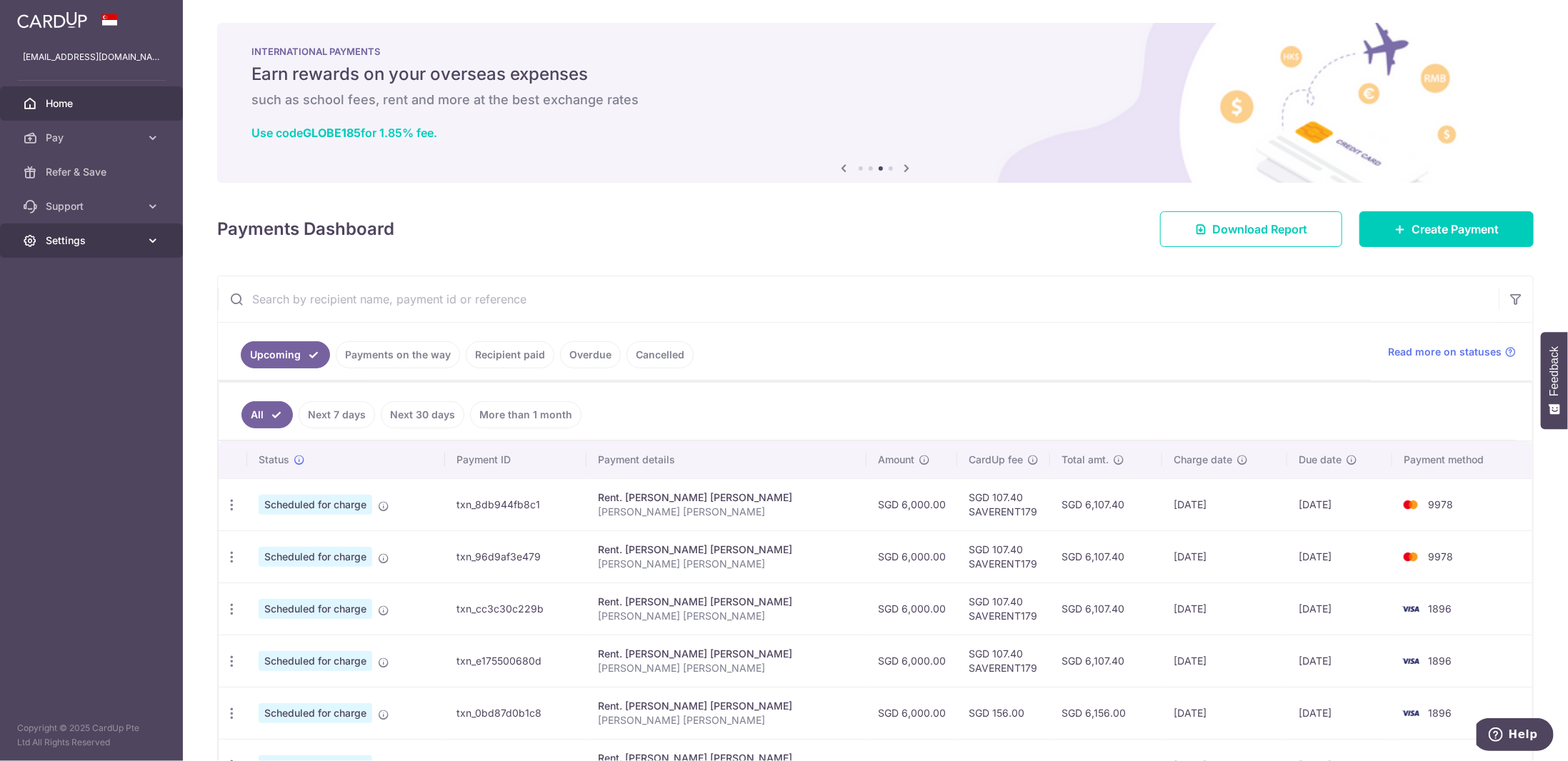
click at [133, 235] on span "Settings" at bounding box center [93, 240] width 94 height 14
click at [83, 314] on span "Logout" at bounding box center [93, 308] width 94 height 14
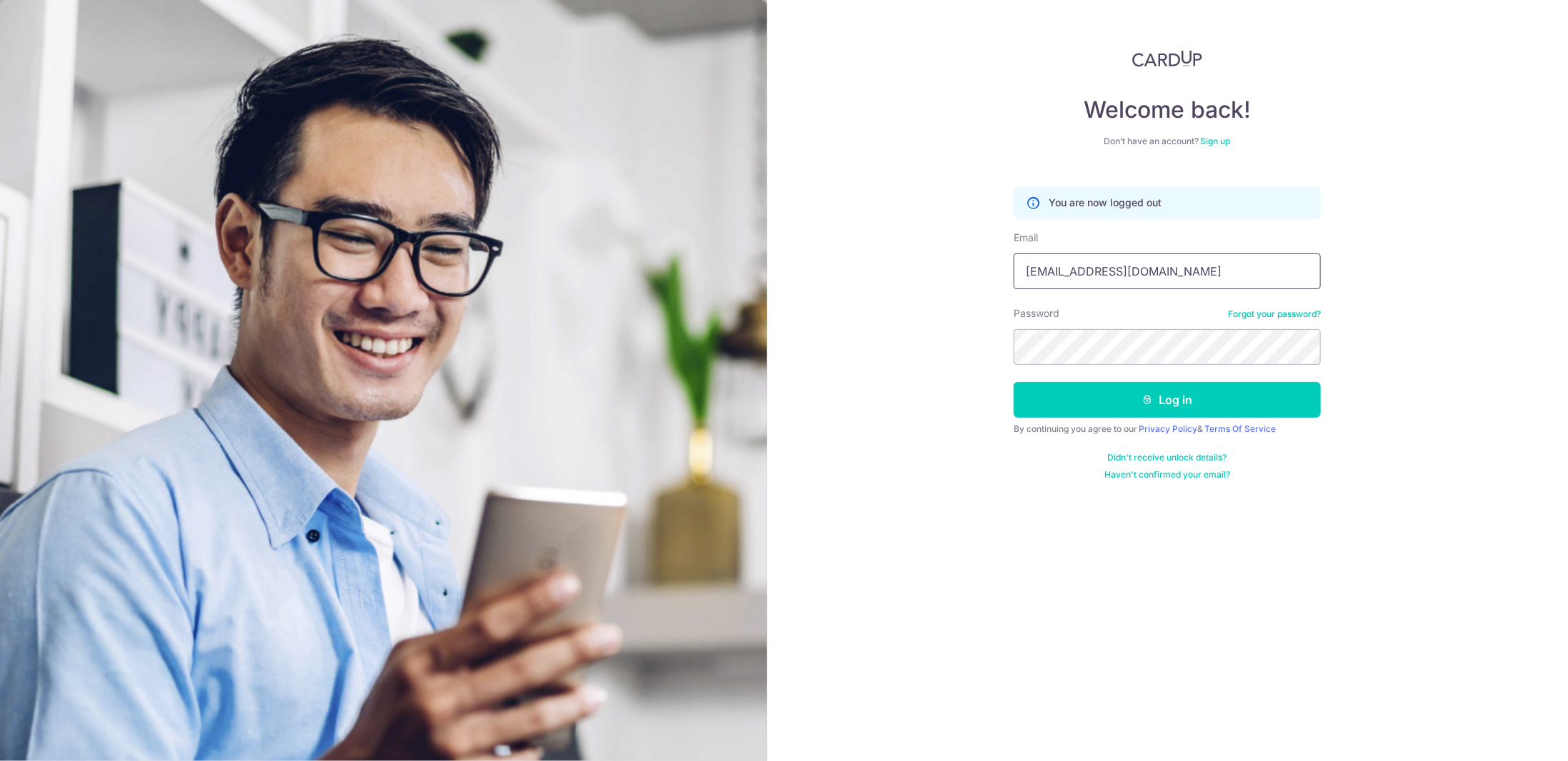
click at [1163, 279] on input "[EMAIL_ADDRESS][DOMAIN_NAME]" at bounding box center [1167, 271] width 307 height 36
type input "[EMAIL_ADDRESS][DOMAIN_NAME]"
click at [1155, 398] on button "Log in" at bounding box center [1167, 399] width 307 height 36
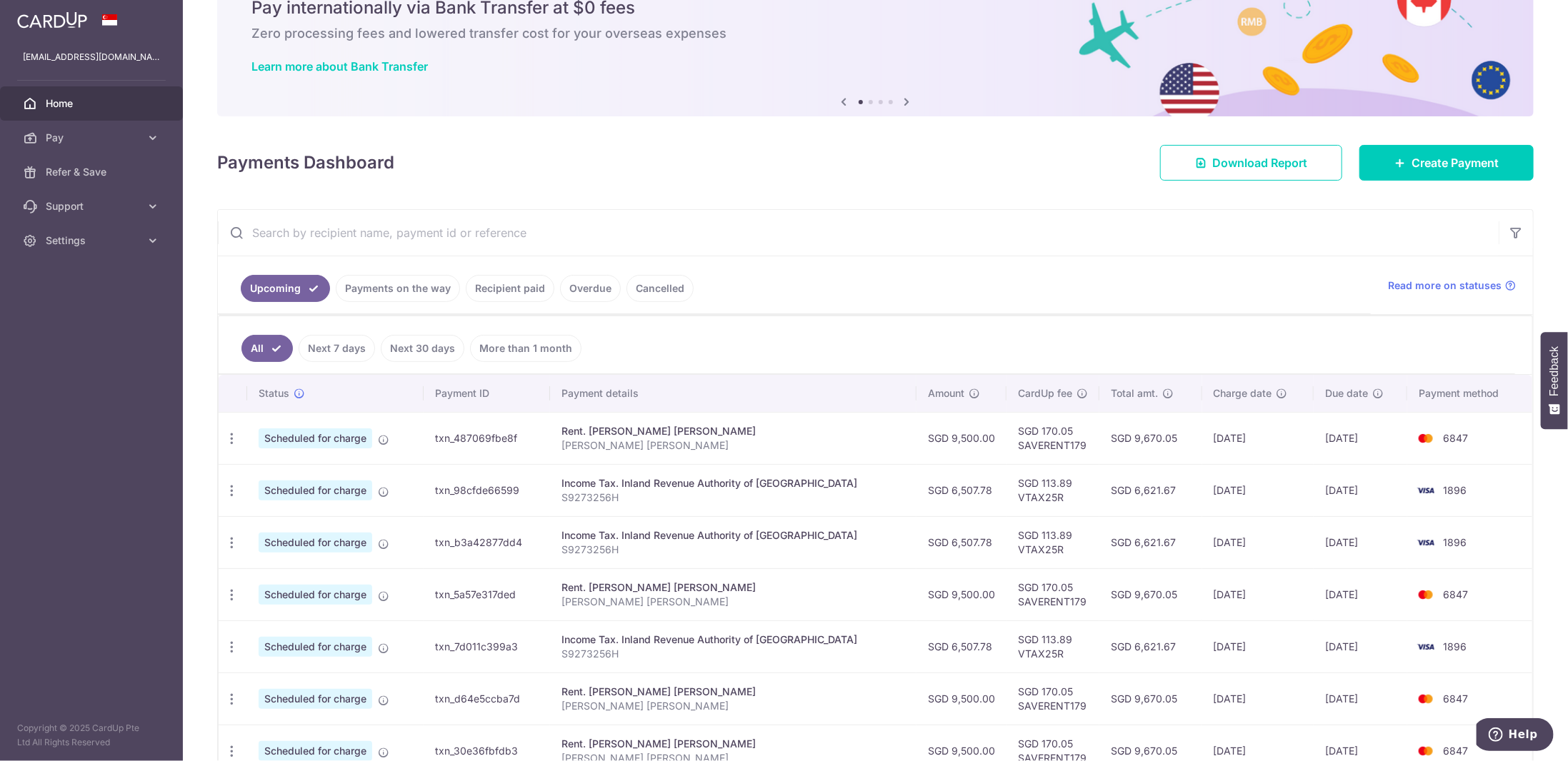
scroll to position [214, 0]
